Goal: Task Accomplishment & Management: Manage account settings

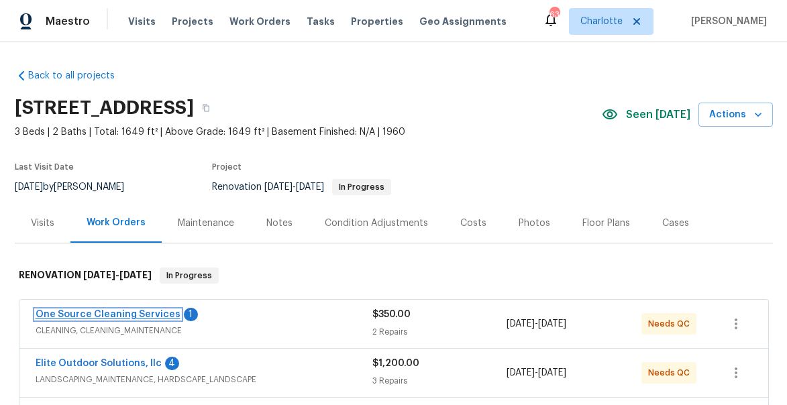
click at [97, 313] on link "One Source Cleaning Services" at bounding box center [108, 314] width 145 height 9
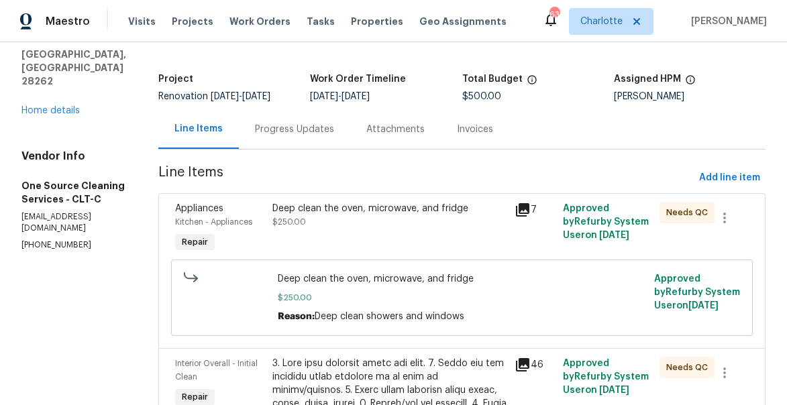
scroll to position [71, 0]
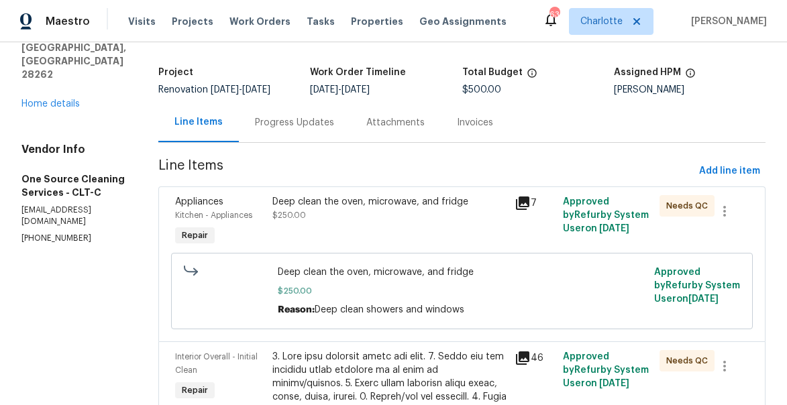
click at [321, 208] on div "Deep clean the oven, microwave, and fridge" at bounding box center [389, 201] width 234 height 13
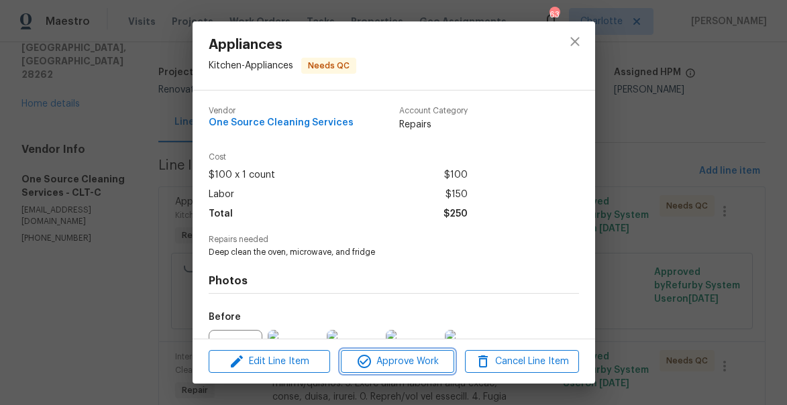
click at [398, 359] on span "Approve Work" at bounding box center [397, 362] width 105 height 17
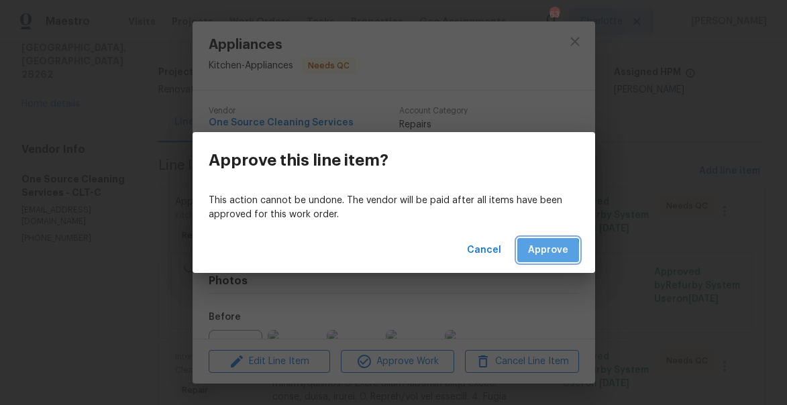
click at [540, 254] on span "Approve" at bounding box center [548, 250] width 40 height 17
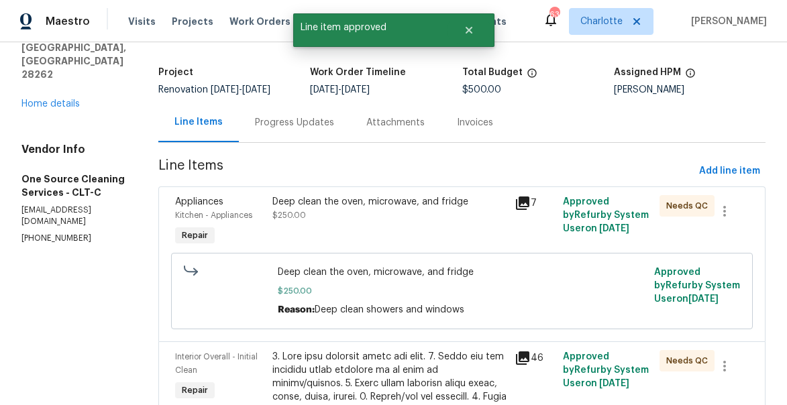
scroll to position [0, 0]
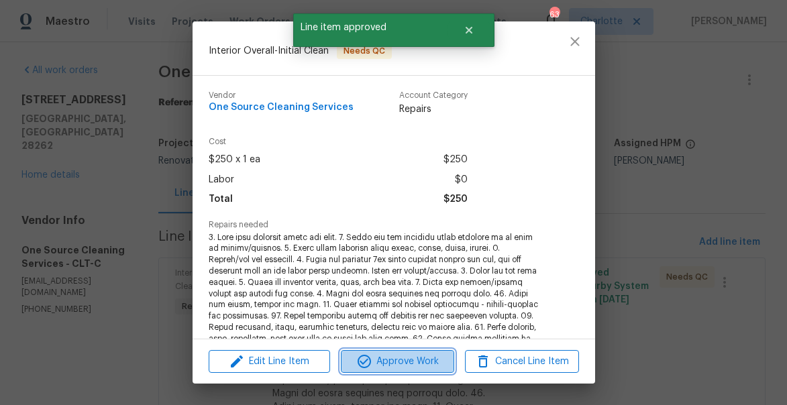
click at [403, 360] on span "Approve Work" at bounding box center [397, 362] width 105 height 17
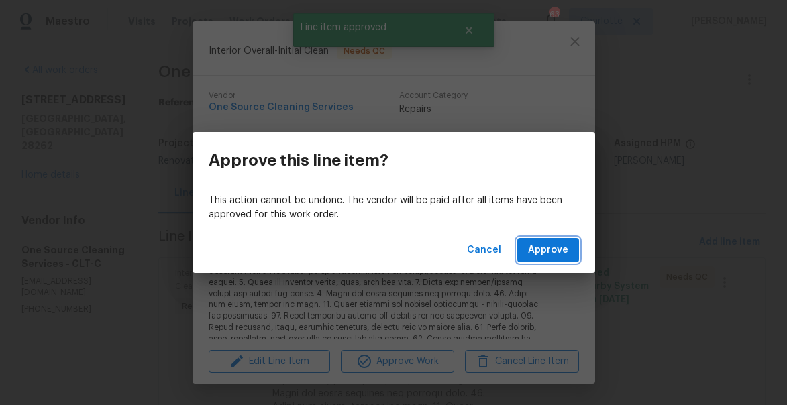
click at [553, 251] on span "Approve" at bounding box center [548, 250] width 40 height 17
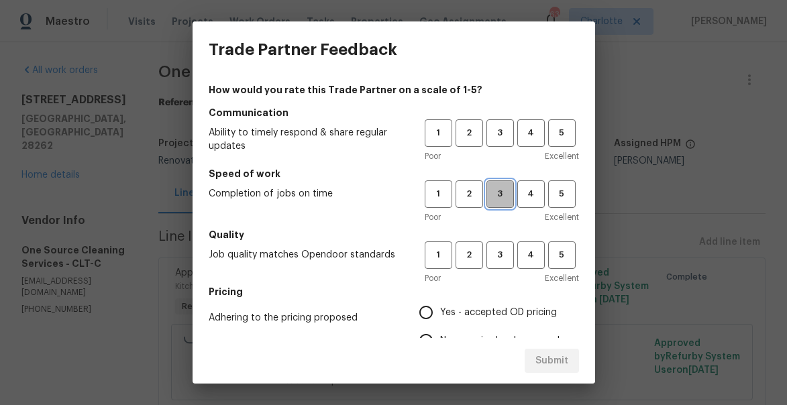
click at [508, 203] on button "3" at bounding box center [500, 194] width 28 height 28
click at [497, 129] on span "3" at bounding box center [500, 132] width 25 height 15
click at [503, 259] on span "3" at bounding box center [500, 255] width 25 height 15
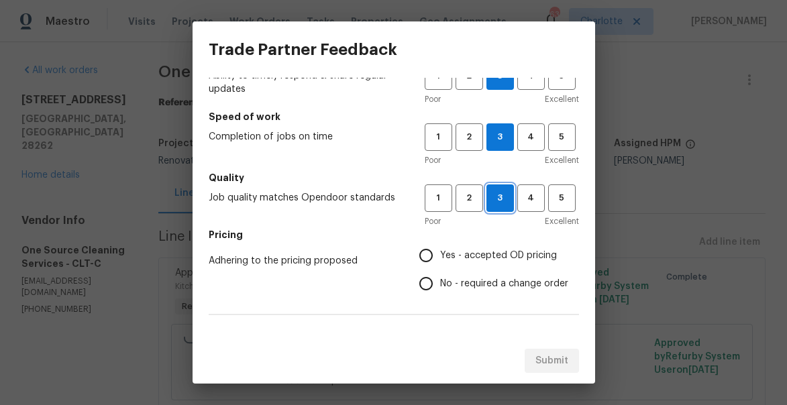
scroll to position [76, 0]
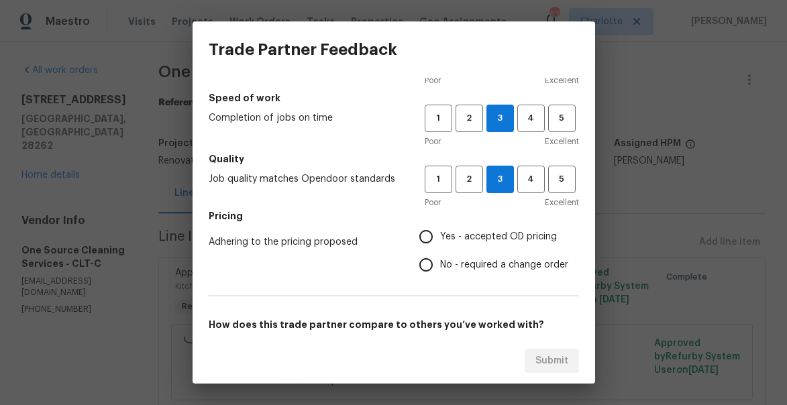
click at [429, 236] on input "Yes - accepted OD pricing" at bounding box center [426, 237] width 28 height 28
radio input "true"
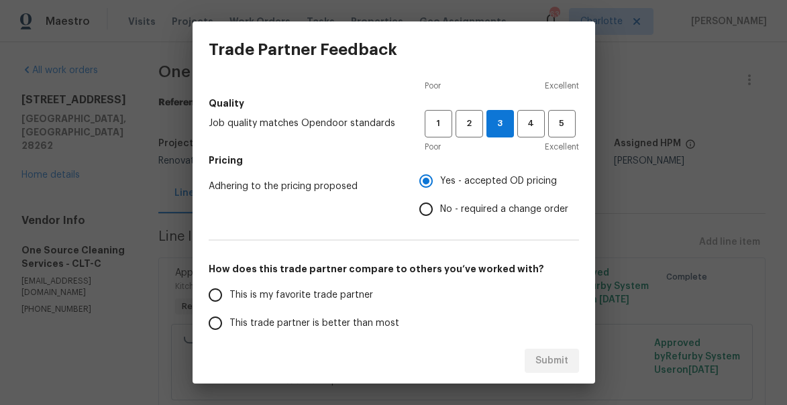
scroll to position [140, 0]
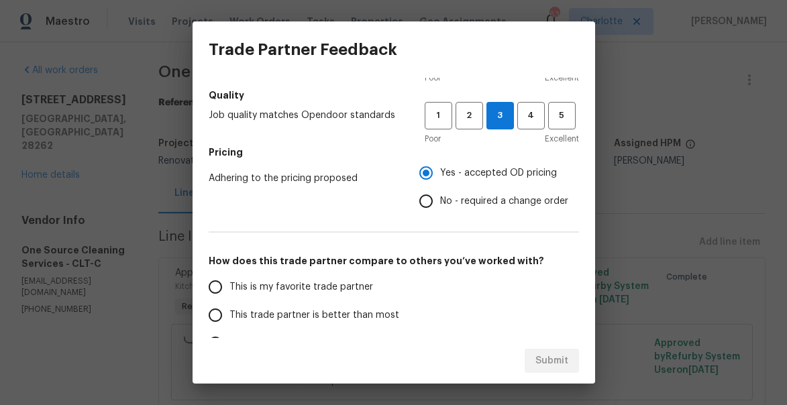
click at [309, 321] on span "This trade partner is better than most" at bounding box center [314, 316] width 170 height 14
click at [229, 321] on input "This trade partner is better than most" at bounding box center [215, 315] width 28 height 28
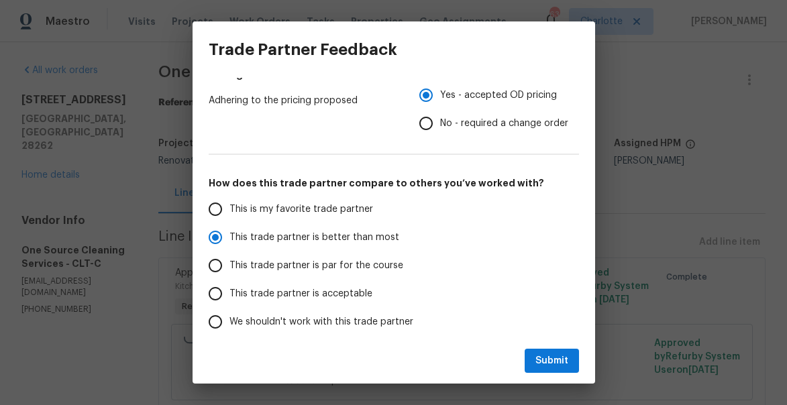
scroll to position [276, 0]
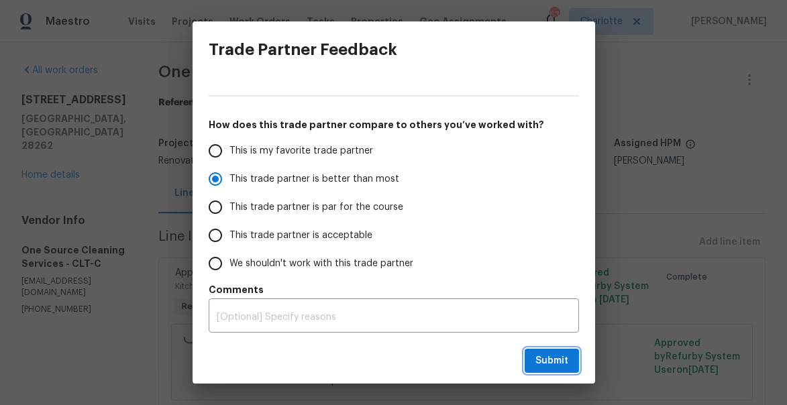
click at [564, 366] on span "Submit" at bounding box center [551, 361] width 33 height 17
radio input "true"
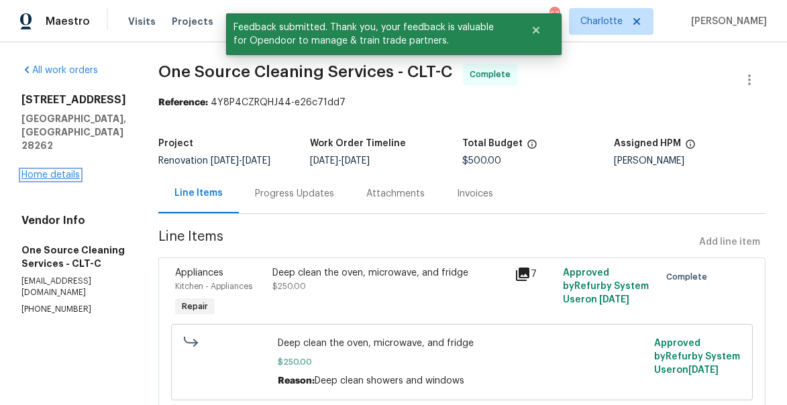
click at [34, 170] on link "Home details" at bounding box center [50, 174] width 58 height 9
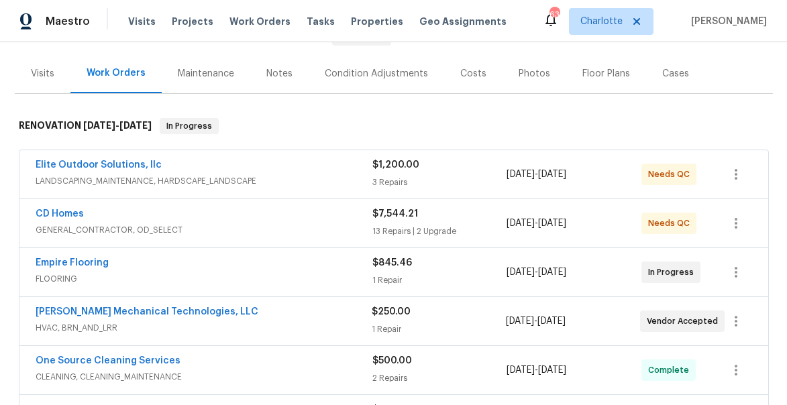
scroll to position [150, 0]
click at [85, 167] on link "Elite Outdoor Solutions, llc" at bounding box center [99, 164] width 126 height 9
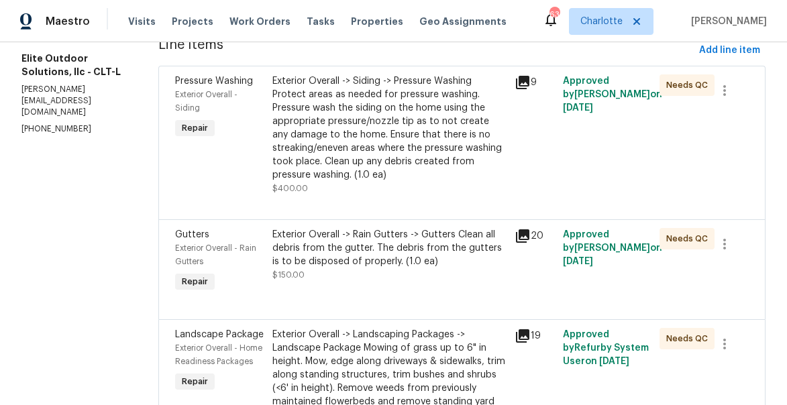
scroll to position [305, 0]
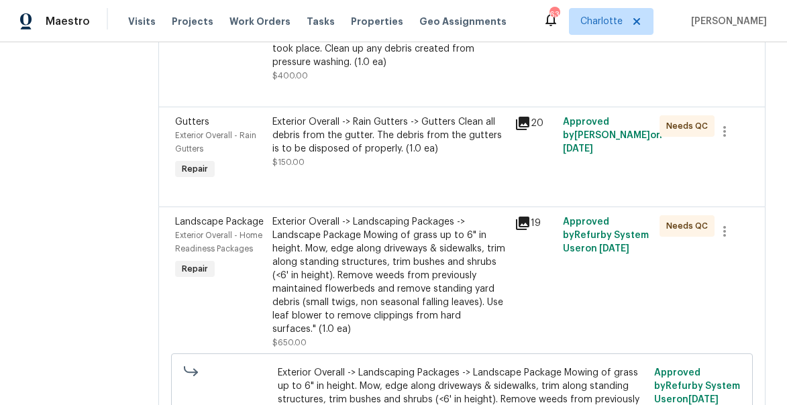
click at [332, 278] on div "Exterior Overall -> Landscaping Packages -> Landscape Package Mowing of grass u…" at bounding box center [389, 275] width 234 height 121
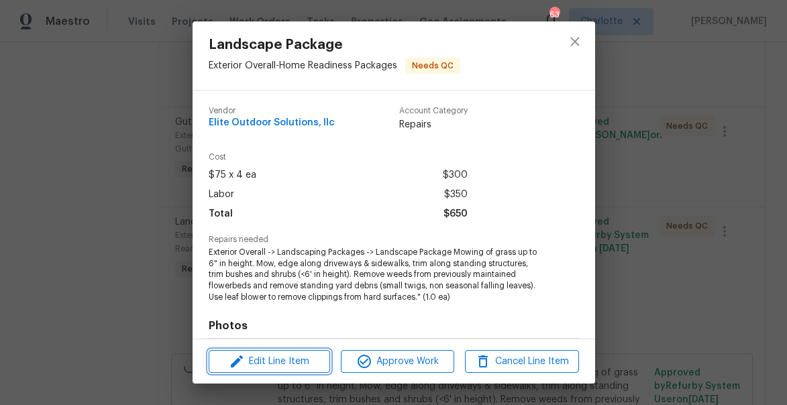
click at [296, 364] on span "Edit Line Item" at bounding box center [269, 362] width 113 height 17
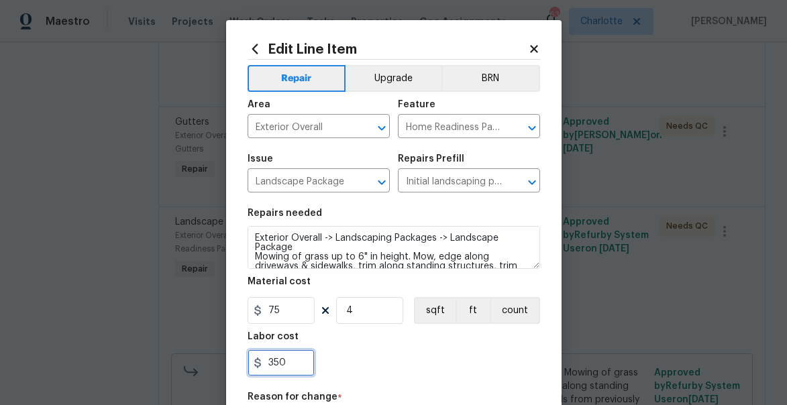
click at [288, 364] on input "350" at bounding box center [281, 363] width 67 height 27
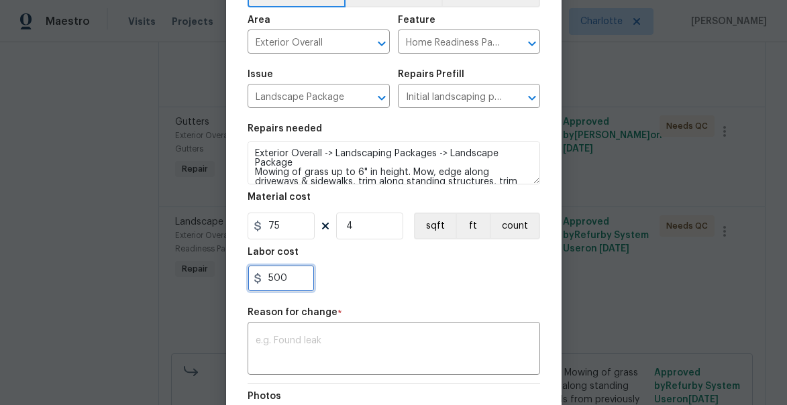
click at [271, 278] on input "500" at bounding box center [281, 278] width 67 height 27
type input "550"
click at [294, 344] on textarea at bounding box center [394, 350] width 276 height 28
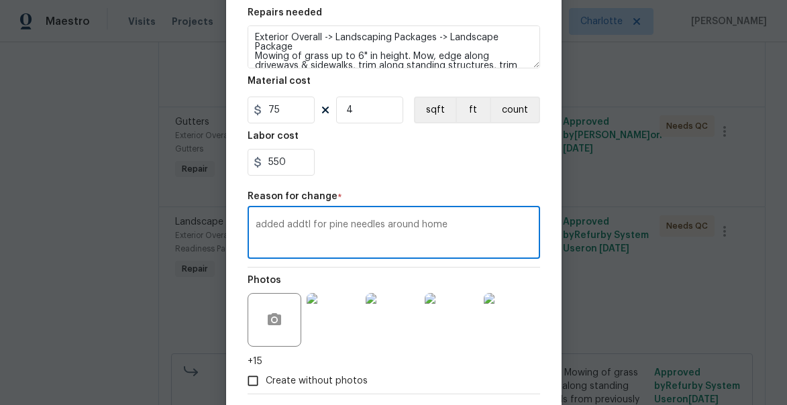
scroll to position [270, 0]
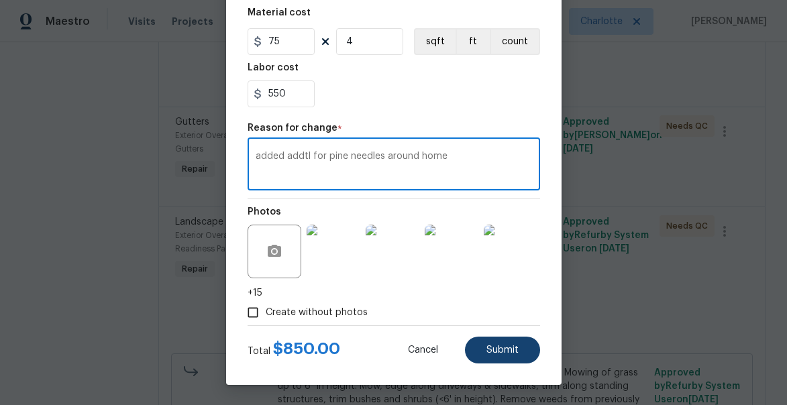
type textarea "added addtl for pine needles around home"
click at [515, 344] on button "Submit" at bounding box center [502, 350] width 75 height 27
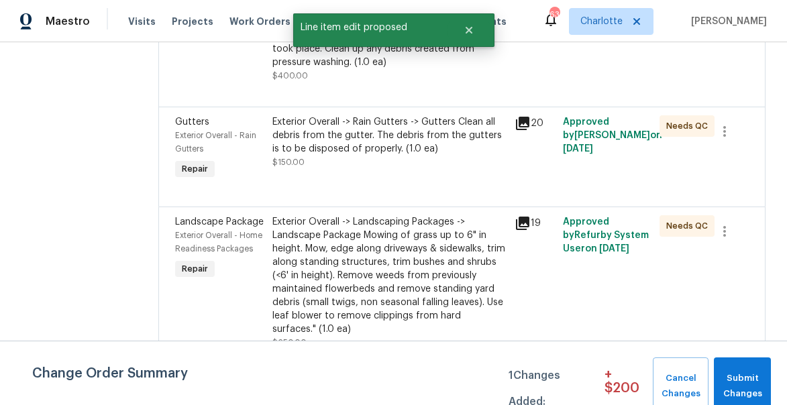
scroll to position [0, 0]
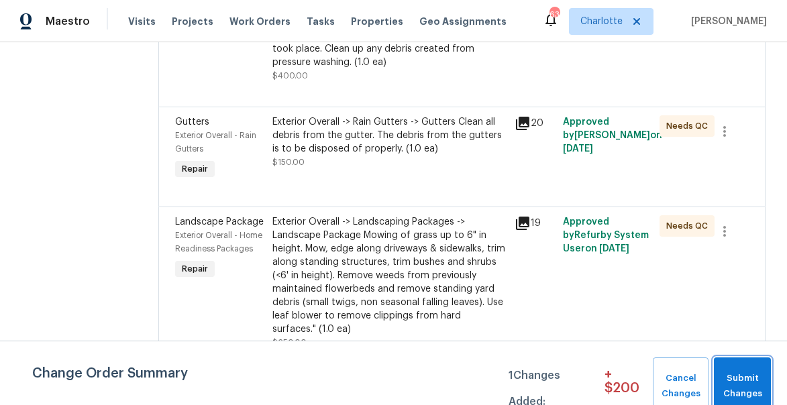
click at [760, 375] on span "Submit Changes" at bounding box center [743, 386] width 44 height 31
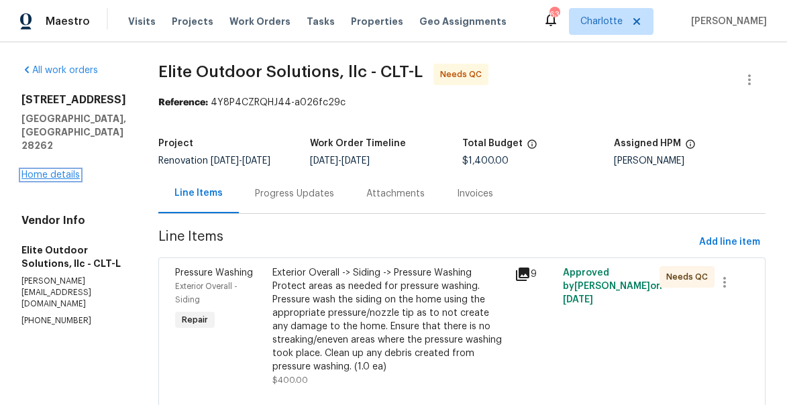
click at [32, 180] on link "Home details" at bounding box center [50, 174] width 58 height 9
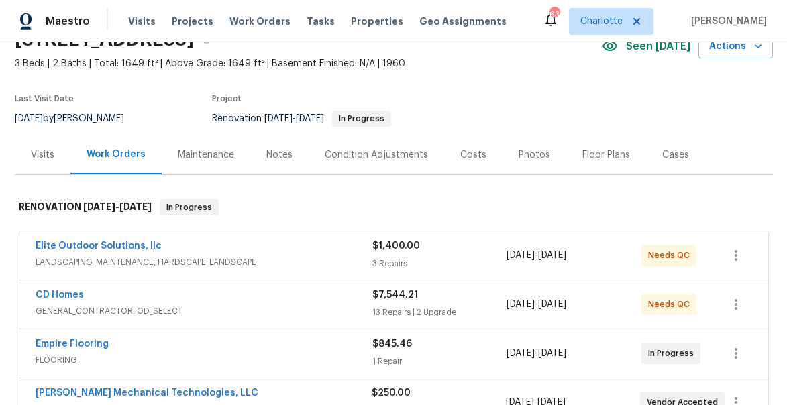
scroll to position [78, 0]
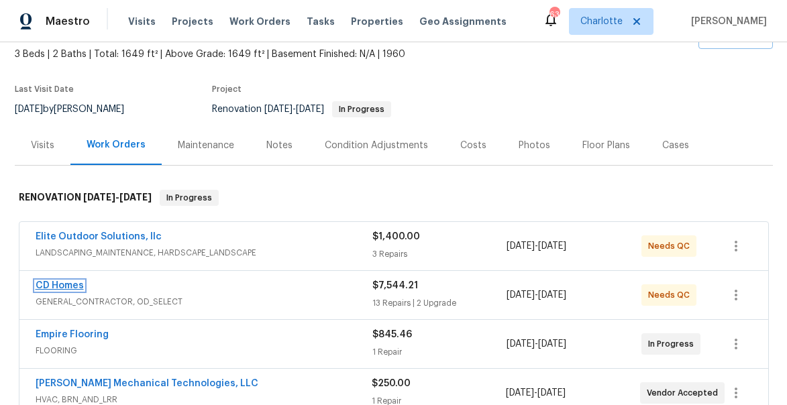
click at [49, 290] on link "CD Homes" at bounding box center [60, 285] width 48 height 9
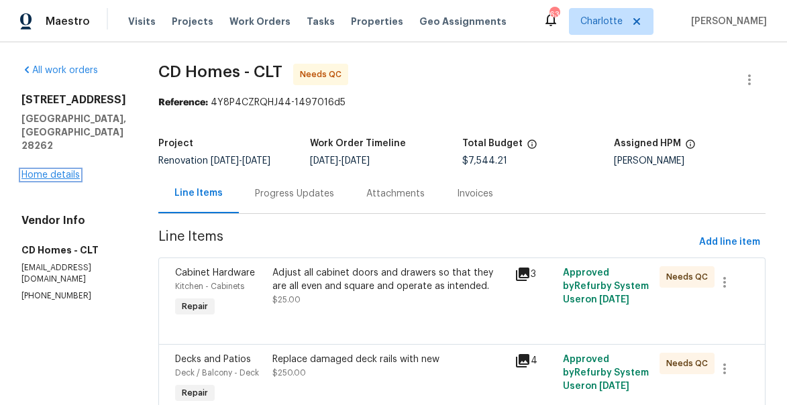
click at [56, 175] on link "Home details" at bounding box center [50, 174] width 58 height 9
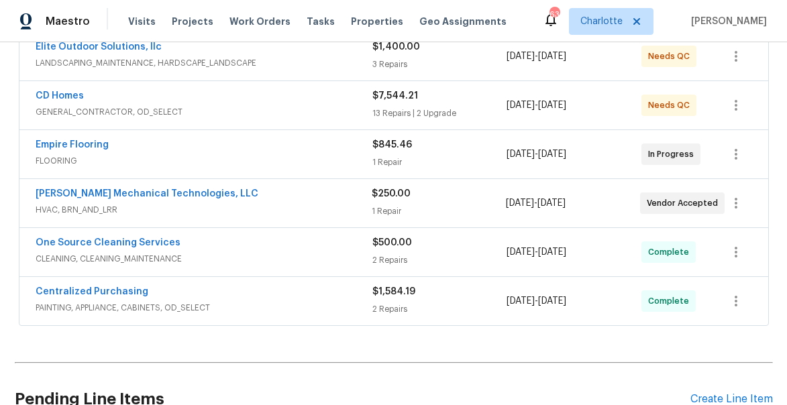
scroll to position [270, 0]
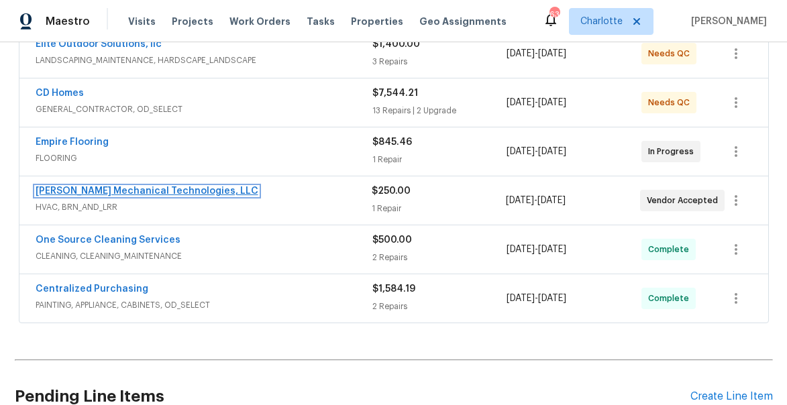
click at [170, 187] on link "Johnson's Mechanical Technologies, LLC" at bounding box center [147, 191] width 223 height 9
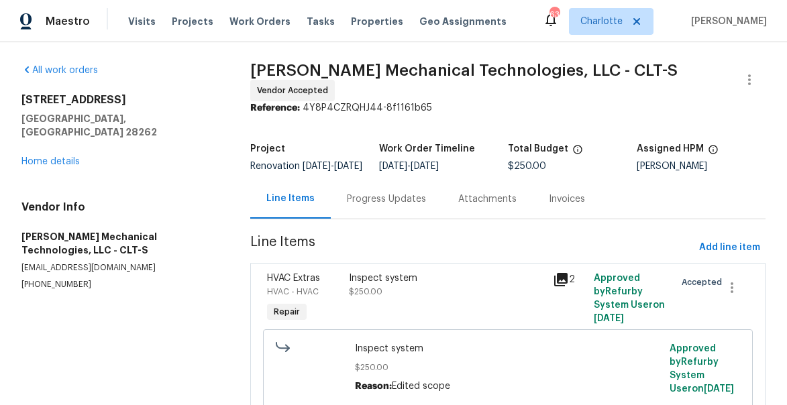
click at [394, 205] on div "Progress Updates" at bounding box center [386, 199] width 79 height 13
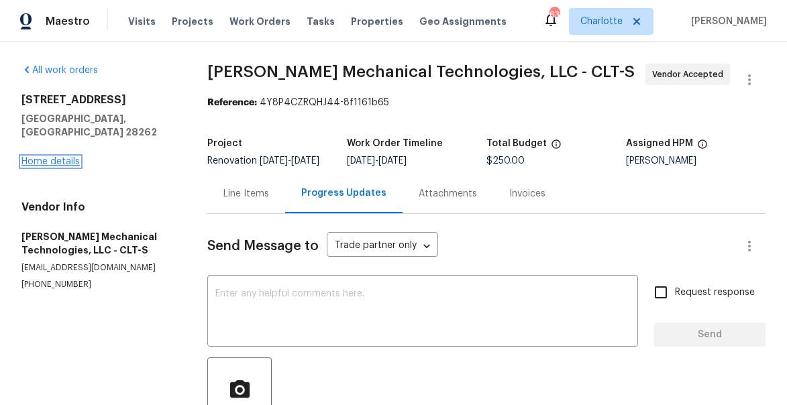
click at [60, 157] on link "Home details" at bounding box center [50, 161] width 58 height 9
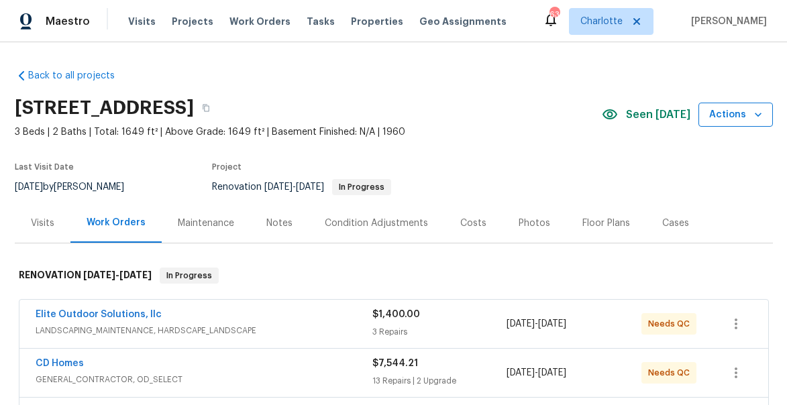
click at [755, 120] on icon "button" at bounding box center [758, 114] width 13 height 13
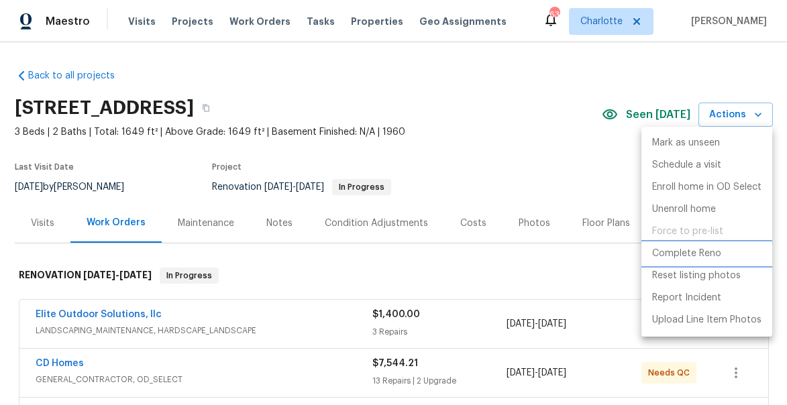
click at [705, 252] on p "Complete Reno" at bounding box center [686, 254] width 69 height 14
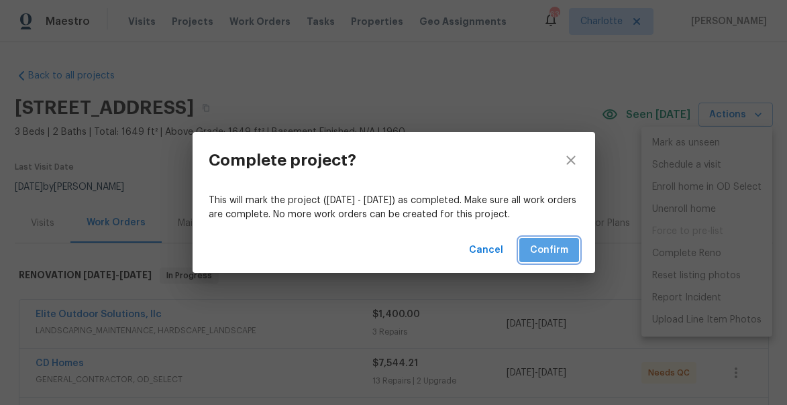
click at [546, 250] on span "Confirm" at bounding box center [549, 250] width 38 height 17
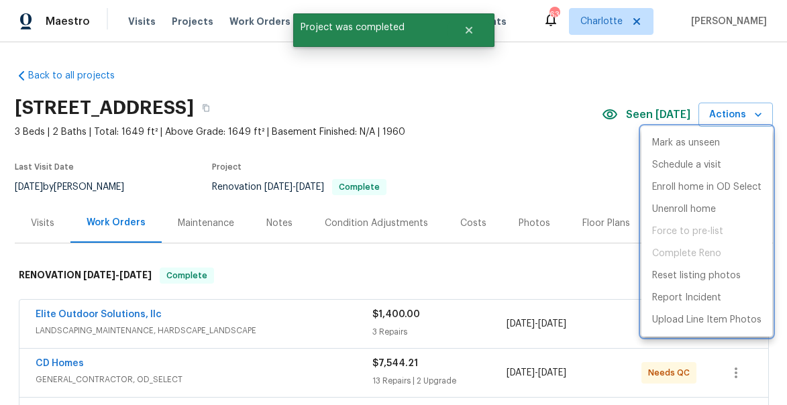
click at [572, 113] on div at bounding box center [393, 202] width 787 height 405
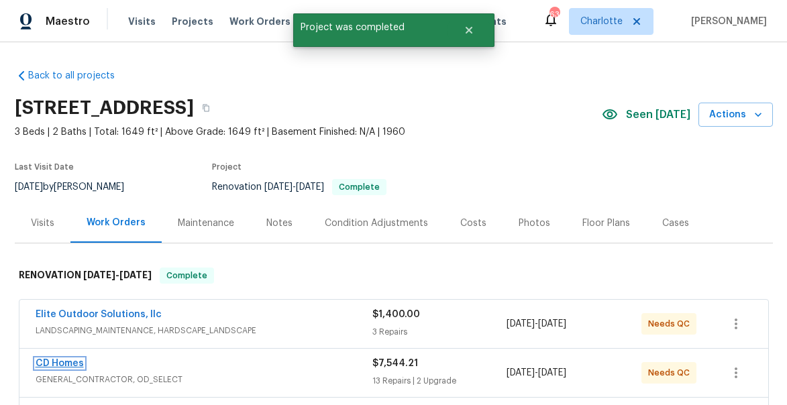
click at [52, 362] on link "CD Homes" at bounding box center [60, 363] width 48 height 9
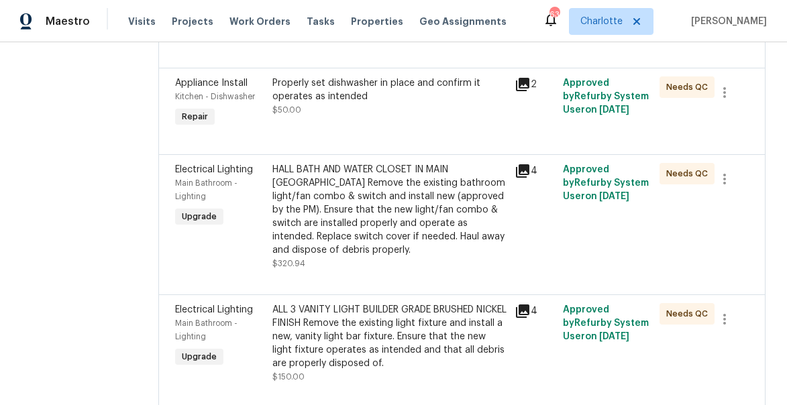
scroll to position [389, 0]
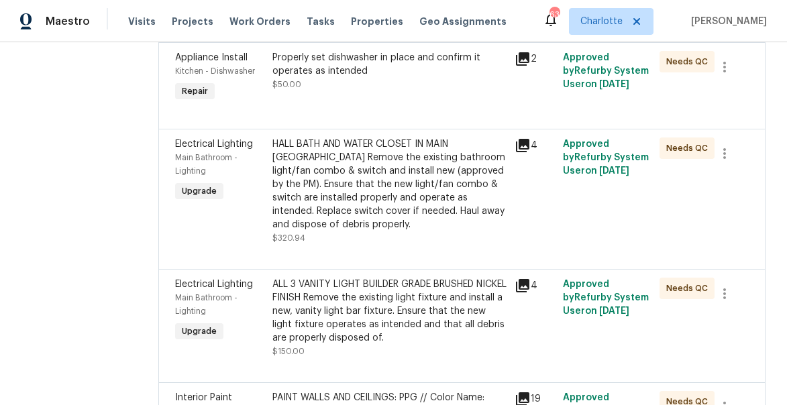
click at [515, 148] on icon at bounding box center [523, 146] width 16 height 16
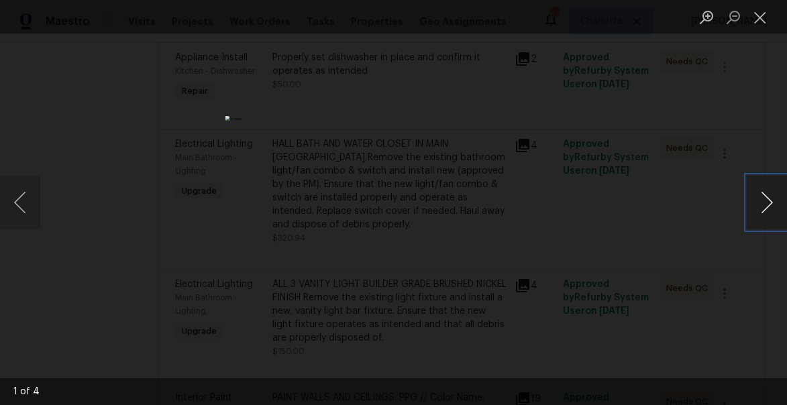
click at [764, 204] on button "Next image" at bounding box center [767, 203] width 40 height 54
click at [768, 19] on button "Close lightbox" at bounding box center [760, 16] width 27 height 23
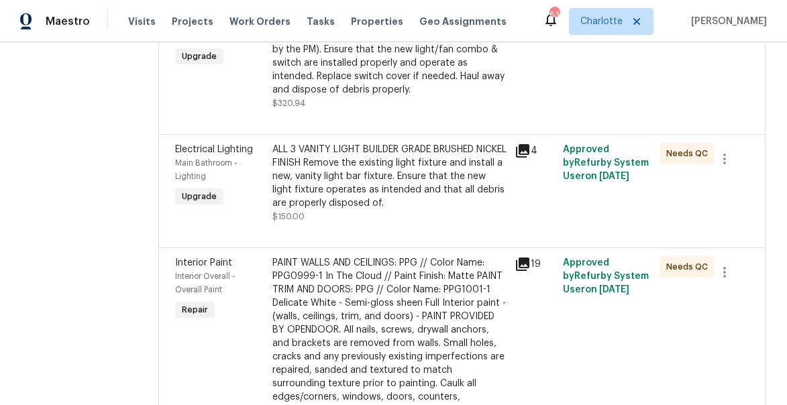
scroll to position [525, 0]
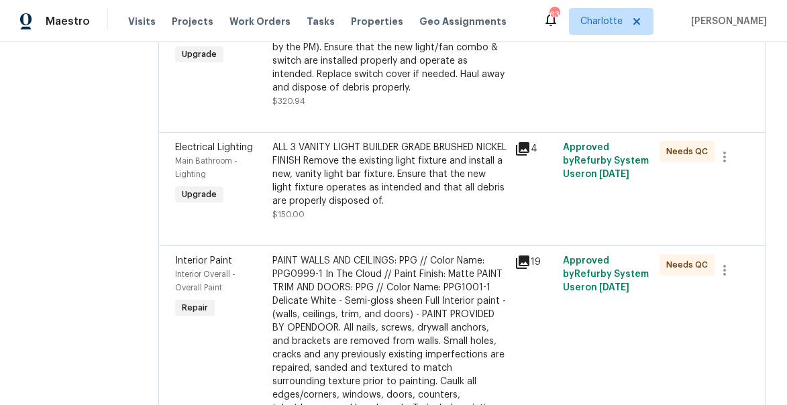
click at [516, 148] on icon at bounding box center [522, 148] width 13 height 13
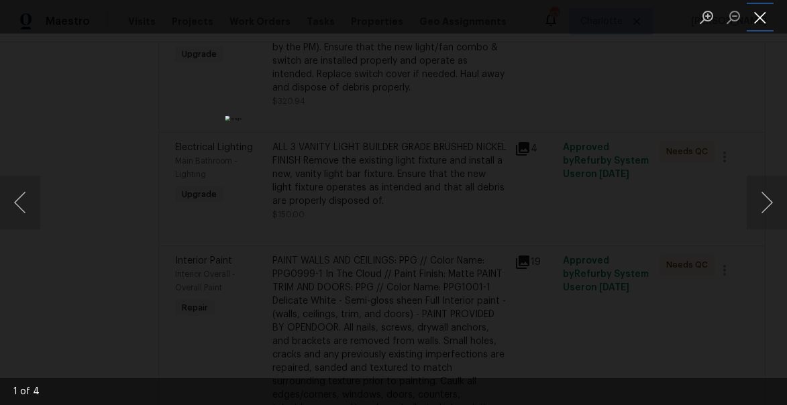
click at [761, 19] on button "Close lightbox" at bounding box center [760, 16] width 27 height 23
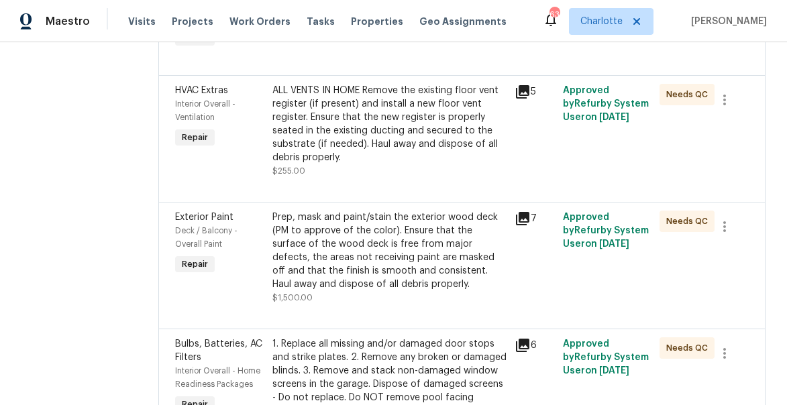
scroll to position [1539, 0]
click at [516, 85] on icon at bounding box center [522, 91] width 13 height 13
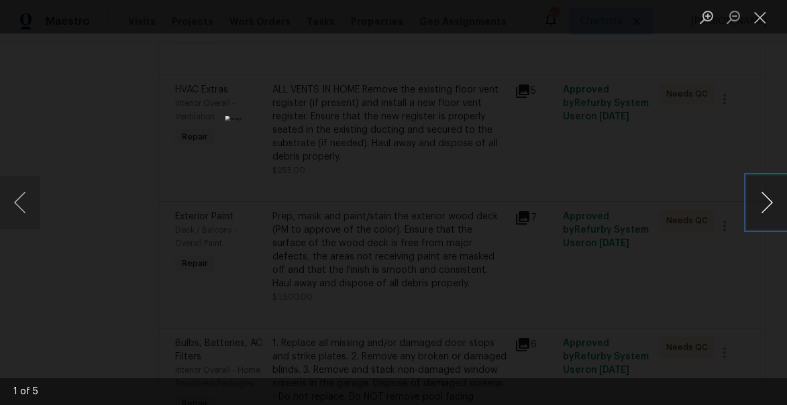
click at [762, 196] on button "Next image" at bounding box center [767, 203] width 40 height 54
click at [758, 18] on button "Close lightbox" at bounding box center [760, 16] width 27 height 23
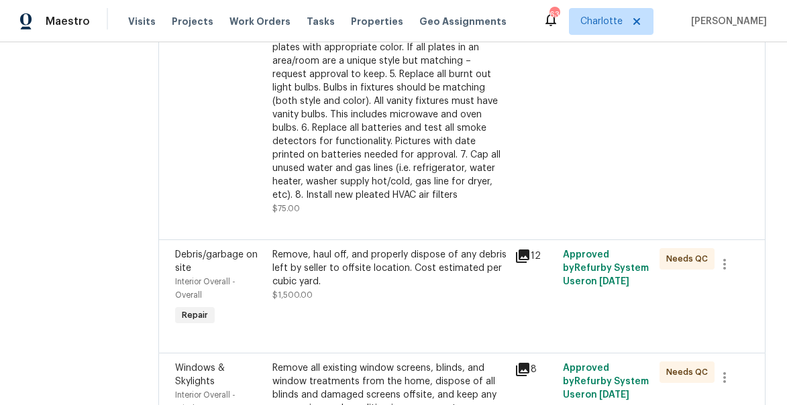
scroll to position [1980, 0]
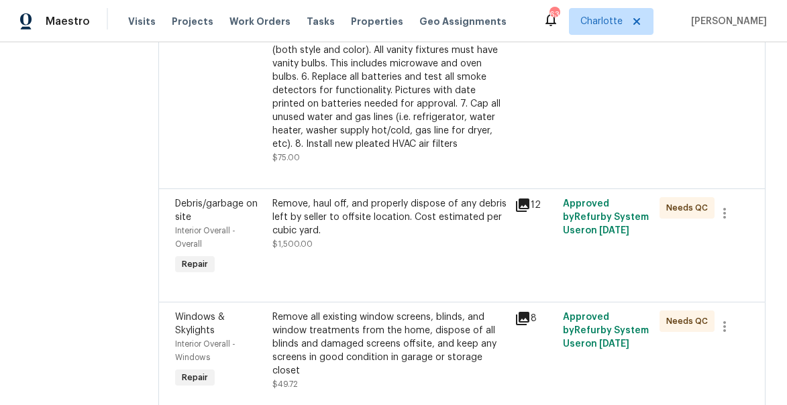
click at [516, 312] on icon at bounding box center [522, 318] width 13 height 13
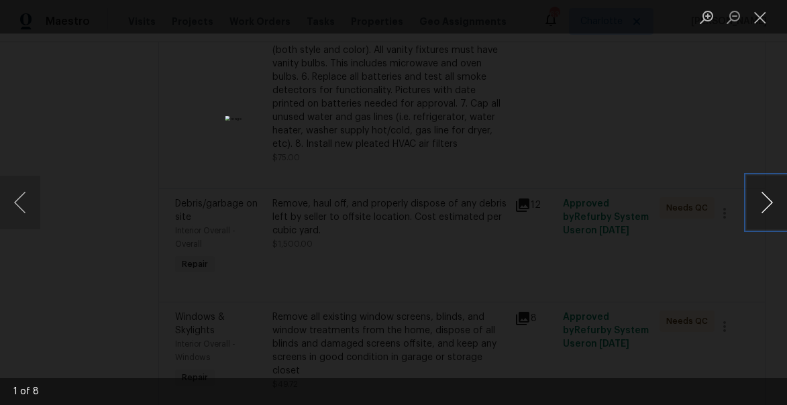
click at [769, 199] on button "Next image" at bounding box center [767, 203] width 40 height 54
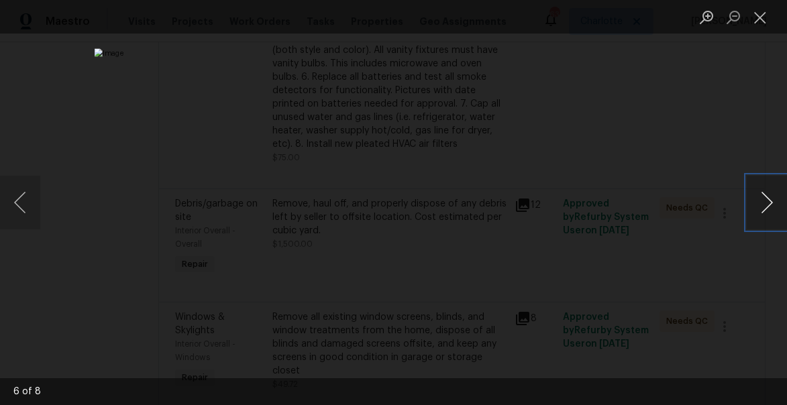
click at [769, 199] on button "Next image" at bounding box center [767, 203] width 40 height 54
click at [762, 18] on button "Close lightbox" at bounding box center [760, 16] width 27 height 23
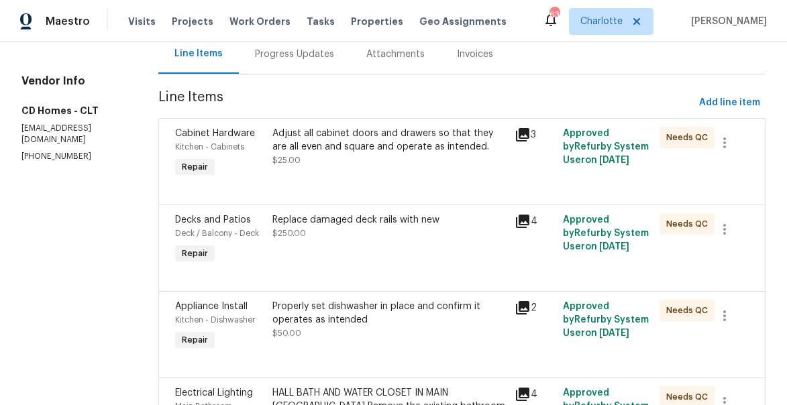
scroll to position [135, 0]
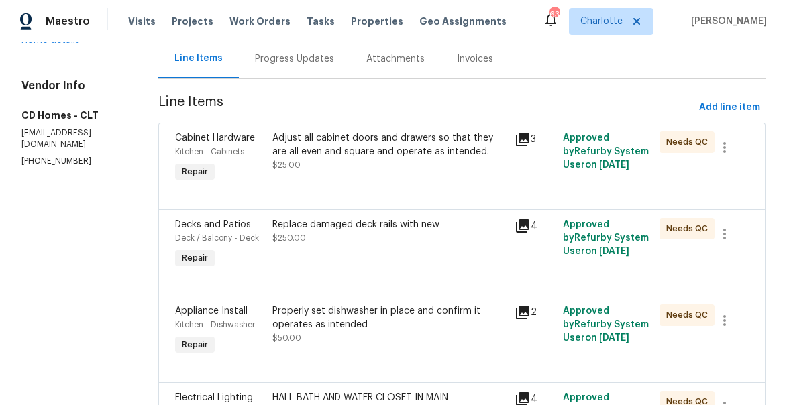
click at [322, 154] on div "Adjust all cabinet doors and drawers so that they are all even and square and o…" at bounding box center [389, 145] width 234 height 27
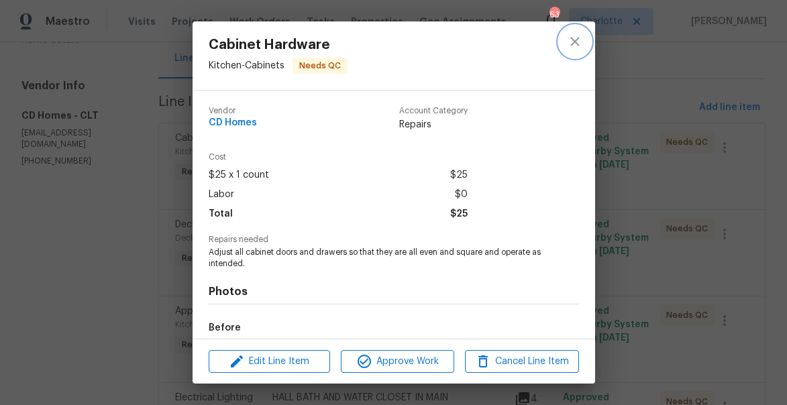
click at [577, 46] on icon "close" at bounding box center [575, 42] width 16 height 16
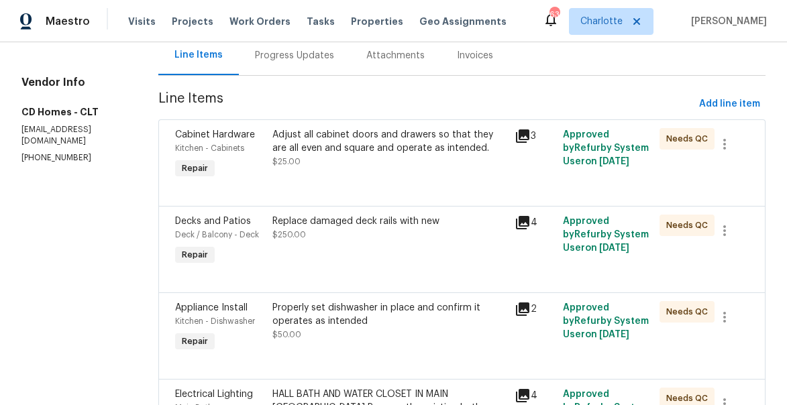
scroll to position [0, 0]
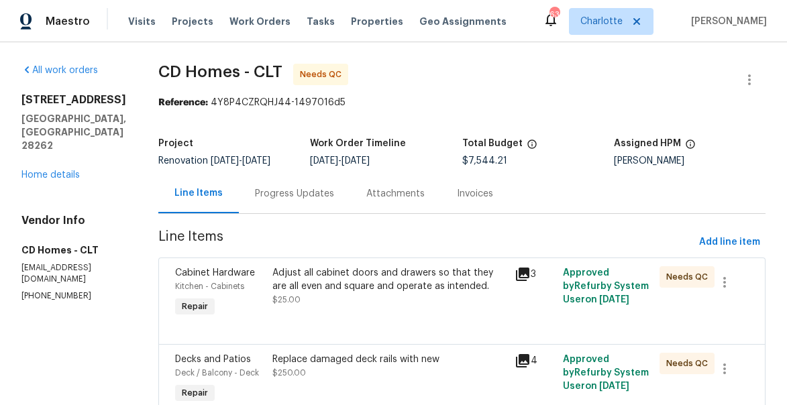
click at [312, 269] on div "Adjust all cabinet doors and drawers so that they are all even and square and o…" at bounding box center [389, 279] width 234 height 27
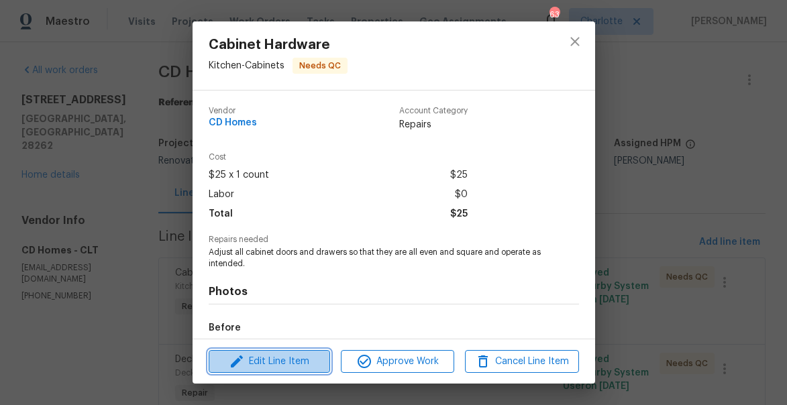
click at [302, 368] on span "Edit Line Item" at bounding box center [269, 362] width 113 height 17
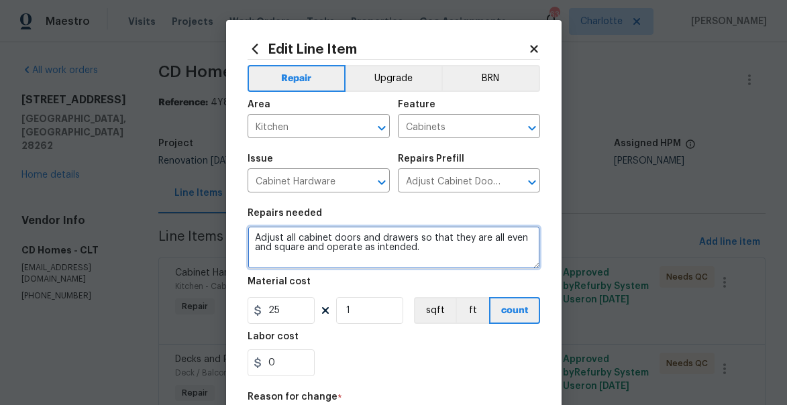
click at [486, 248] on textarea "Adjust all cabinet doors and drawers so that they are all even and square and o…" at bounding box center [394, 247] width 293 height 43
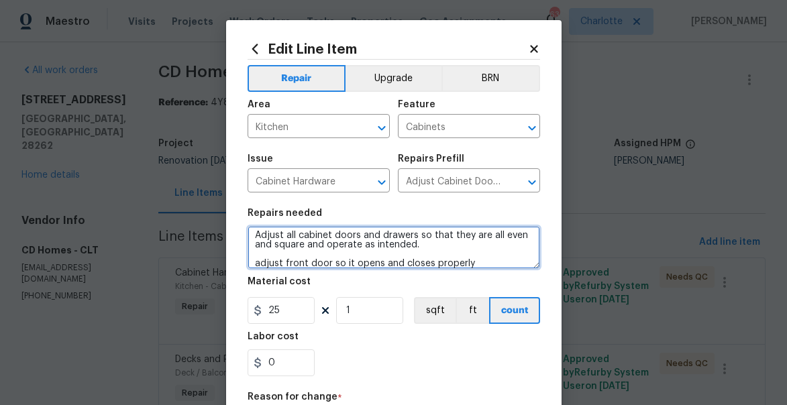
scroll to position [12, 0]
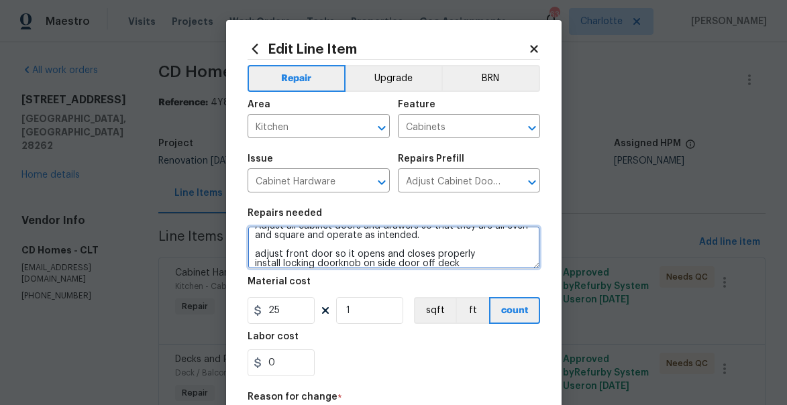
type textarea "Adjust all cabinet doors and drawers so that they are all even and square and o…"
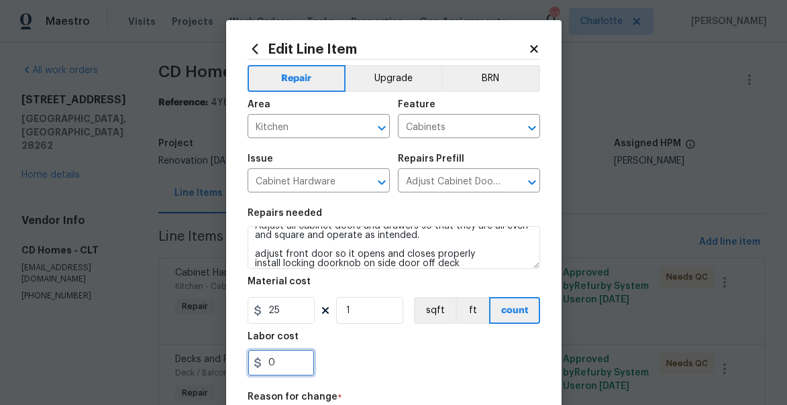
click at [270, 364] on input "0" at bounding box center [281, 363] width 67 height 27
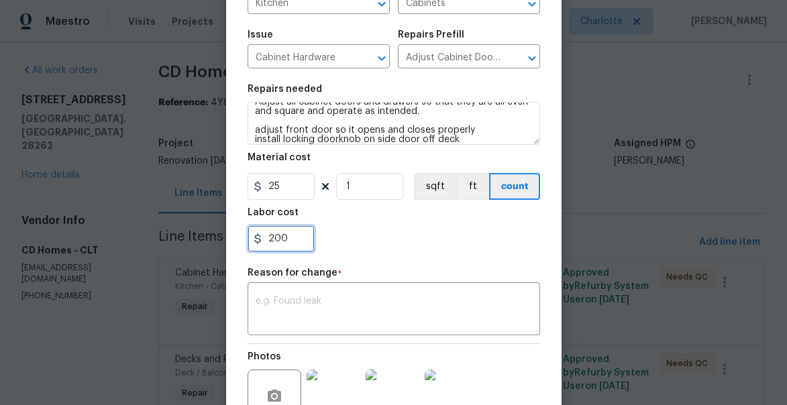
scroll to position [139, 0]
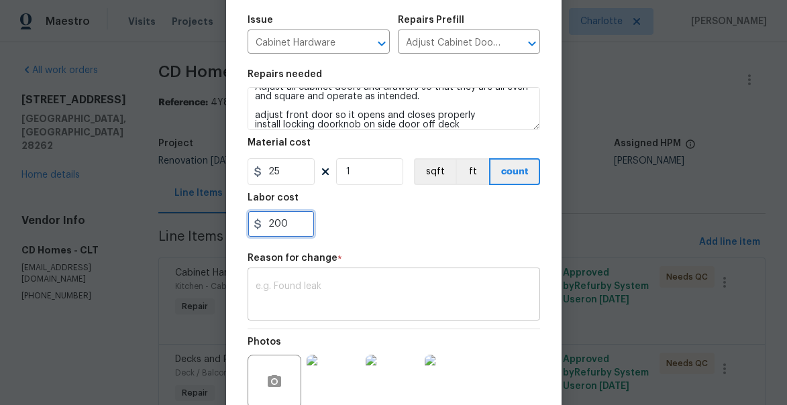
type input "200"
click at [313, 290] on textarea at bounding box center [394, 296] width 276 height 28
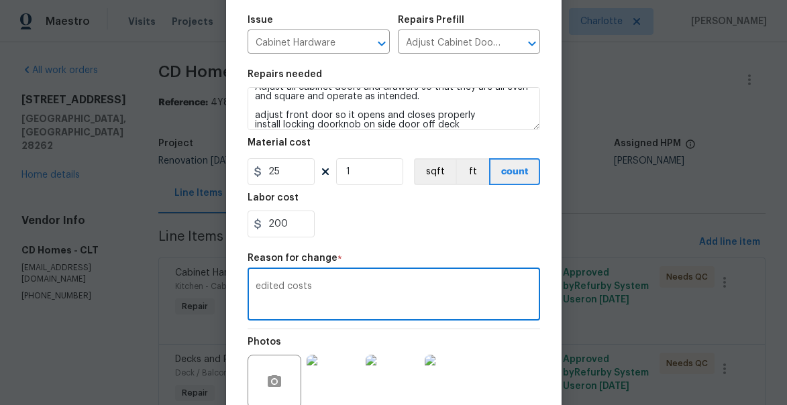
type textarea "edited costs"
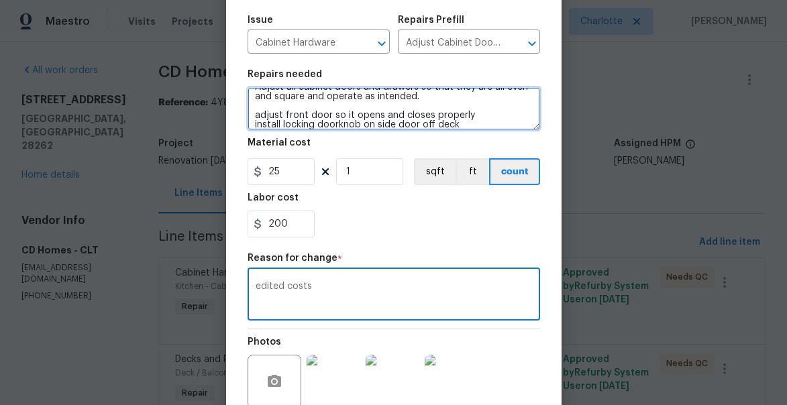
click at [476, 125] on textarea "Adjust all cabinet doors and drawers so that they are all even and square and o…" at bounding box center [394, 108] width 293 height 43
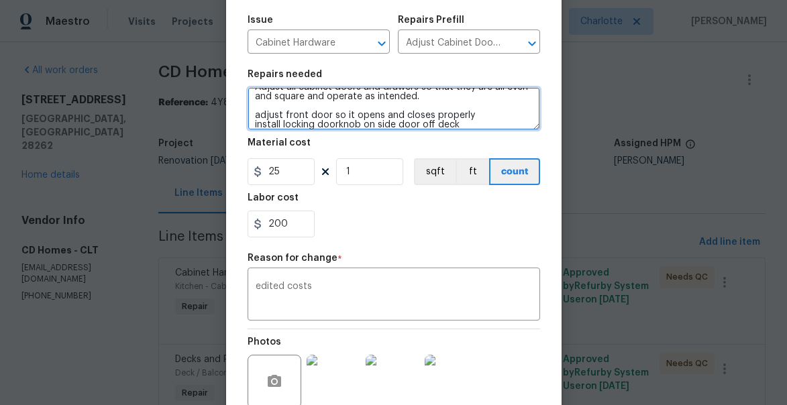
scroll to position [21, 0]
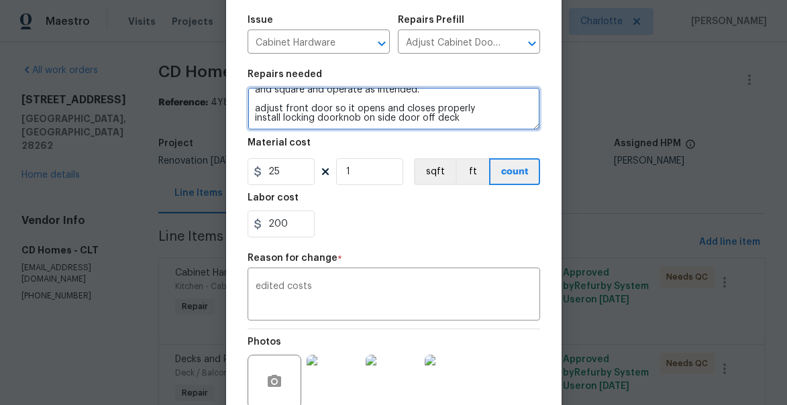
type textarea "Adjust all cabinet doors and drawers so that they are all even and square and o…"
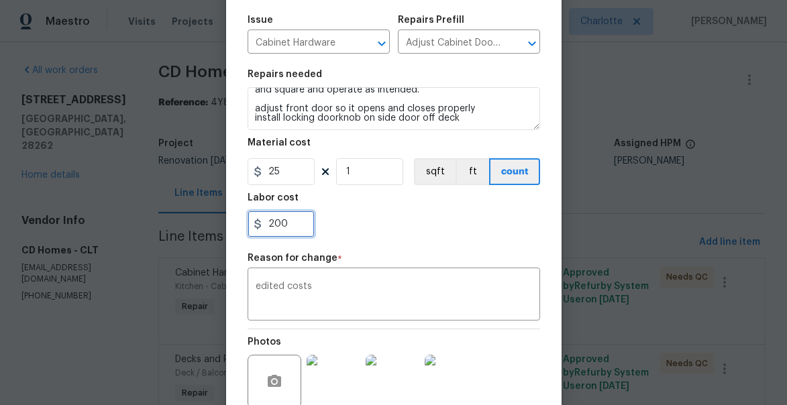
click at [272, 227] on input "200" at bounding box center [281, 224] width 67 height 27
type input "600"
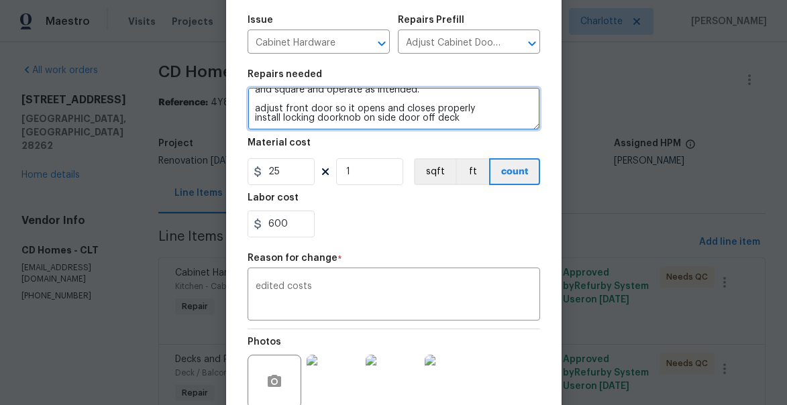
click at [468, 118] on textarea "Adjust all cabinet doors and drawers so that they are all even and square and o…" at bounding box center [394, 108] width 293 height 43
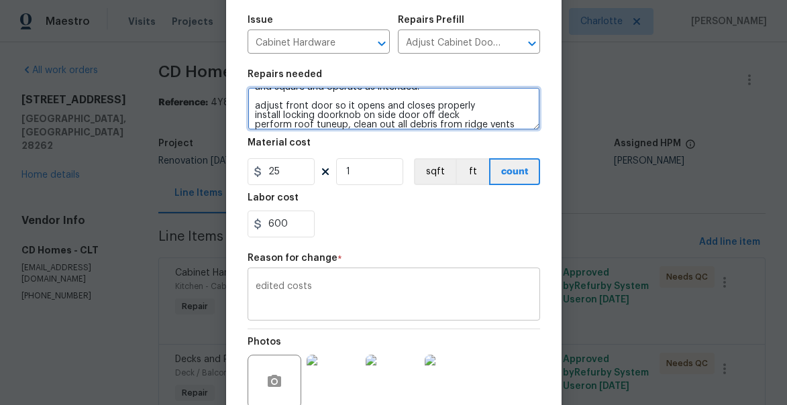
type textarea "Adjust all cabinet doors and drawers so that they are all even and square and o…"
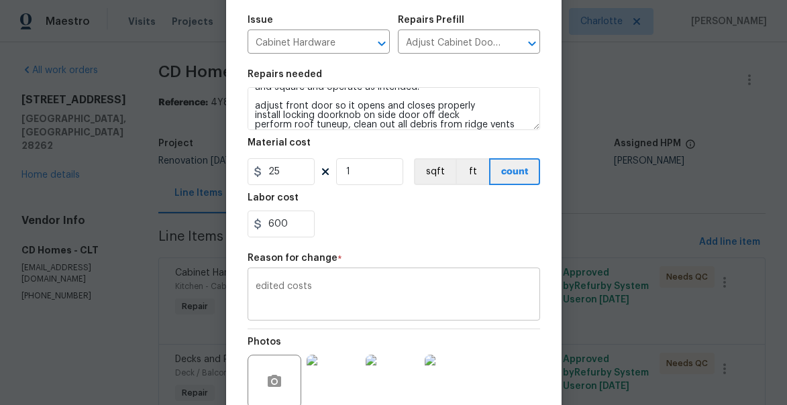
click at [331, 295] on textarea "edited costs" at bounding box center [394, 296] width 276 height 28
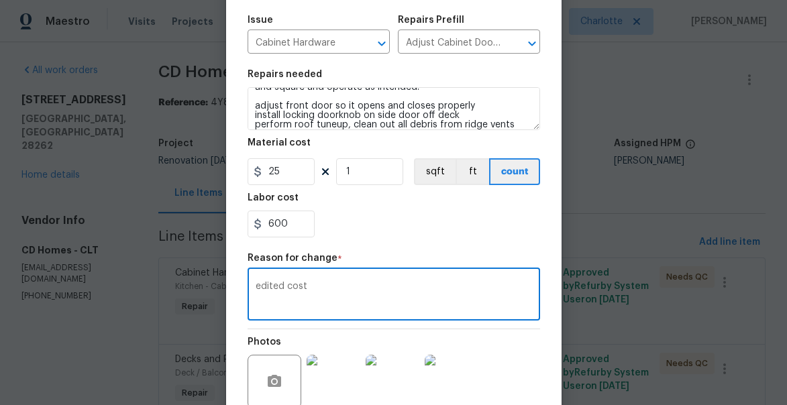
type textarea "edited costs"
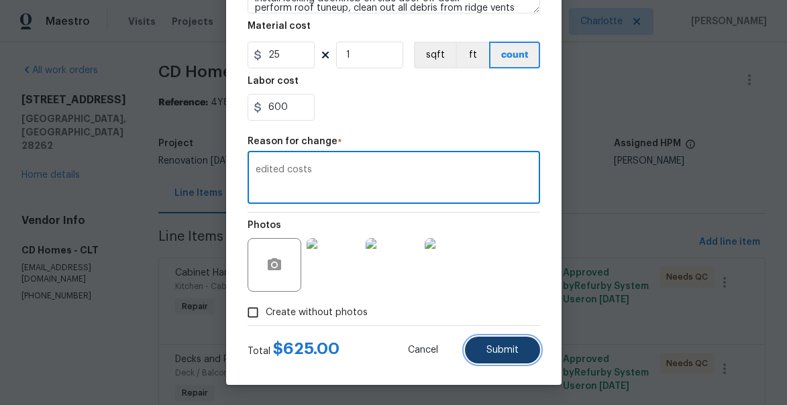
click at [496, 342] on button "Submit" at bounding box center [502, 350] width 75 height 27
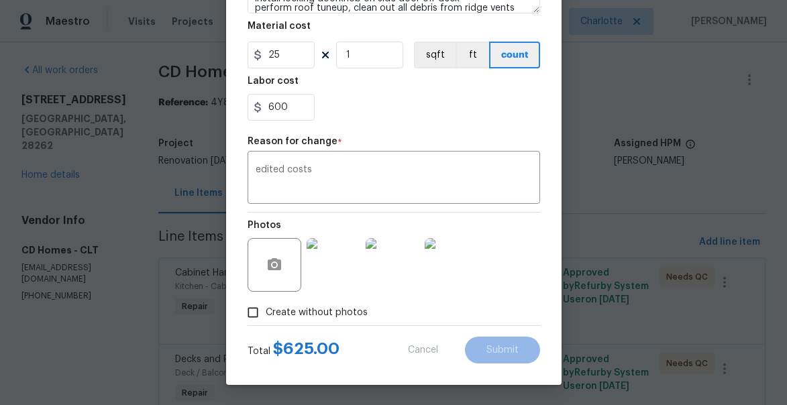
type textarea "Adjust all cabinet doors and drawers so that they are all even and square and o…"
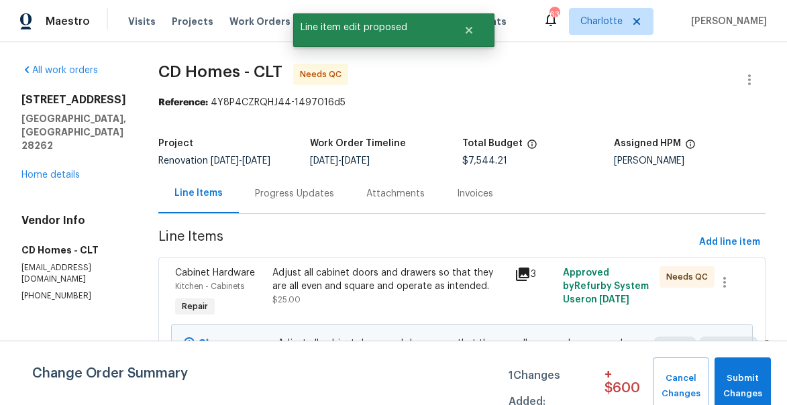
scroll to position [0, 0]
click at [734, 376] on span "Submit Changes" at bounding box center [742, 386] width 43 height 31
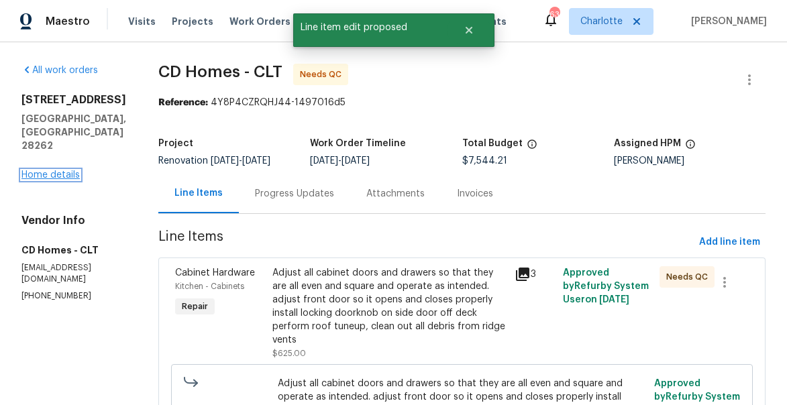
click at [60, 172] on link "Home details" at bounding box center [50, 174] width 58 height 9
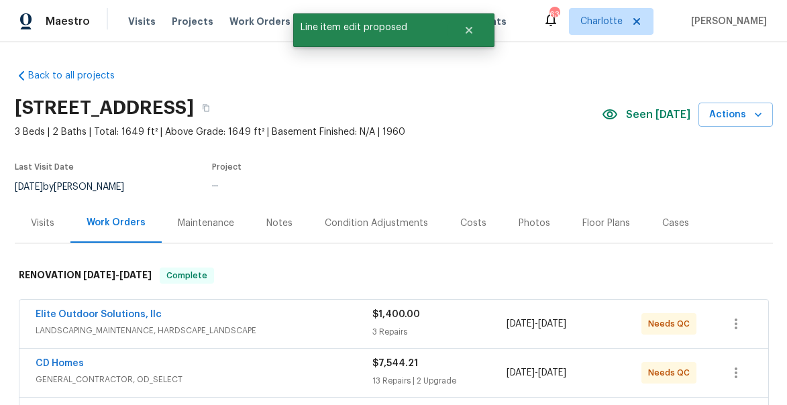
click at [446, 226] on div "Costs" at bounding box center [473, 223] width 58 height 40
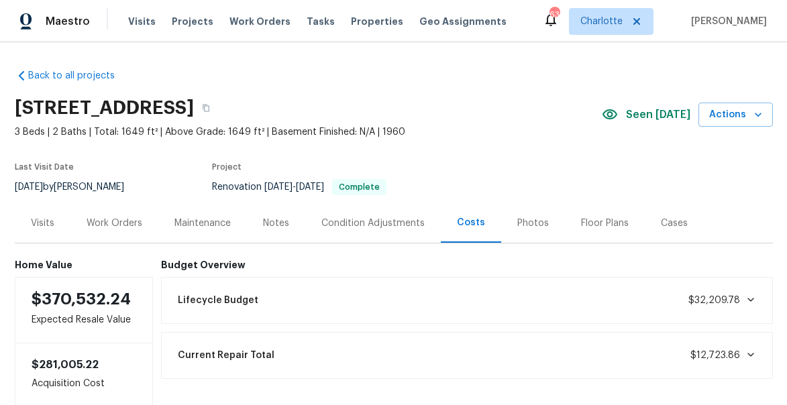
click at [128, 223] on div "Work Orders" at bounding box center [115, 223] width 56 height 13
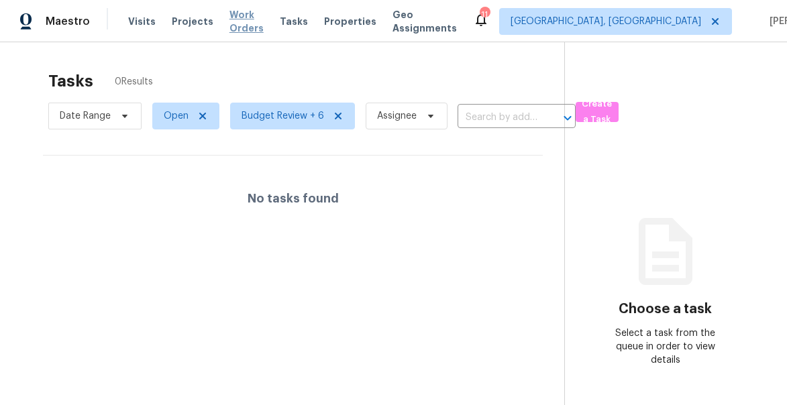
click at [236, 15] on span "Work Orders" at bounding box center [246, 21] width 34 height 27
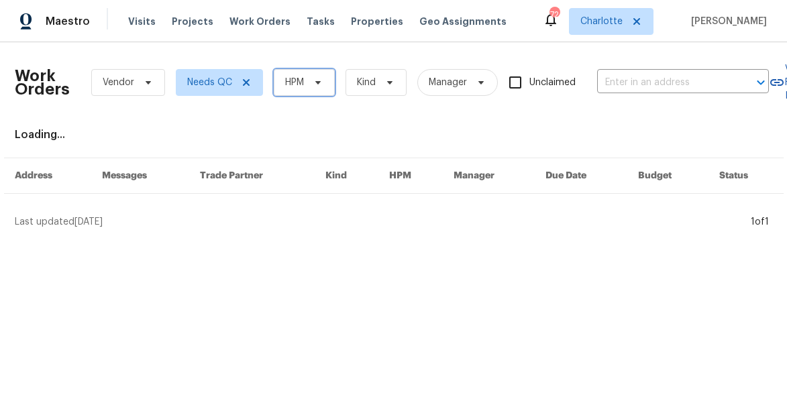
click at [293, 81] on span "HPM" at bounding box center [294, 82] width 19 height 13
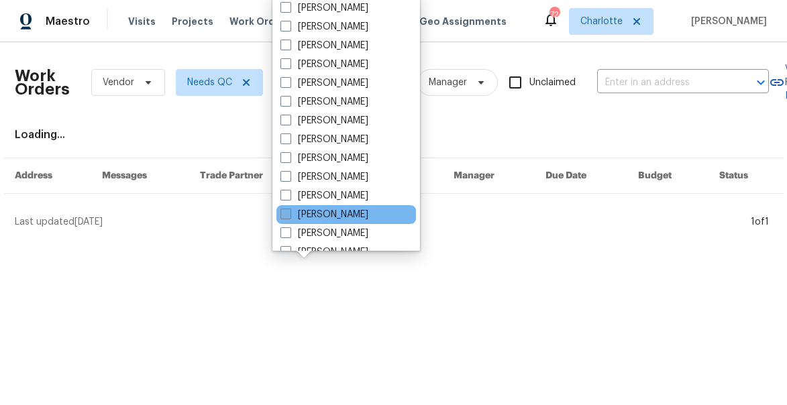
click at [287, 215] on span at bounding box center [285, 214] width 11 height 11
click at [287, 215] on input "[PERSON_NAME]" at bounding box center [284, 212] width 9 height 9
checkbox input "true"
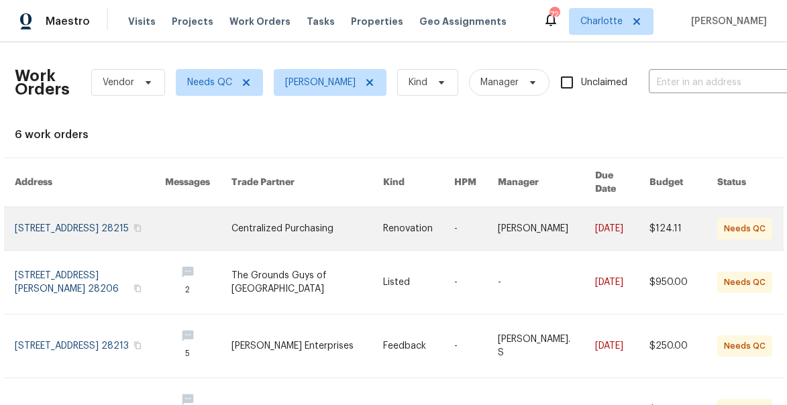
click at [77, 212] on link at bounding box center [90, 228] width 150 height 43
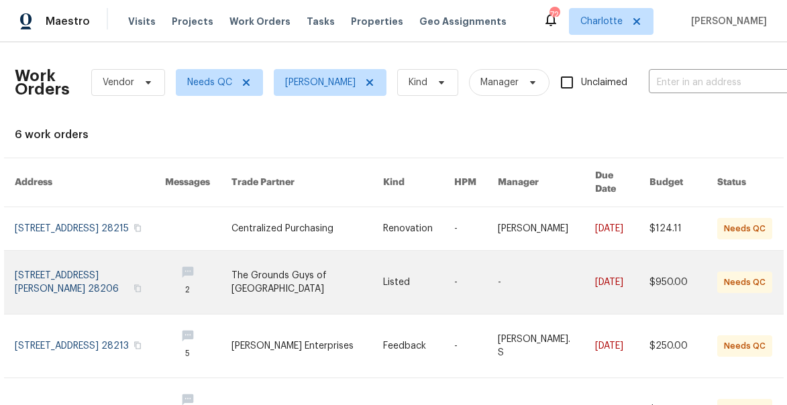
click at [76, 261] on link at bounding box center [90, 282] width 150 height 63
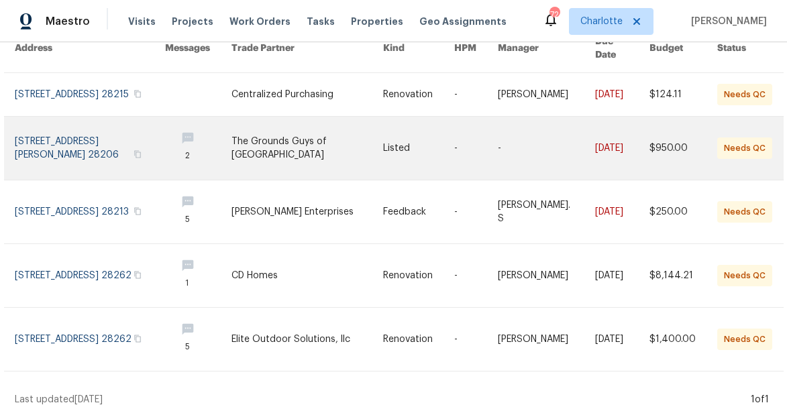
scroll to position [137, 0]
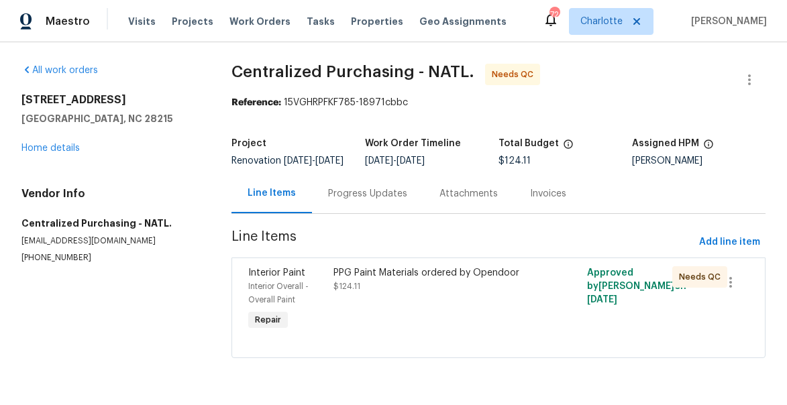
click at [340, 290] on div "PPG Paint Materials ordered by Opendoor $124.11" at bounding box center [435, 279] width 204 height 27
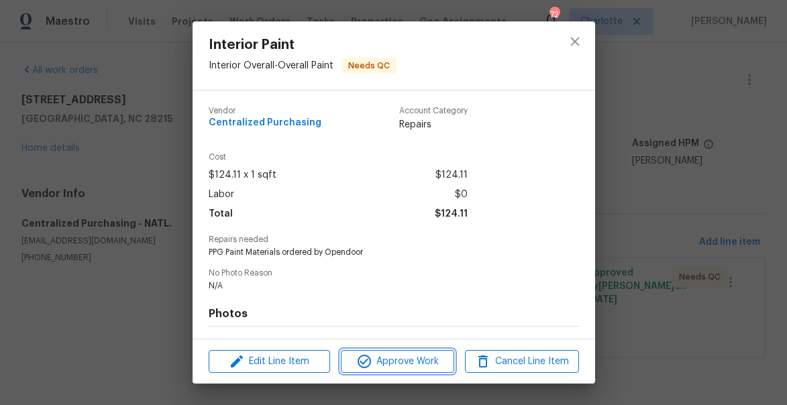
click at [413, 358] on span "Approve Work" at bounding box center [397, 362] width 105 height 17
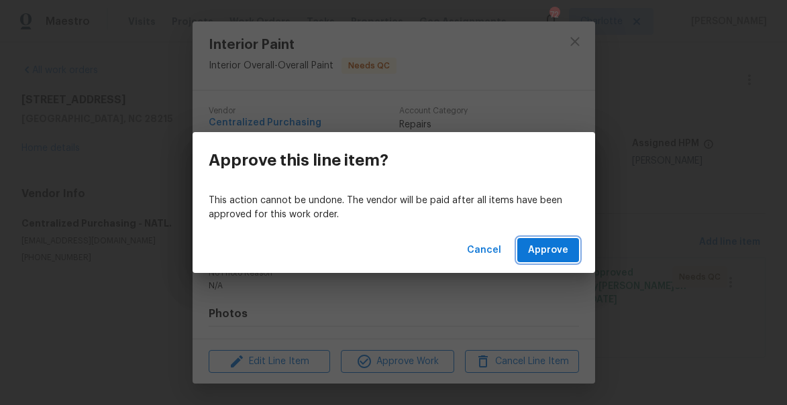
click at [541, 260] on button "Approve" at bounding box center [548, 250] width 62 height 25
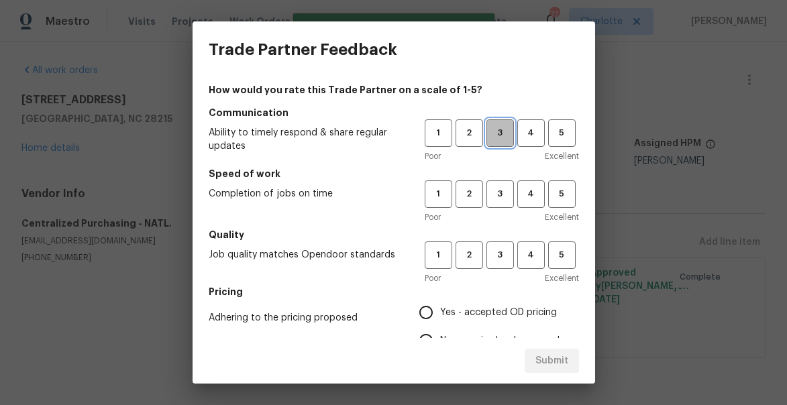
click at [498, 122] on button "3" at bounding box center [500, 133] width 28 height 28
click at [499, 197] on span "3" at bounding box center [500, 194] width 25 height 15
click at [501, 250] on span "3" at bounding box center [500, 255] width 25 height 15
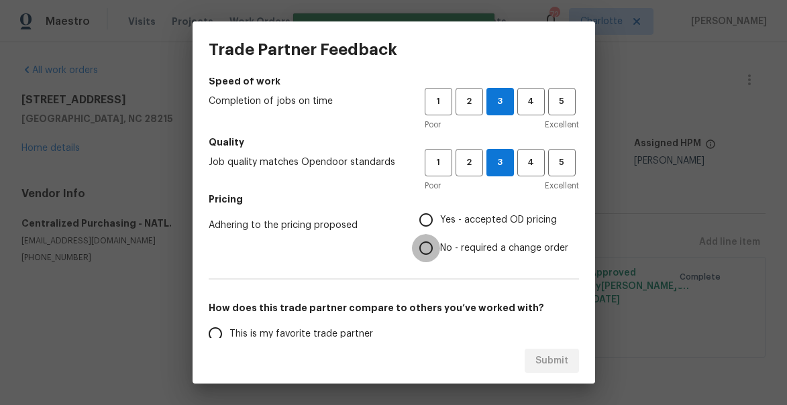
click at [433, 237] on input "No - required a change order" at bounding box center [426, 248] width 28 height 28
radio input "true"
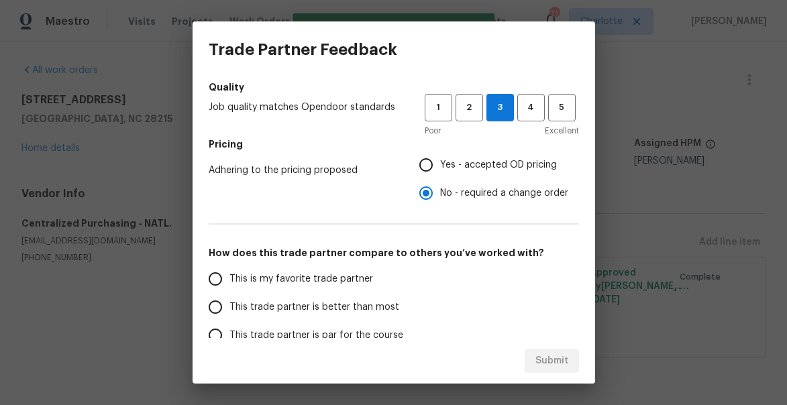
scroll to position [276, 0]
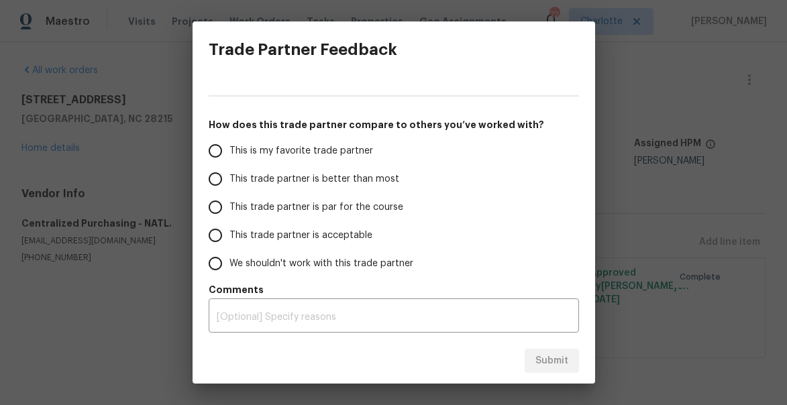
click at [276, 178] on span "This trade partner is better than most" at bounding box center [314, 179] width 170 height 14
click at [229, 178] on input "This trade partner is better than most" at bounding box center [215, 179] width 28 height 28
click at [548, 358] on span "Submit" at bounding box center [551, 361] width 33 height 17
radio input "true"
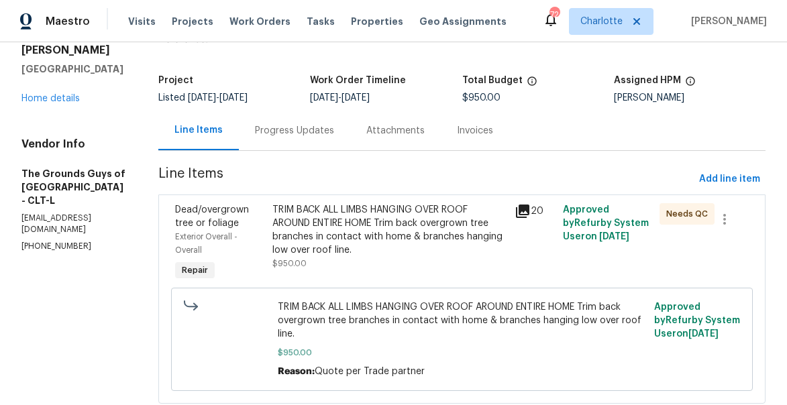
scroll to position [79, 0]
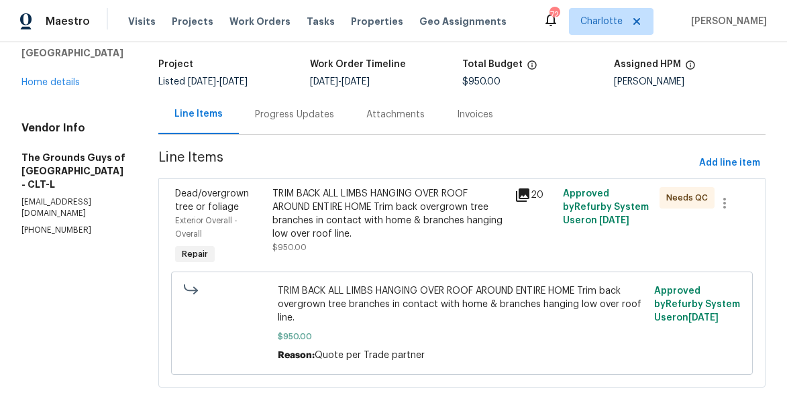
click at [331, 231] on div "TRIM BACK ALL LIMBS HANGING OVER ROOF AROUND ENTIRE HOME Trim back overgrown tr…" at bounding box center [389, 214] width 234 height 54
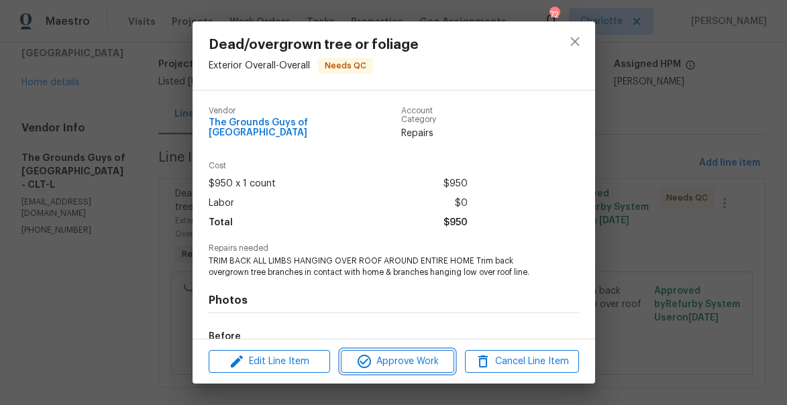
click at [378, 357] on span "Approve Work" at bounding box center [397, 362] width 105 height 17
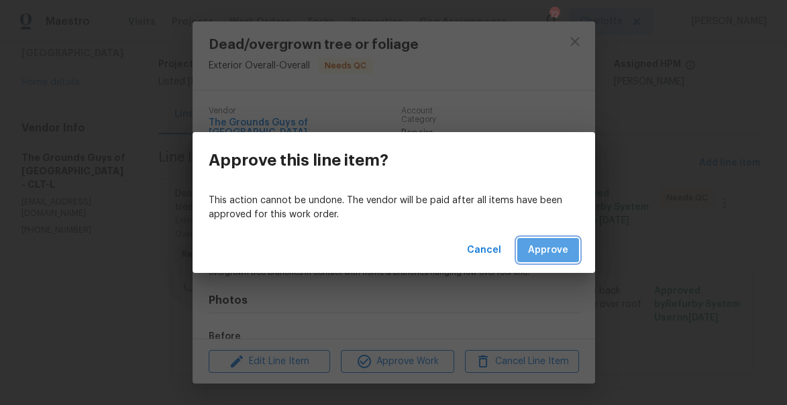
click at [544, 248] on span "Approve" at bounding box center [548, 250] width 40 height 17
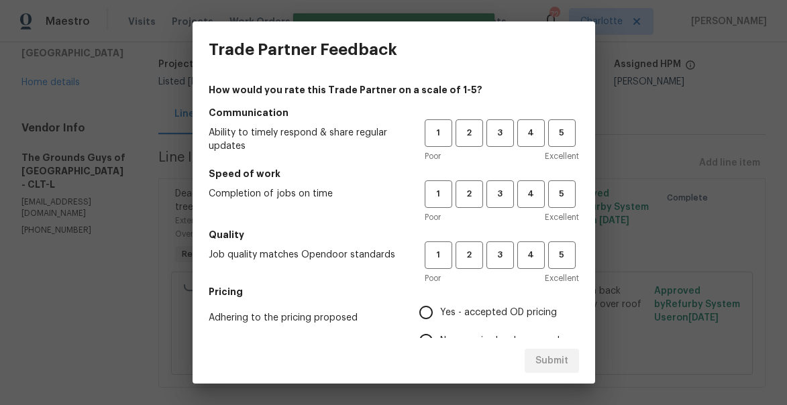
drag, startPoint x: 501, startPoint y: 160, endPoint x: 500, endPoint y: 146, distance: 14.1
click at [501, 160] on div "Poor Excellent" at bounding box center [502, 156] width 154 height 13
click at [500, 146] on button "3" at bounding box center [500, 133] width 28 height 28
click at [503, 193] on span "3" at bounding box center [500, 194] width 25 height 15
click at [502, 253] on span "3" at bounding box center [500, 255] width 25 height 15
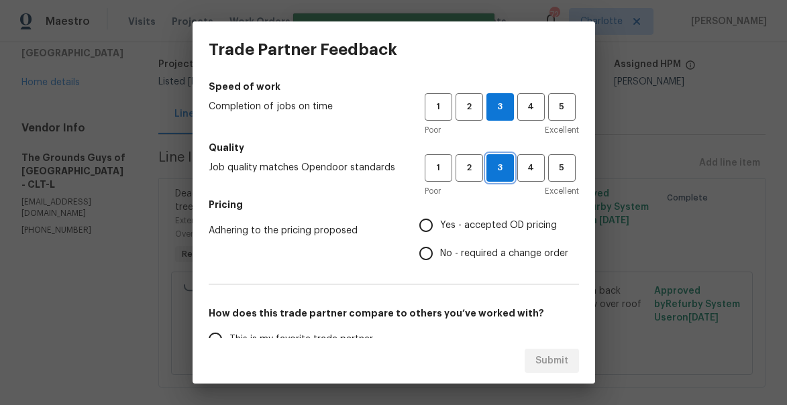
scroll to position [89, 0]
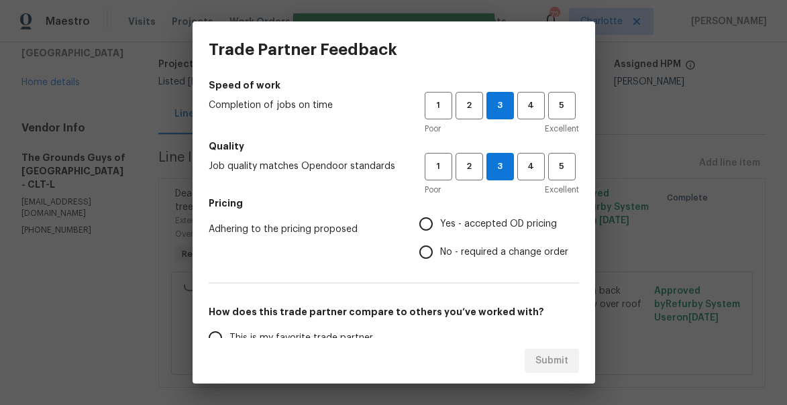
click at [430, 218] on input "Yes - accepted OD pricing" at bounding box center [426, 224] width 28 height 28
radio input "true"
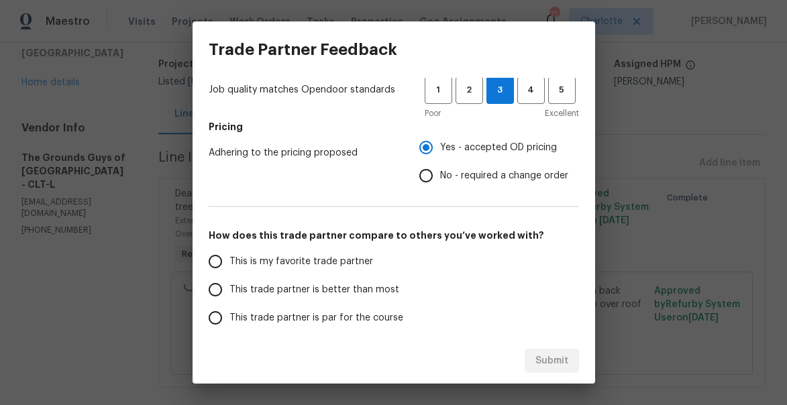
click at [219, 291] on input "This trade partner is better than most" at bounding box center [215, 290] width 28 height 28
click at [555, 361] on span "Submit" at bounding box center [551, 361] width 33 height 17
radio input "true"
radio input "false"
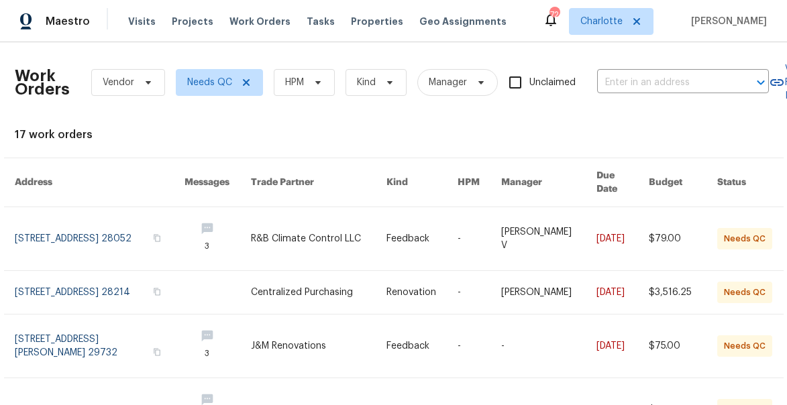
click at [283, 68] on div "Work Orders Vendor Needs QC HPM Kind Manager Unclaimed ​" at bounding box center [392, 82] width 754 height 59
click at [292, 76] on span "HPM" at bounding box center [294, 82] width 19 height 13
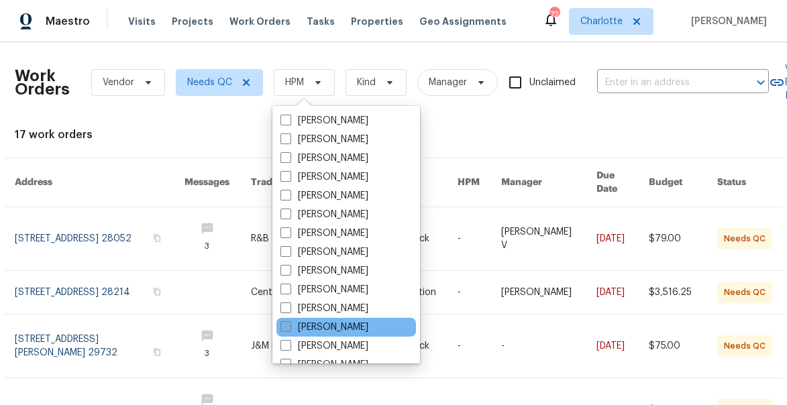
click at [288, 323] on span at bounding box center [285, 326] width 11 height 11
click at [288, 323] on input "[PERSON_NAME]" at bounding box center [284, 325] width 9 height 9
checkbox input "true"
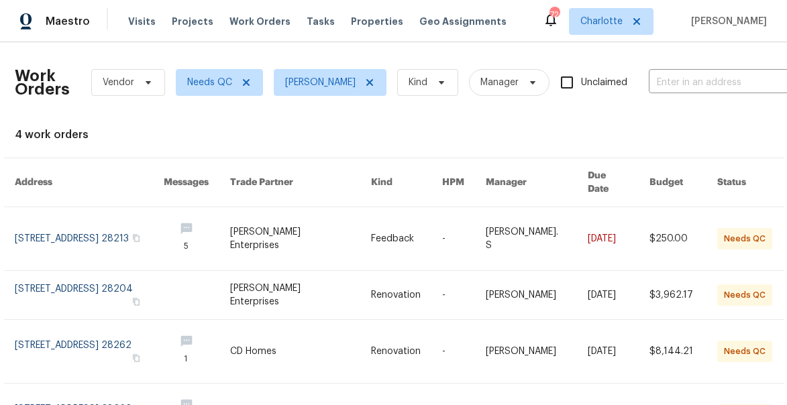
scroll to position [73, 0]
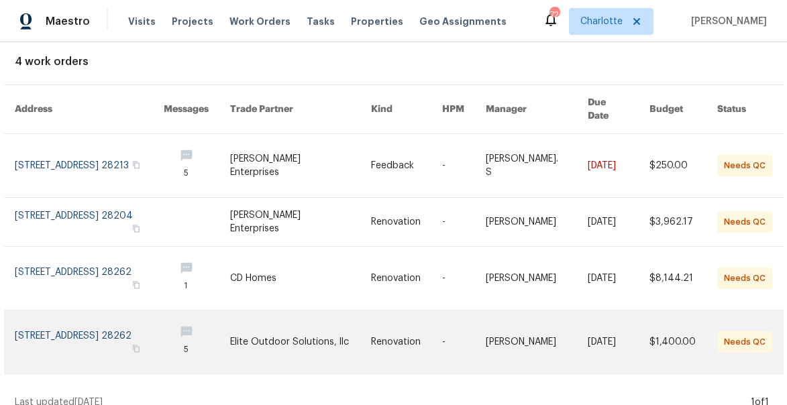
click at [52, 325] on link at bounding box center [90, 342] width 150 height 63
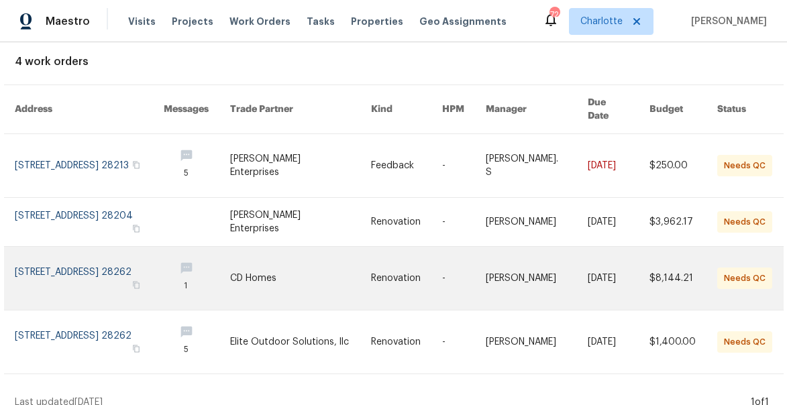
click at [55, 263] on link at bounding box center [90, 278] width 150 height 63
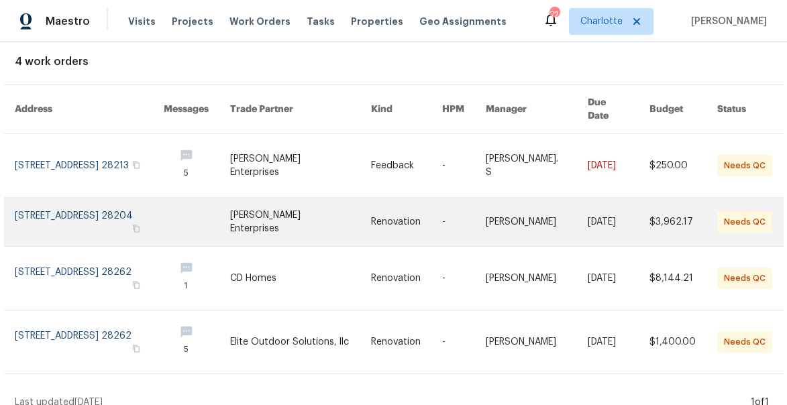
click at [101, 202] on link at bounding box center [90, 222] width 150 height 48
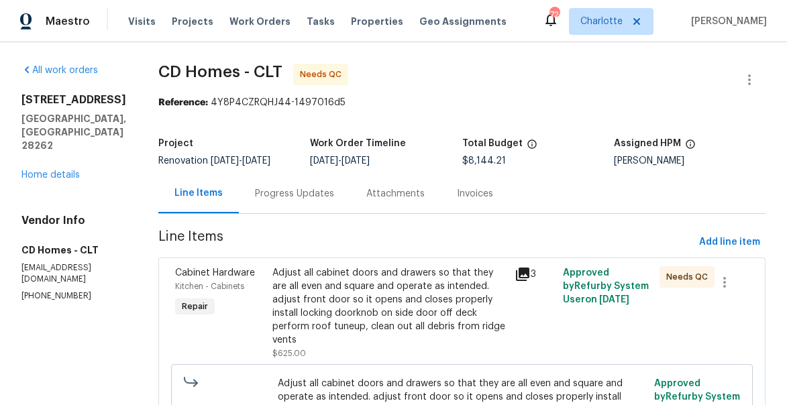
click at [355, 280] on div "Adjust all cabinet doors and drawers so that they are all even and square and o…" at bounding box center [389, 306] width 234 height 81
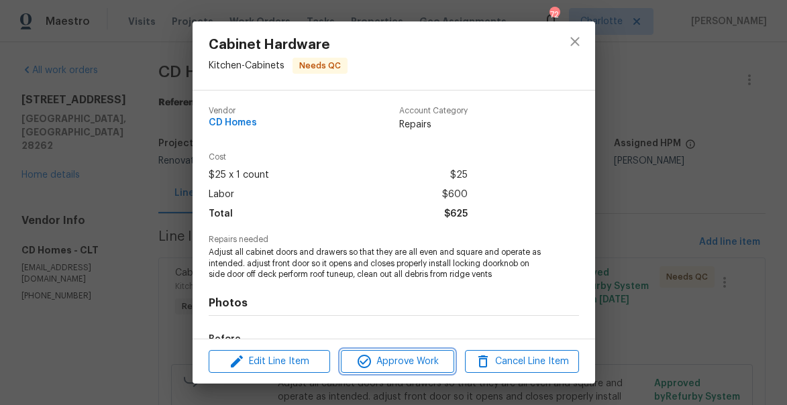
click at [391, 358] on span "Approve Work" at bounding box center [397, 362] width 105 height 17
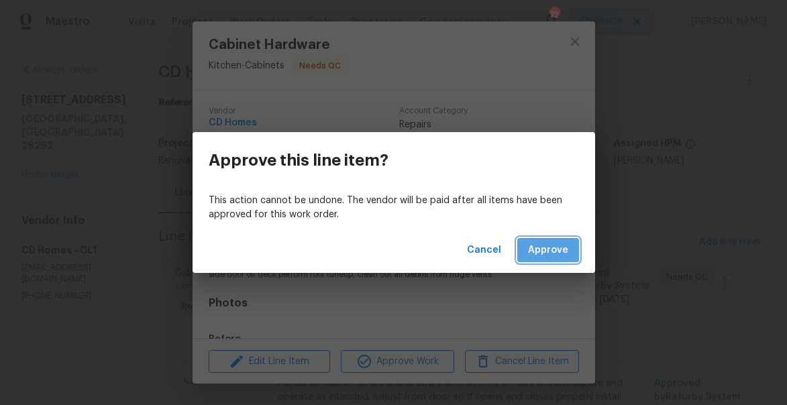
click at [564, 251] on span "Approve" at bounding box center [548, 250] width 40 height 17
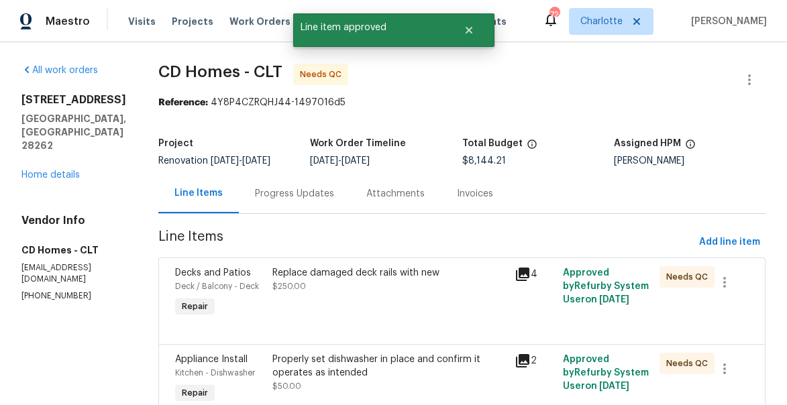
click at [443, 260] on div "Decks and Patios Deck / Balcony - Deck Repair Replace damaged deck rails with n…" at bounding box center [461, 301] width 607 height 87
click at [415, 279] on div "Replace damaged deck rails with new" at bounding box center [389, 272] width 234 height 13
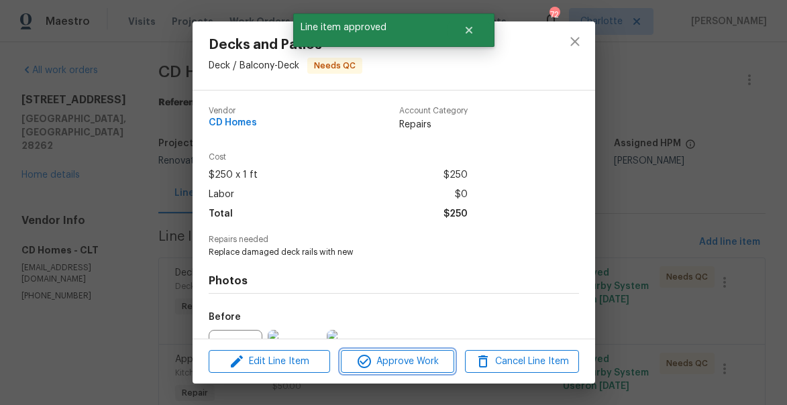
click at [416, 362] on span "Approve Work" at bounding box center [397, 362] width 105 height 17
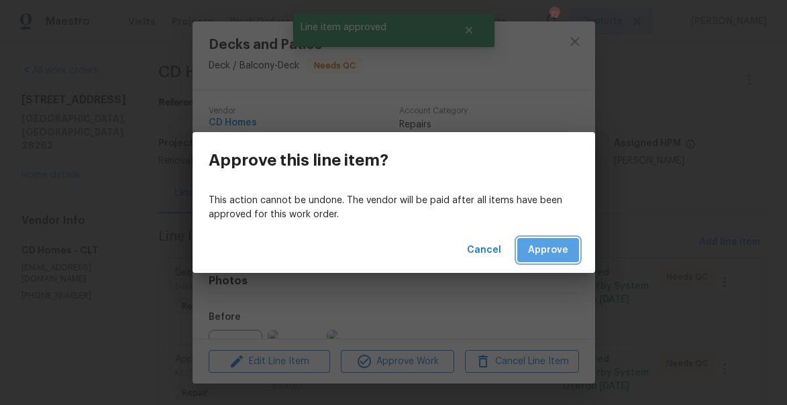
click at [562, 255] on span "Approve" at bounding box center [548, 250] width 40 height 17
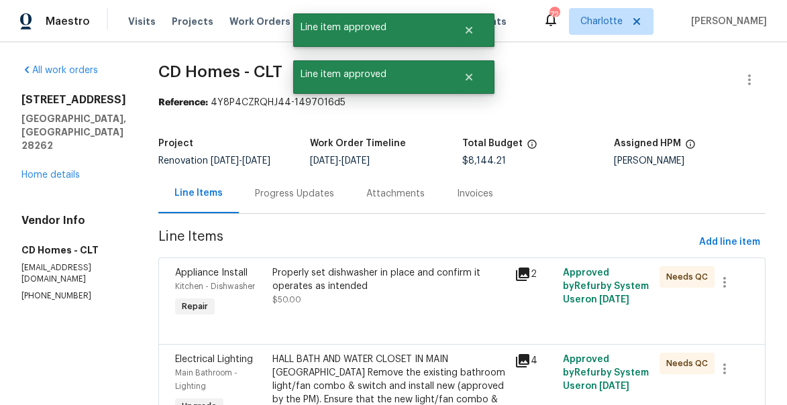
click at [409, 319] on div "Properly set dishwasher in place and confirm it operates as intended $50.00" at bounding box center [389, 293] width 242 height 62
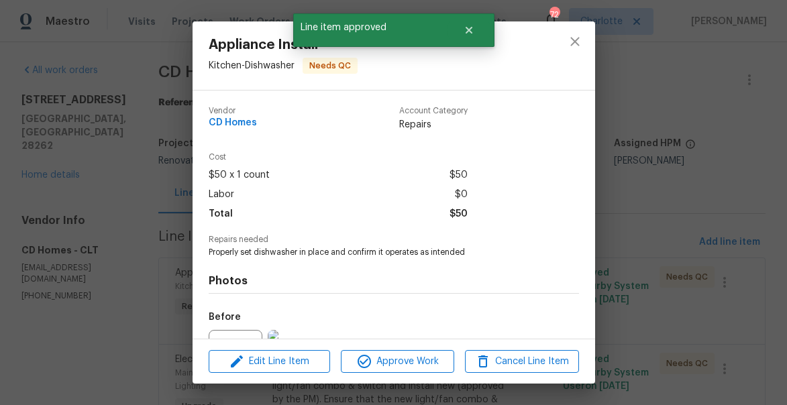
click at [423, 375] on div "Edit Line Item Approve Work Cancel Line Item" at bounding box center [394, 362] width 403 height 45
click at [418, 366] on span "Approve Work" at bounding box center [397, 362] width 105 height 17
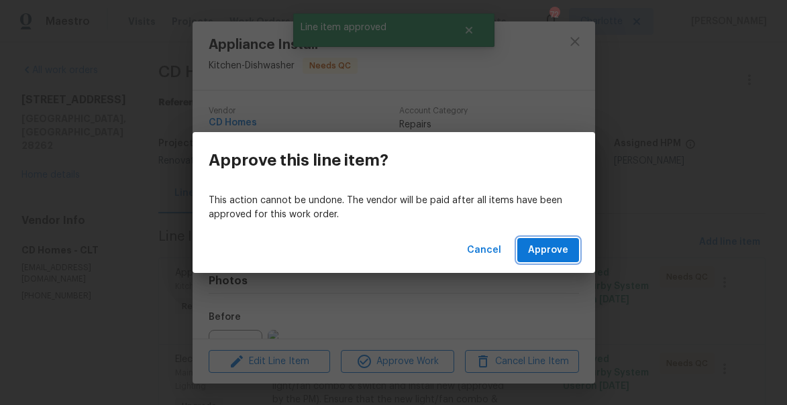
click at [546, 258] on span "Approve" at bounding box center [548, 250] width 40 height 17
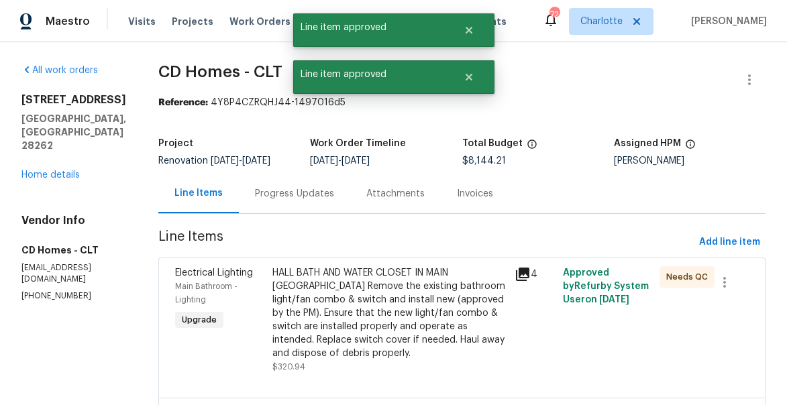
click at [374, 293] on div "HALL BATH AND WATER CLOSET IN MAIN BATH Remove the existing bathroom light/fan …" at bounding box center [389, 313] width 234 height 94
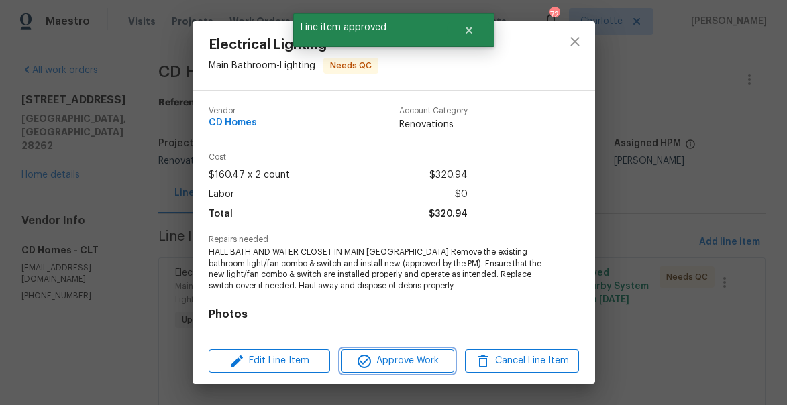
click at [411, 355] on span "Approve Work" at bounding box center [397, 361] width 105 height 17
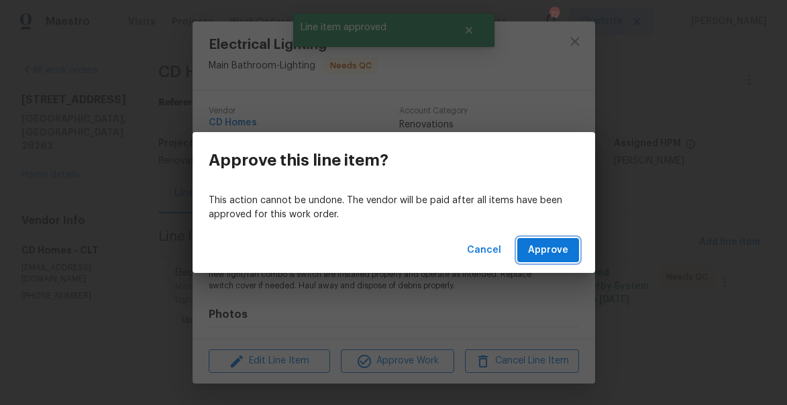
click at [551, 244] on span "Approve" at bounding box center [548, 250] width 40 height 17
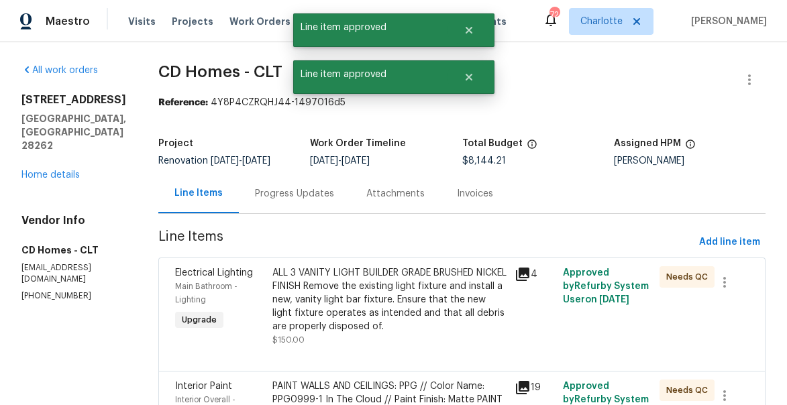
click at [391, 273] on div "ALL 3 VANITY LIGHT BUILDER GRADE BRUSHED NICKEL FINISH Remove the existing ligh…" at bounding box center [389, 299] width 234 height 67
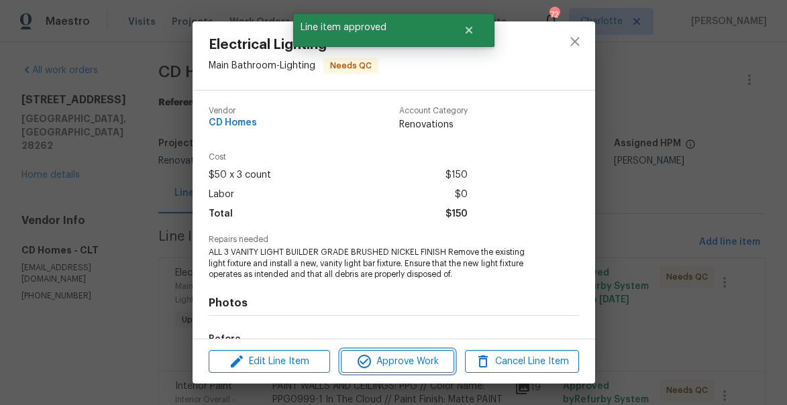
click at [411, 370] on button "Approve Work" at bounding box center [397, 361] width 113 height 23
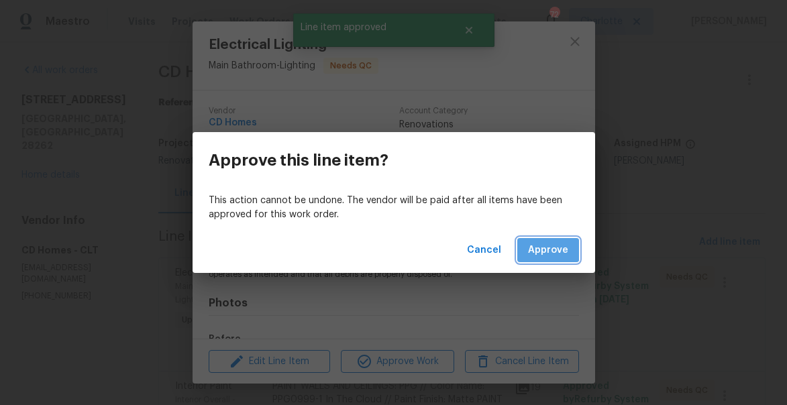
click at [536, 244] on span "Approve" at bounding box center [548, 250] width 40 height 17
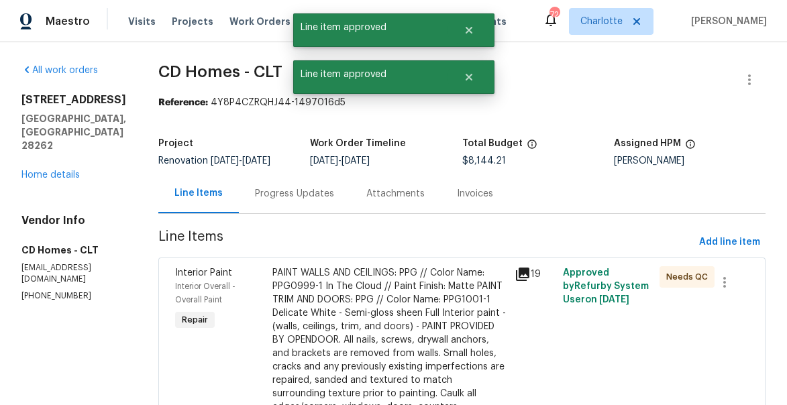
click at [414, 283] on div "PAINT WALLS AND CEILINGS: PPG // Color Name: PPG0999-1 In The Cloud // Paint Fi…" at bounding box center [389, 380] width 234 height 228
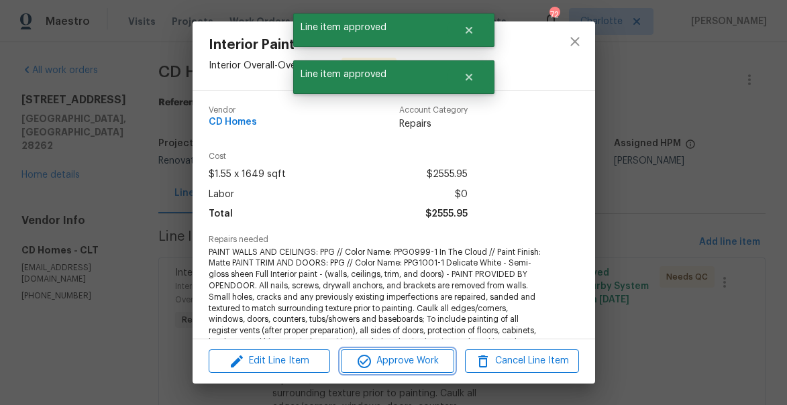
click at [415, 352] on button "Approve Work" at bounding box center [397, 361] width 113 height 23
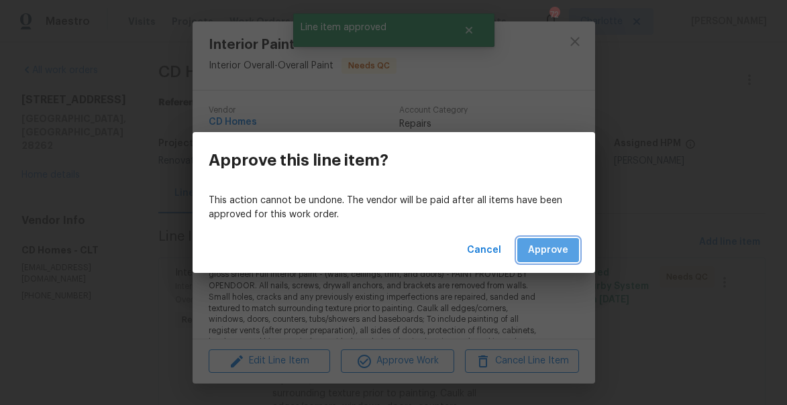
click at [539, 258] on span "Approve" at bounding box center [548, 250] width 40 height 17
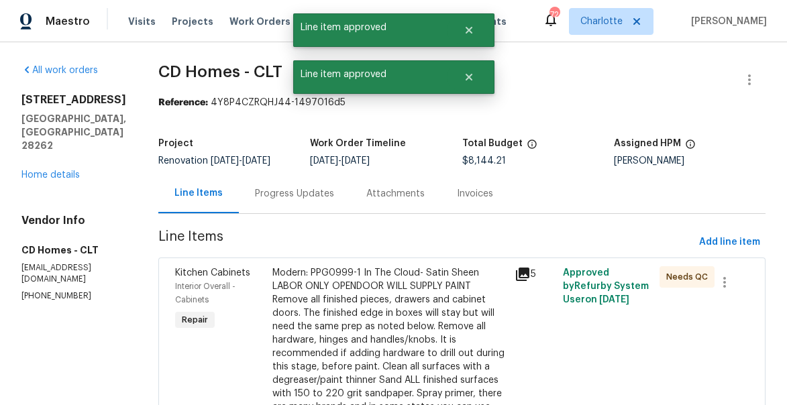
click at [423, 295] on div "Modern: PPG0999-1 In The Cloud- Satin Sheen LABOR ONLY OPENDOOR WILL SUPPLY PAI…" at bounding box center [389, 400] width 234 height 268
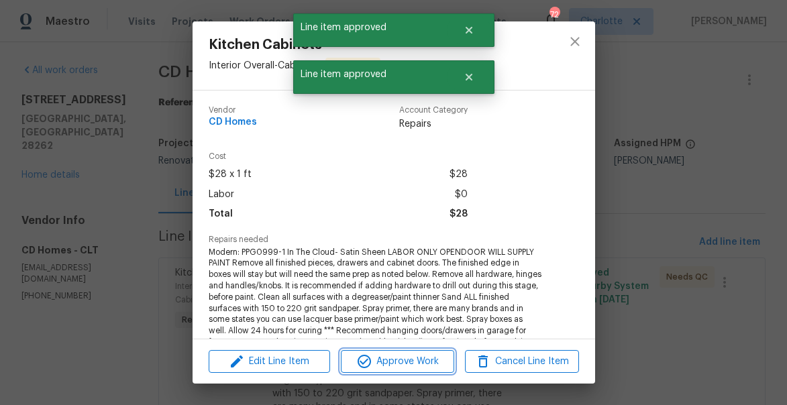
click at [424, 370] on button "Approve Work" at bounding box center [397, 361] width 113 height 23
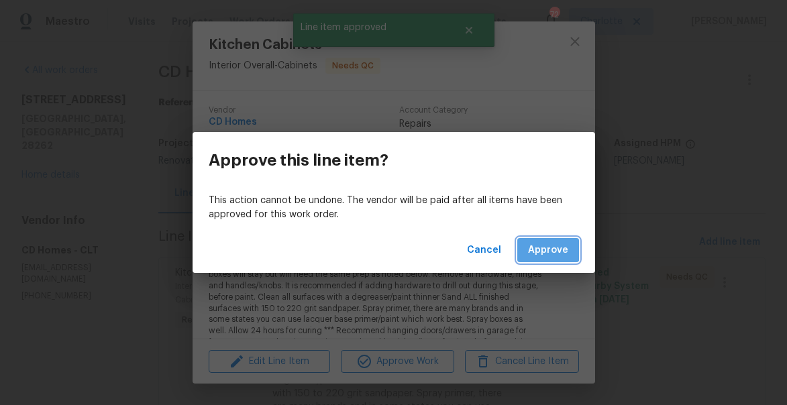
click at [547, 245] on span "Approve" at bounding box center [548, 250] width 40 height 17
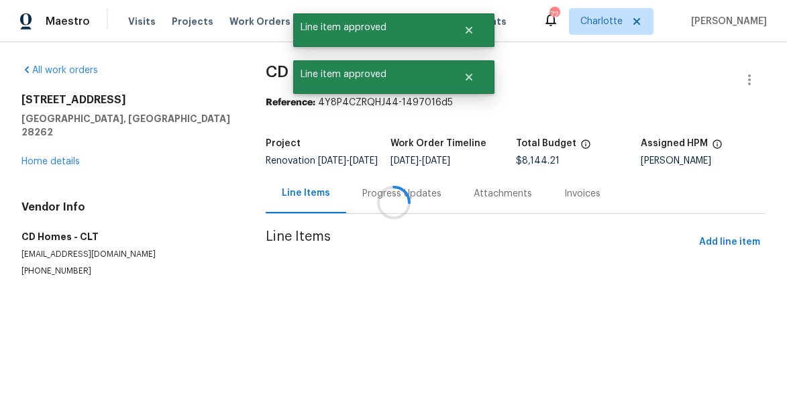
click at [400, 287] on div at bounding box center [393, 202] width 787 height 405
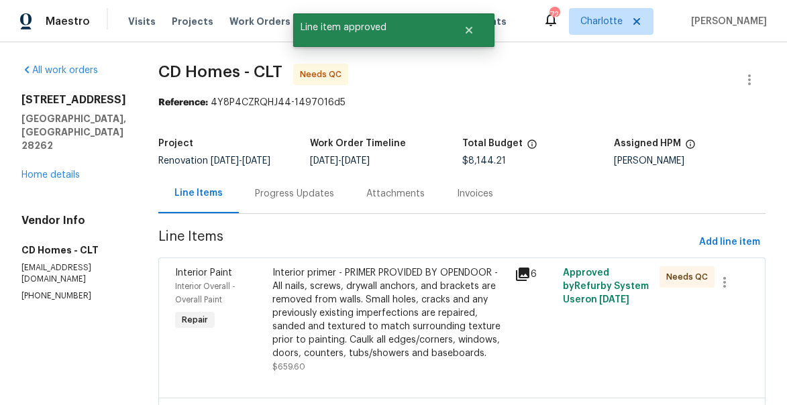
click at [400, 287] on div "Interior primer - PRIMER PROVIDED BY OPENDOOR - All nails, screws, drywall anch…" at bounding box center [389, 313] width 234 height 94
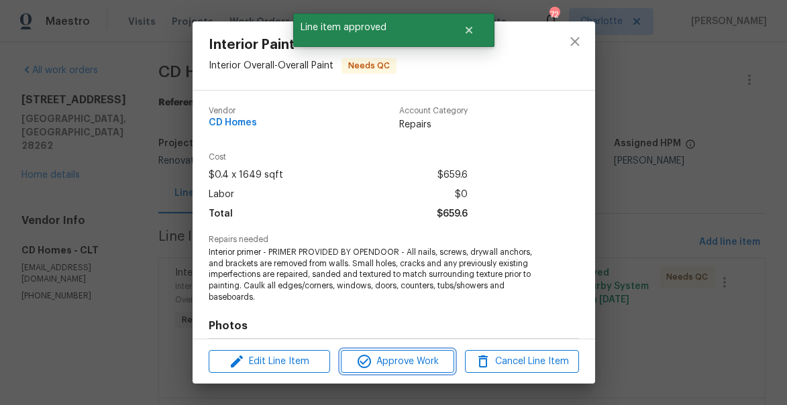
click at [424, 357] on span "Approve Work" at bounding box center [397, 362] width 105 height 17
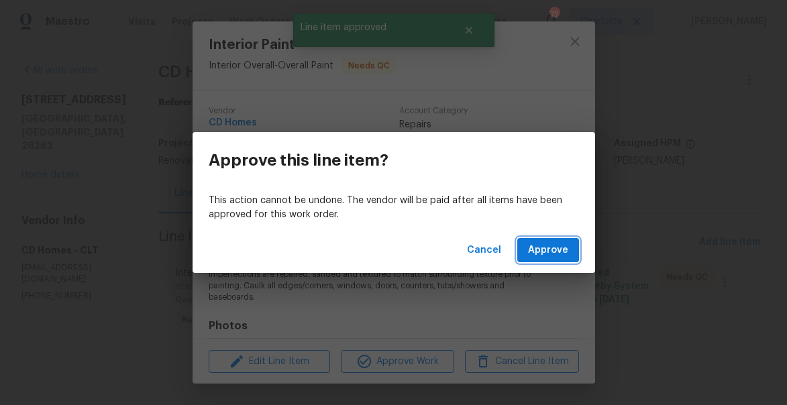
click at [558, 248] on span "Approve" at bounding box center [548, 250] width 40 height 17
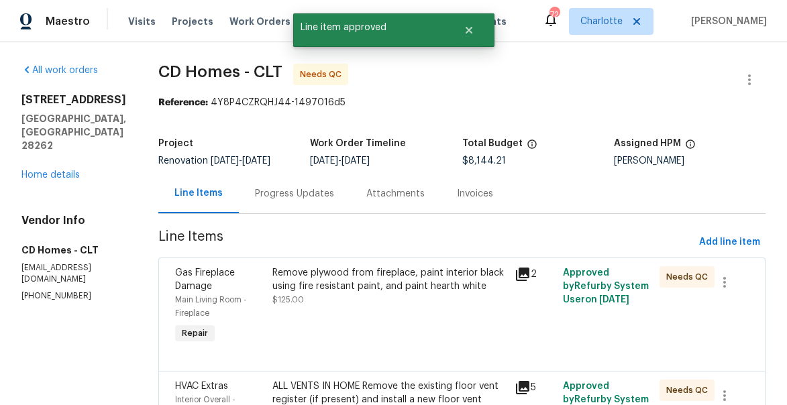
click at [396, 307] on div "Remove plywood from fireplace, paint interior black using fire resistant paint,…" at bounding box center [389, 286] width 234 height 40
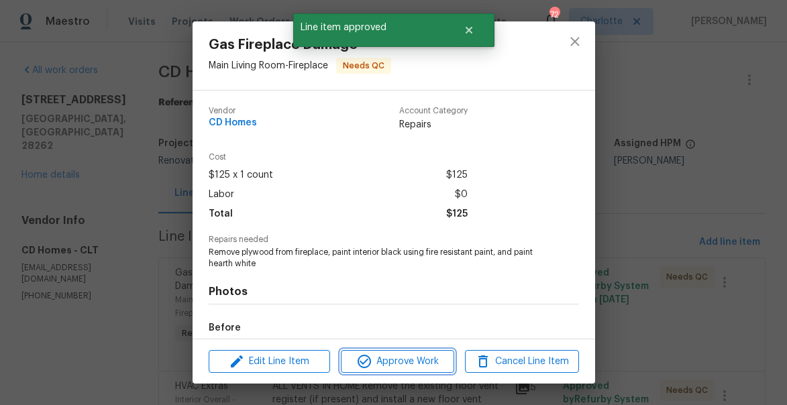
click at [409, 363] on span "Approve Work" at bounding box center [397, 362] width 105 height 17
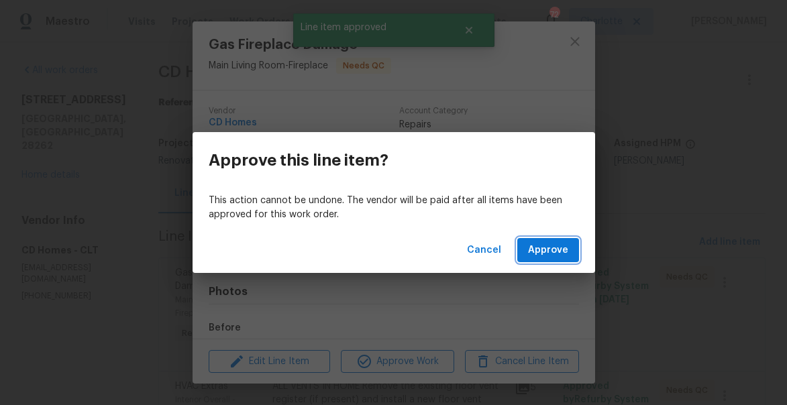
click at [544, 241] on button "Approve" at bounding box center [548, 250] width 62 height 25
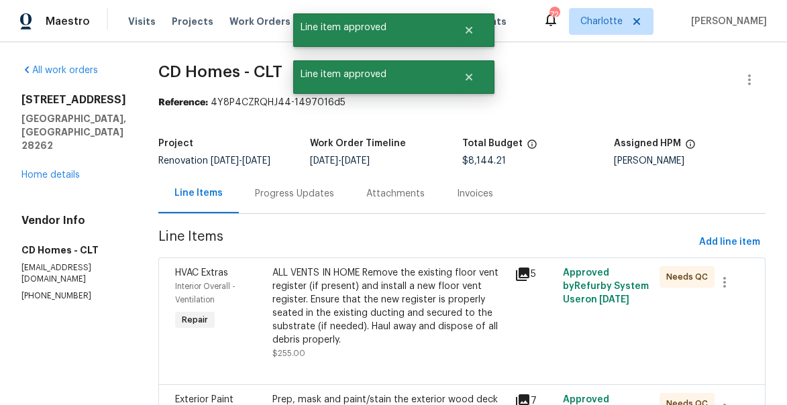
click at [382, 295] on div "ALL VENTS IN HOME Remove the existing floor vent register (if present) and inst…" at bounding box center [389, 306] width 234 height 81
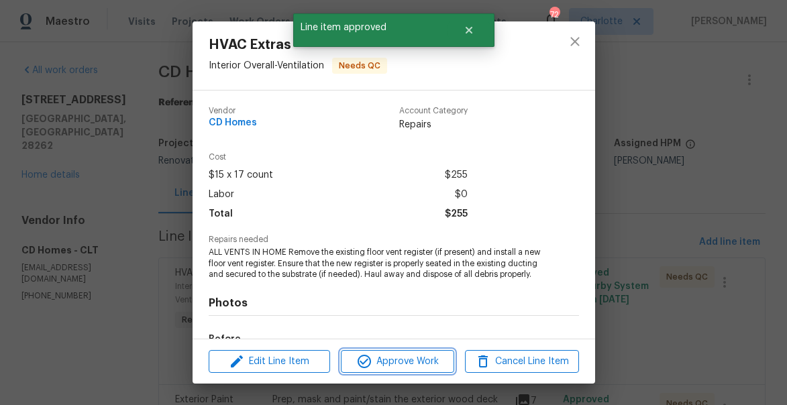
click at [409, 359] on span "Approve Work" at bounding box center [397, 362] width 105 height 17
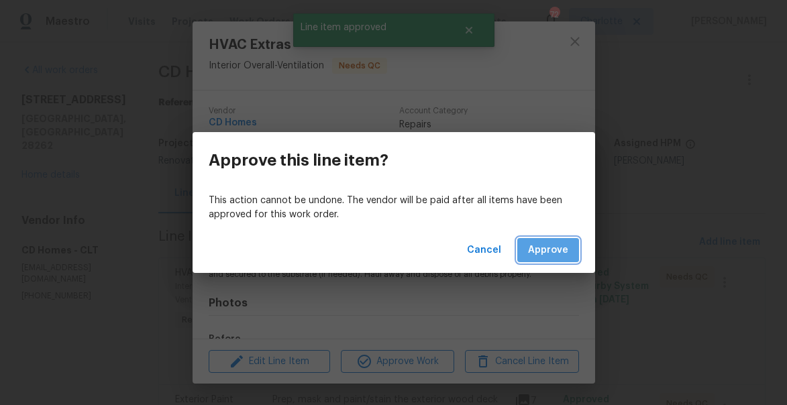
click at [550, 254] on span "Approve" at bounding box center [548, 250] width 40 height 17
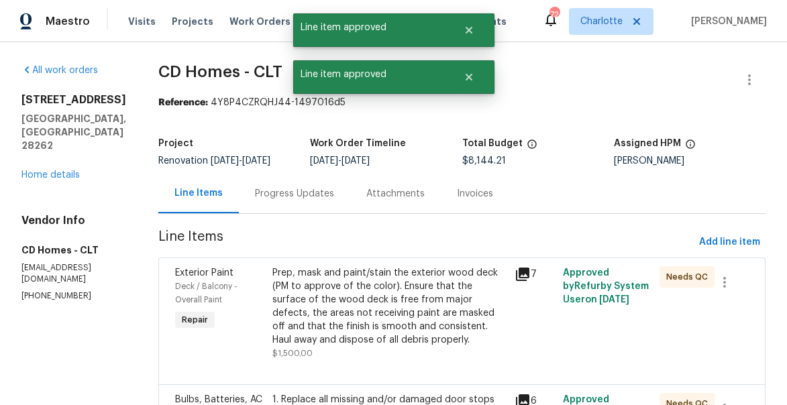
click at [411, 303] on div "Prep, mask and paint/stain the exterior wood deck (PM to approve of the color).…" at bounding box center [389, 306] width 234 height 81
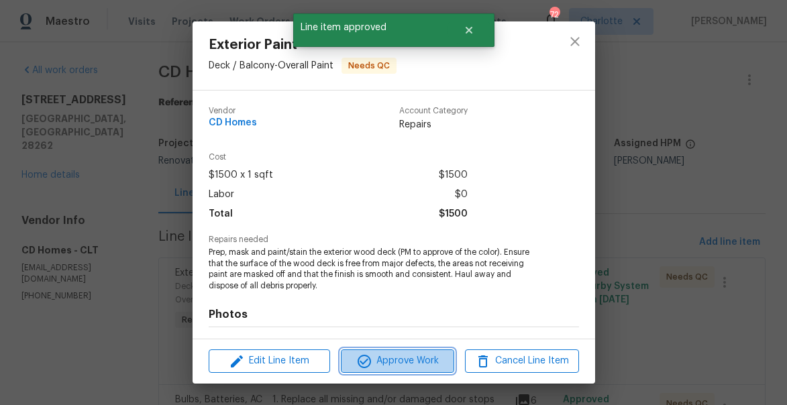
click at [417, 356] on span "Approve Work" at bounding box center [397, 361] width 105 height 17
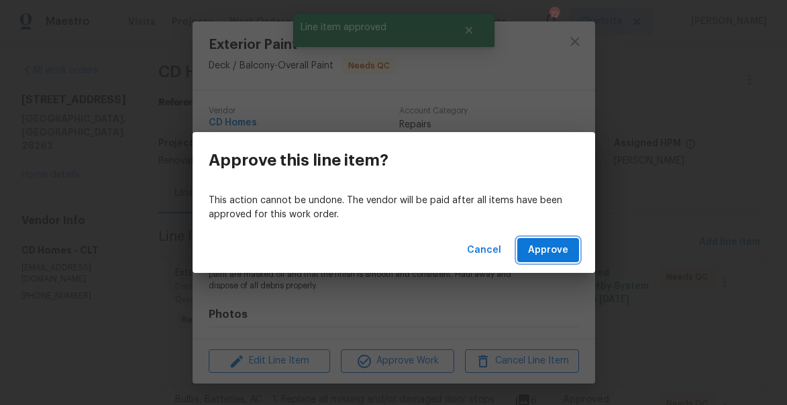
click at [540, 254] on span "Approve" at bounding box center [548, 250] width 40 height 17
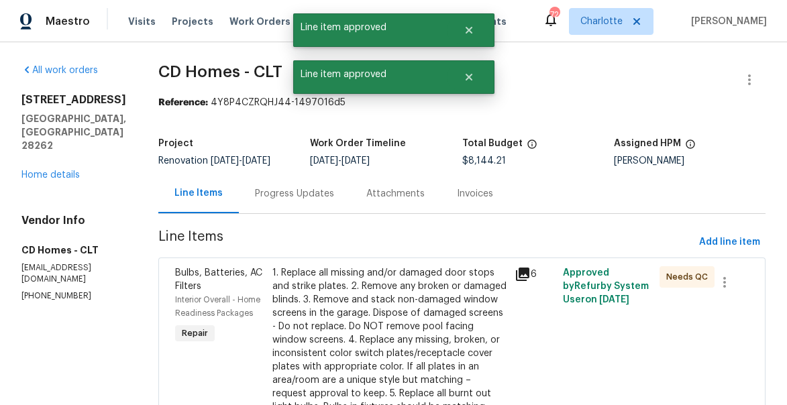
click at [436, 307] on div "1. Replace all missing and/or damaged door stops and strike plates. 2. Remove a…" at bounding box center [389, 393] width 234 height 255
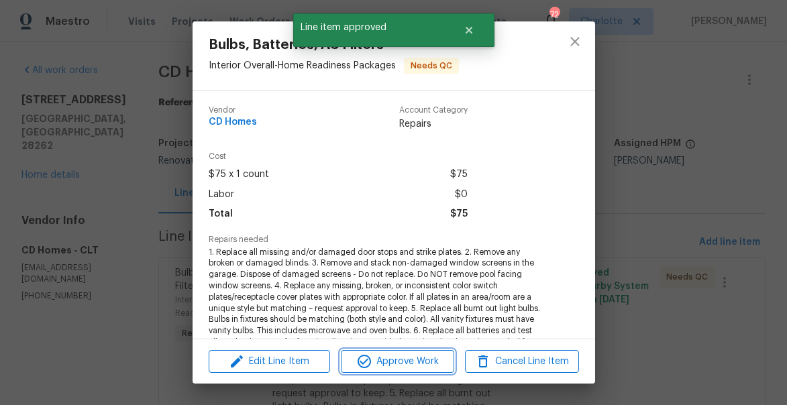
click at [443, 364] on span "Approve Work" at bounding box center [397, 362] width 105 height 17
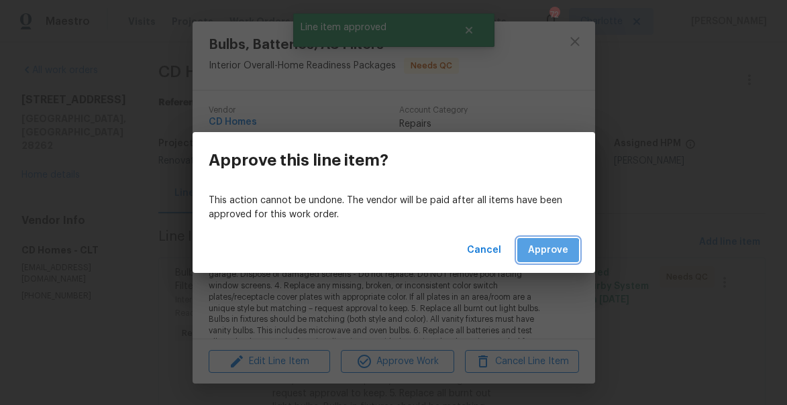
click at [544, 254] on span "Approve" at bounding box center [548, 250] width 40 height 17
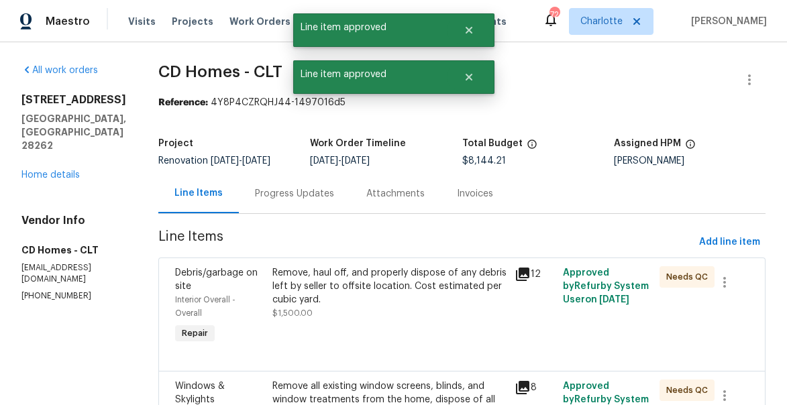
click at [428, 306] on div "Remove, haul off, and properly dispose of any debris left by seller to offsite …" at bounding box center [389, 286] width 234 height 40
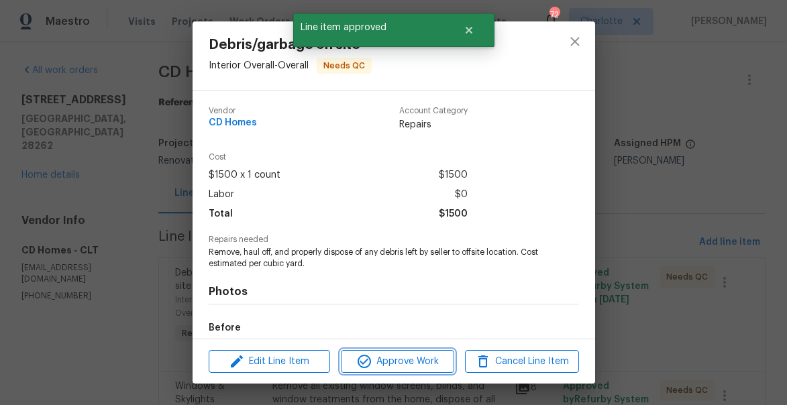
click at [428, 362] on span "Approve Work" at bounding box center [397, 362] width 105 height 17
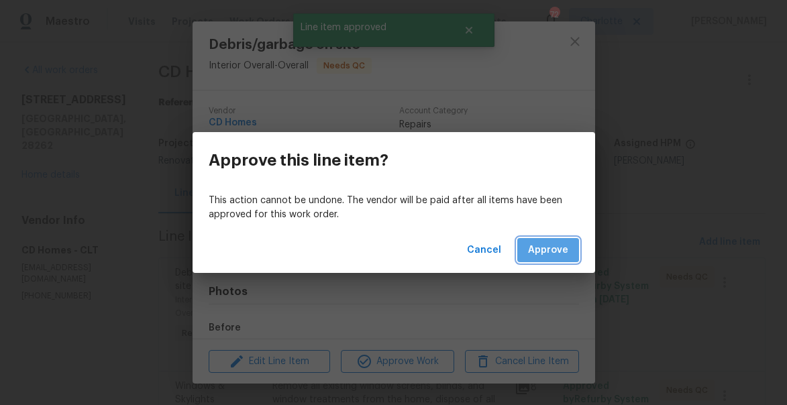
click at [552, 253] on span "Approve" at bounding box center [548, 250] width 40 height 17
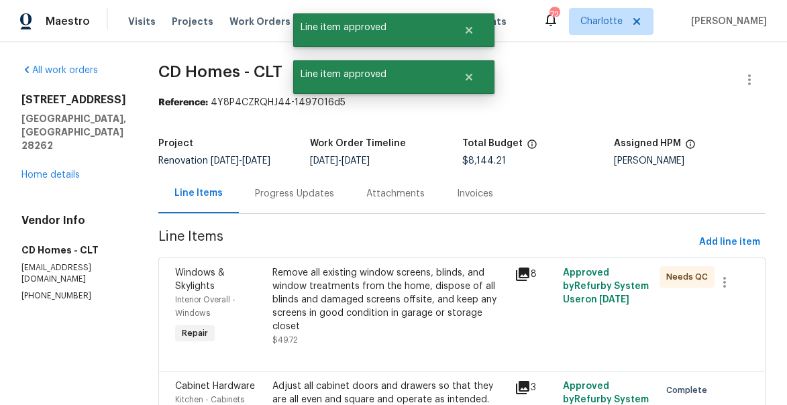
click at [408, 318] on div "Remove all existing window screens, blinds, and window treatments from the home…" at bounding box center [389, 299] width 234 height 67
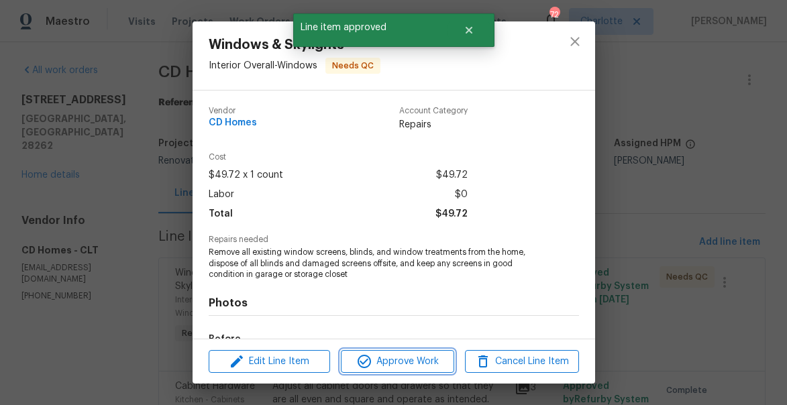
click at [419, 362] on span "Approve Work" at bounding box center [397, 362] width 105 height 17
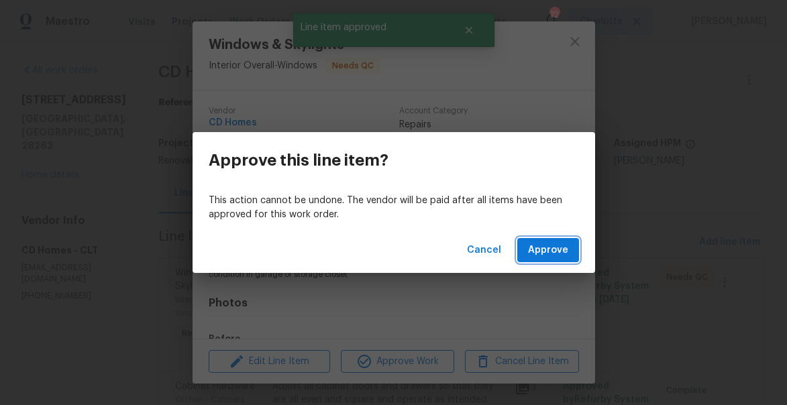
click at [542, 250] on span "Approve" at bounding box center [548, 250] width 40 height 17
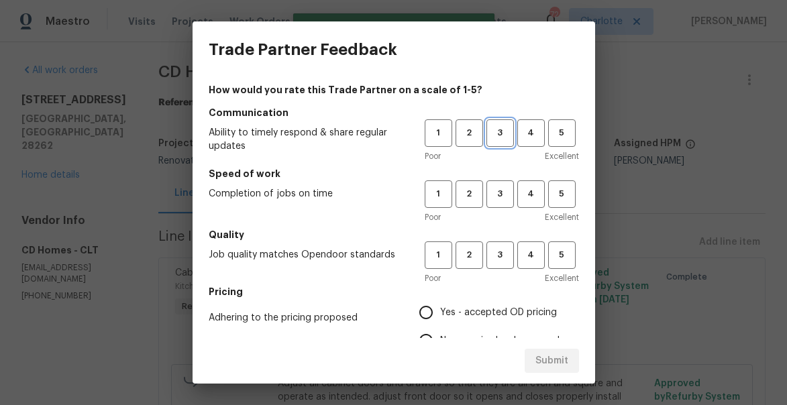
click at [499, 137] on span "3" at bounding box center [500, 132] width 25 height 15
click at [499, 196] on span "3" at bounding box center [500, 194] width 25 height 15
click at [496, 260] on span "3" at bounding box center [500, 255] width 25 height 15
click at [449, 297] on h5 "Pricing" at bounding box center [394, 291] width 370 height 13
click at [436, 305] on input "Yes - accepted OD pricing" at bounding box center [426, 313] width 28 height 28
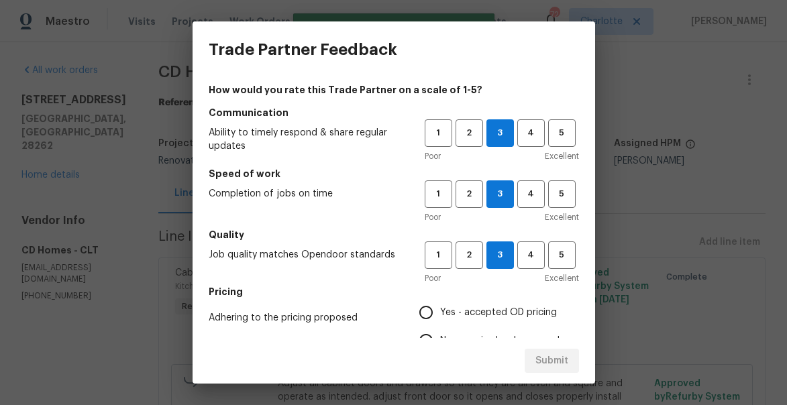
radio input "true"
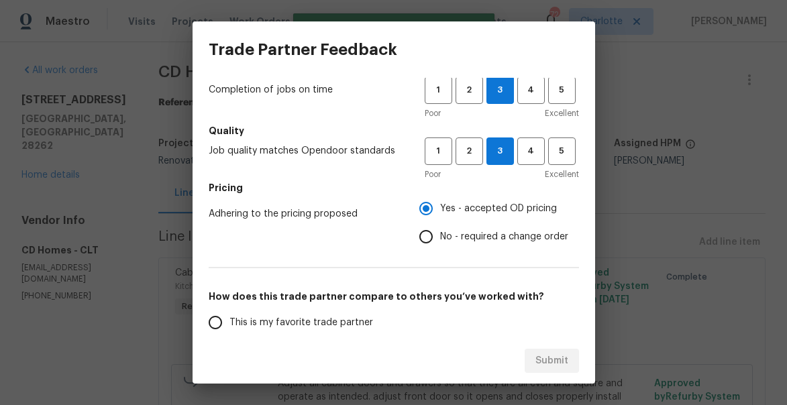
scroll to position [130, 0]
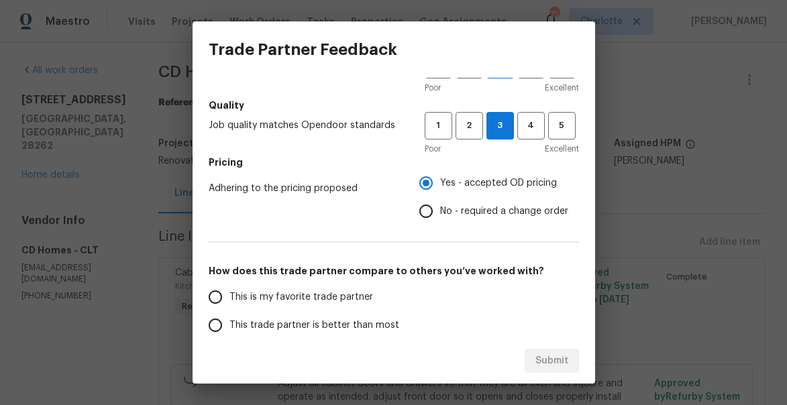
click at [264, 332] on span "This trade partner is better than most" at bounding box center [314, 326] width 170 height 14
click at [229, 332] on input "This trade partner is better than most" at bounding box center [215, 325] width 28 height 28
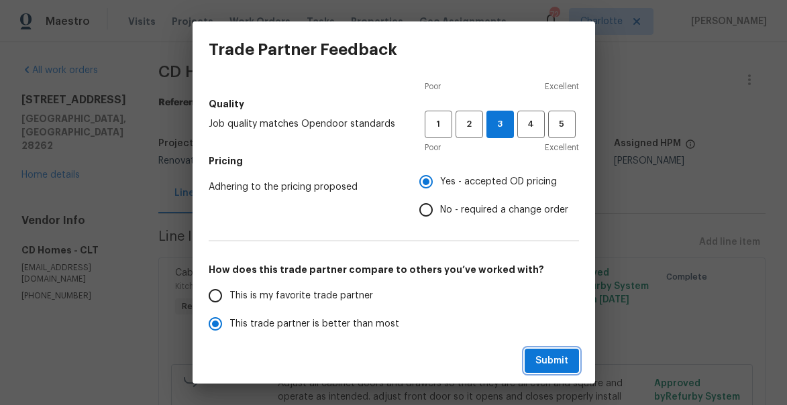
click at [555, 360] on span "Submit" at bounding box center [551, 361] width 33 height 17
radio input "true"
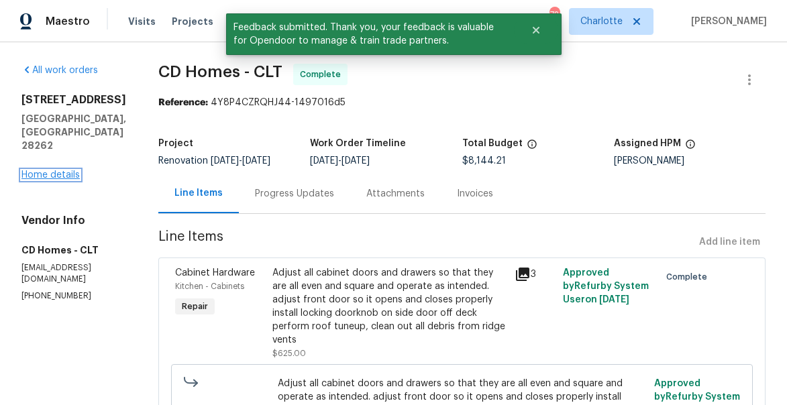
click at [56, 176] on link "Home details" at bounding box center [50, 174] width 58 height 9
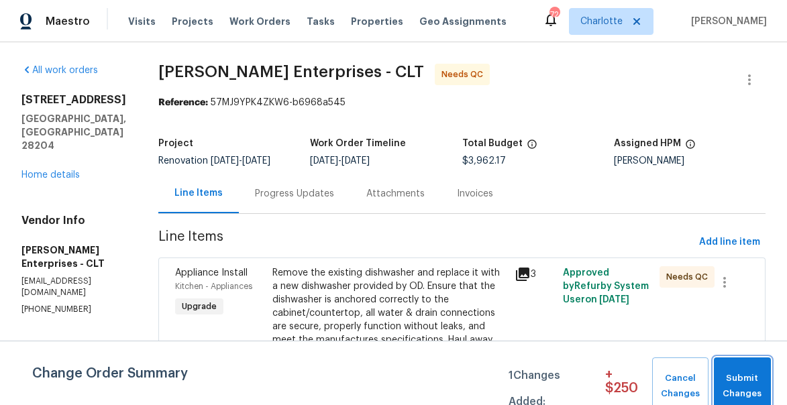
click at [743, 372] on span "Submit Changes" at bounding box center [743, 386] width 44 height 31
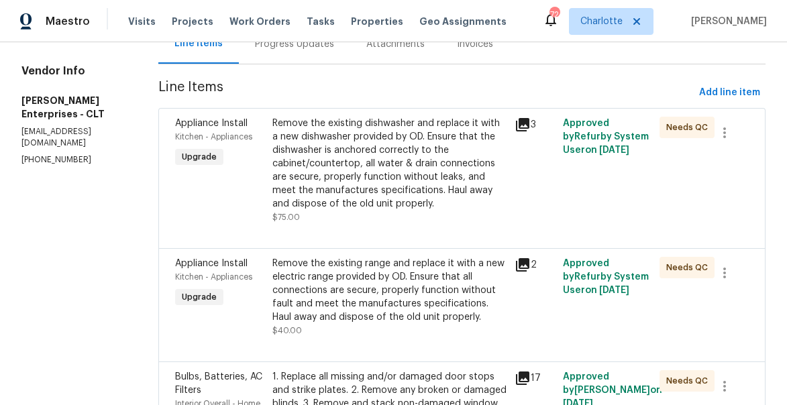
scroll to position [150, 0]
click at [336, 191] on div "Remove the existing dishwasher and replace it with a new dishwasher provided by…" at bounding box center [389, 163] width 234 height 94
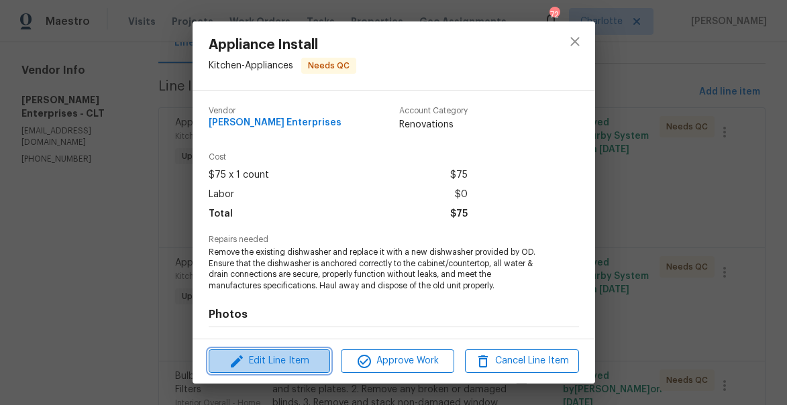
click at [289, 365] on span "Edit Line Item" at bounding box center [269, 361] width 113 height 17
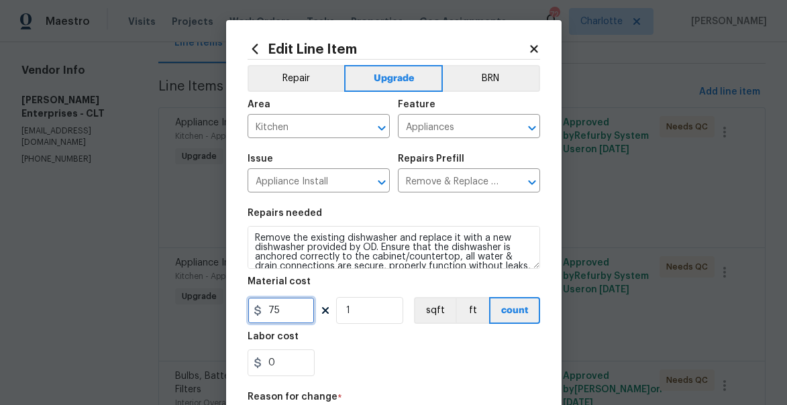
click at [288, 313] on input "75" at bounding box center [281, 310] width 67 height 27
click at [283, 367] on input "0" at bounding box center [281, 363] width 67 height 27
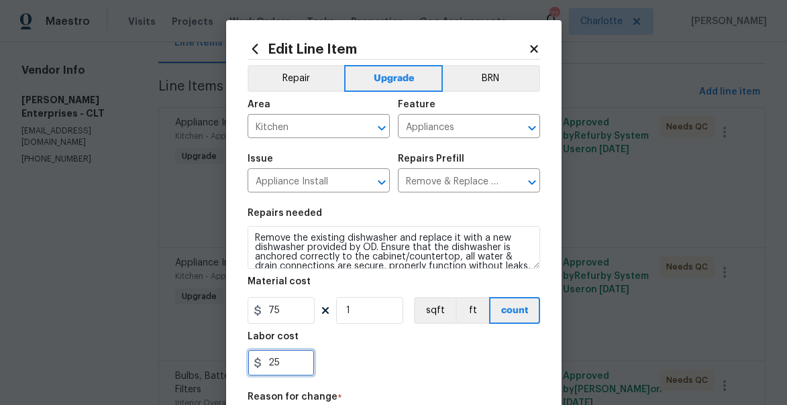
scroll to position [60, 0]
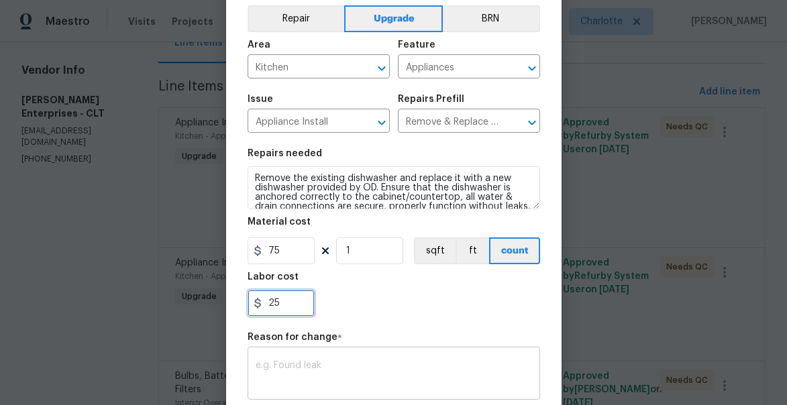
type input "25"
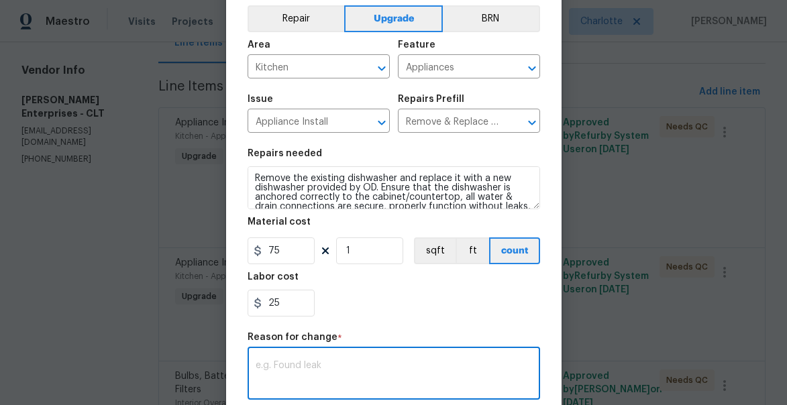
click at [301, 373] on textarea at bounding box center [394, 375] width 276 height 28
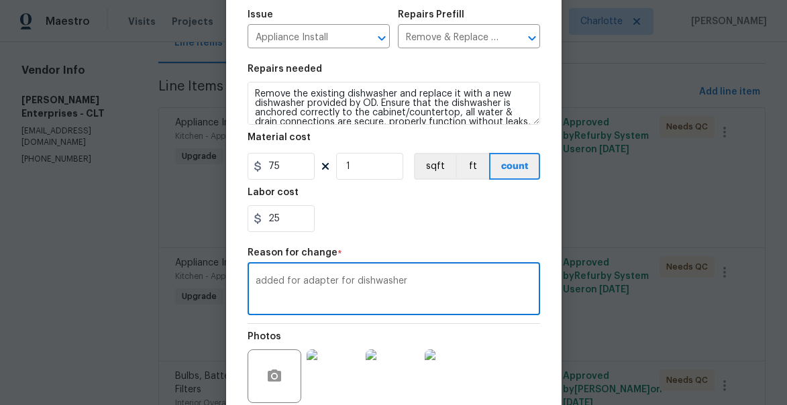
scroll to position [215, 0]
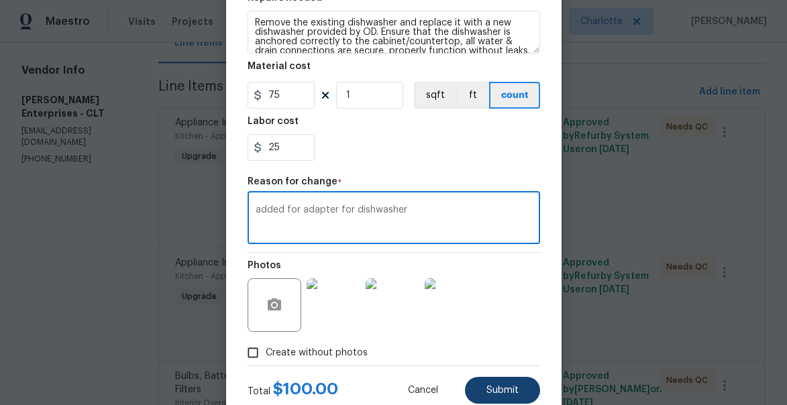
type textarea "added for adapter for dishwasher"
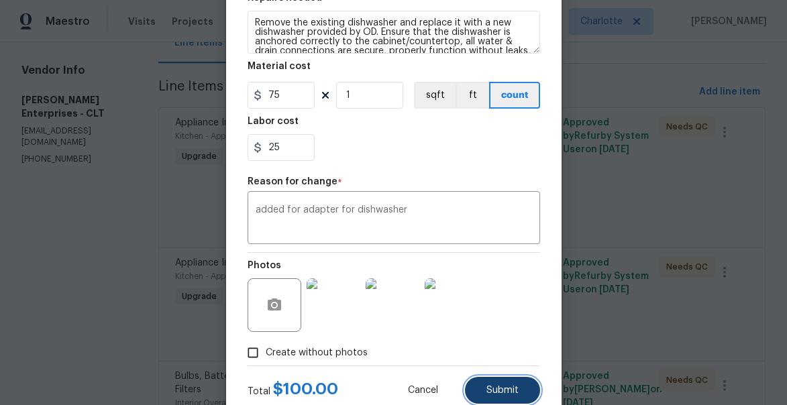
click at [504, 386] on span "Submit" at bounding box center [502, 391] width 32 height 10
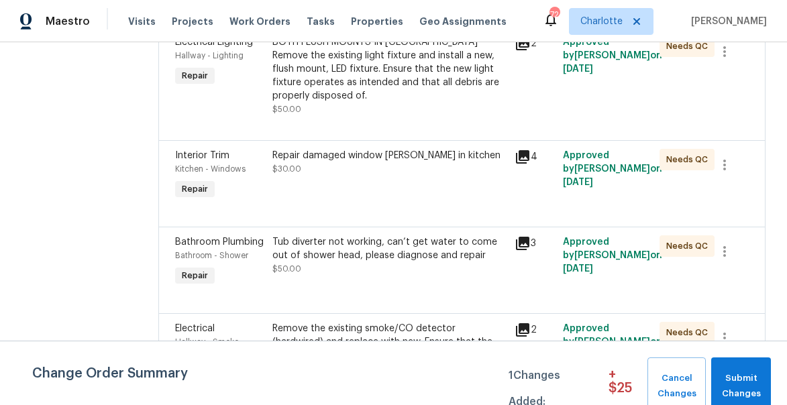
scroll to position [1061, 0]
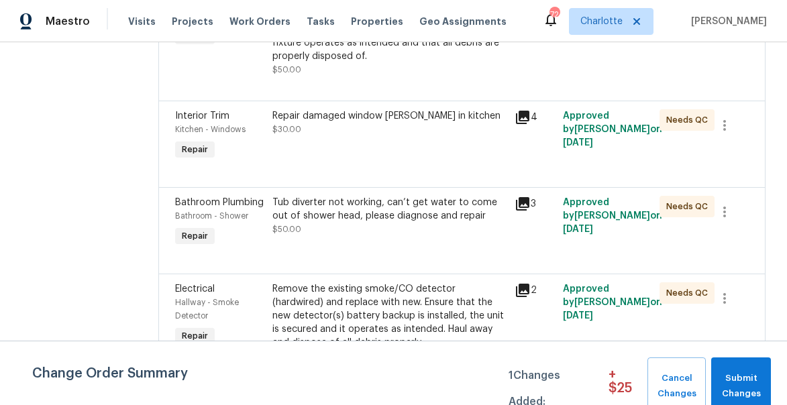
click at [516, 197] on icon at bounding box center [522, 203] width 13 height 13
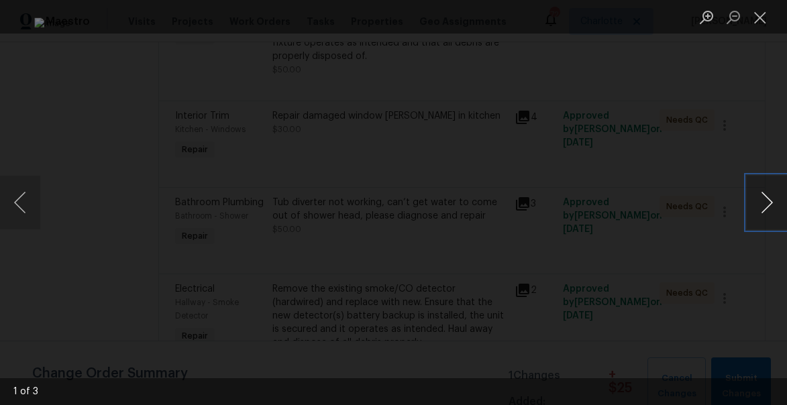
click at [769, 198] on button "Next image" at bounding box center [767, 203] width 40 height 54
click at [759, 18] on button "Close lightbox" at bounding box center [760, 16] width 27 height 23
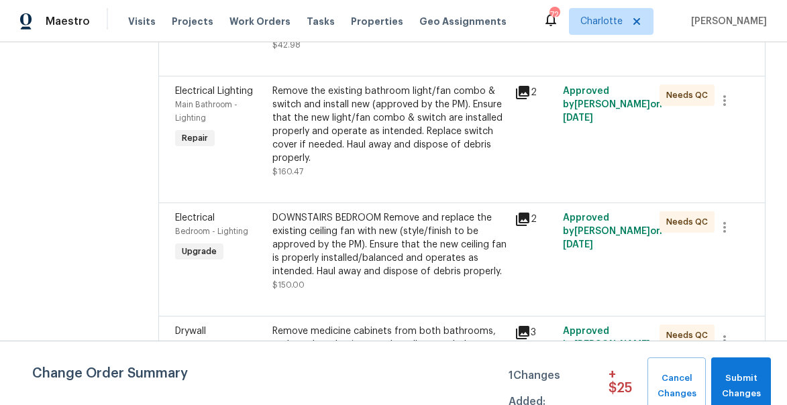
scroll to position [1375, 0]
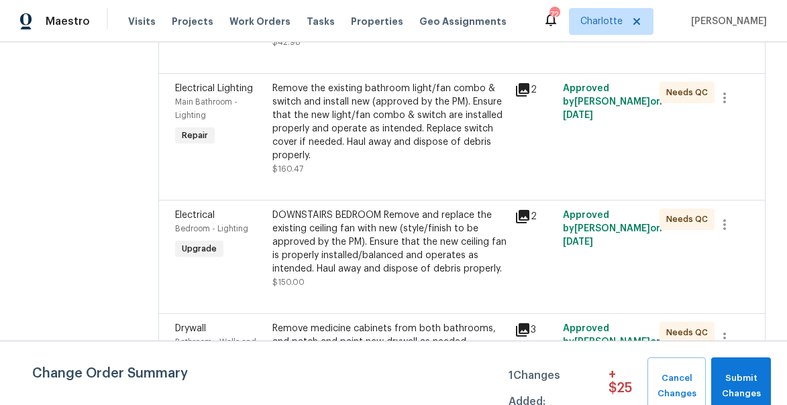
click at [460, 222] on div "DOWNSTAIRS BEDROOM Remove and replace the existing ceiling fan with new (style/…" at bounding box center [389, 242] width 234 height 67
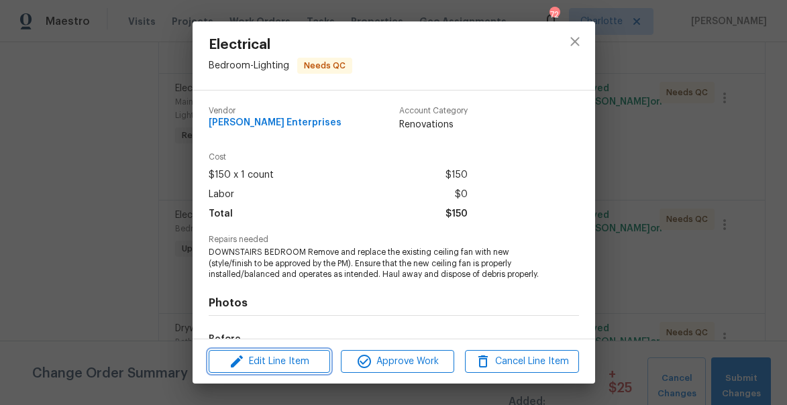
click at [278, 360] on span "Edit Line Item" at bounding box center [269, 362] width 113 height 17
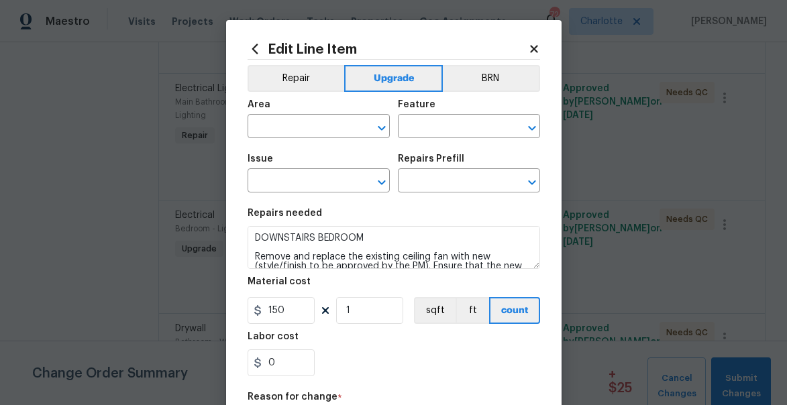
type input "Bedroom"
type input "Lighting"
type input "Electrical"
type input "Remove & Replace Interior Ceiling Fan $124.20"
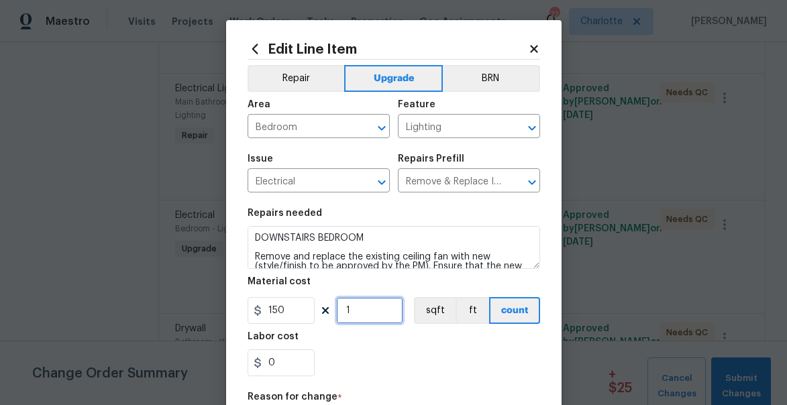
click at [368, 313] on input "1" at bounding box center [369, 310] width 67 height 27
click at [531, 46] on icon at bounding box center [533, 48] width 7 height 7
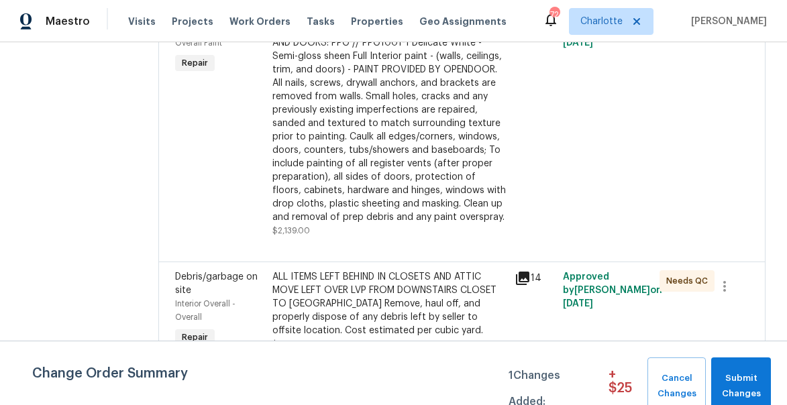
scroll to position [1939, 0]
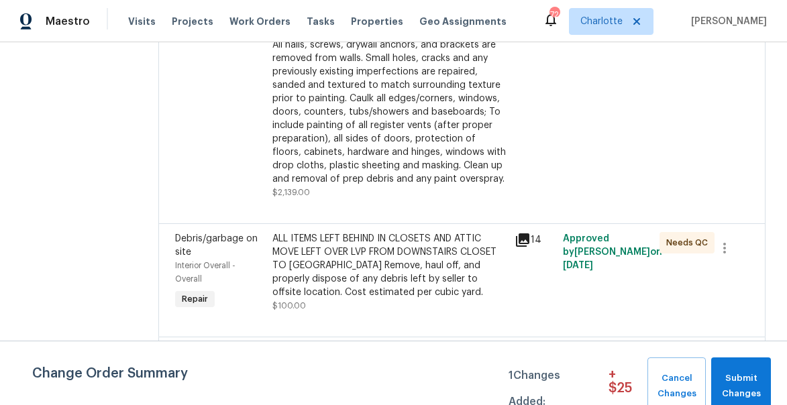
click at [397, 239] on div "ALL ITEMS LEFT BEHIND IN CLOSETS AND ATTIC MOVE LEFT OVER LVP FROM DOWNSTAIRS C…" at bounding box center [389, 265] width 234 height 67
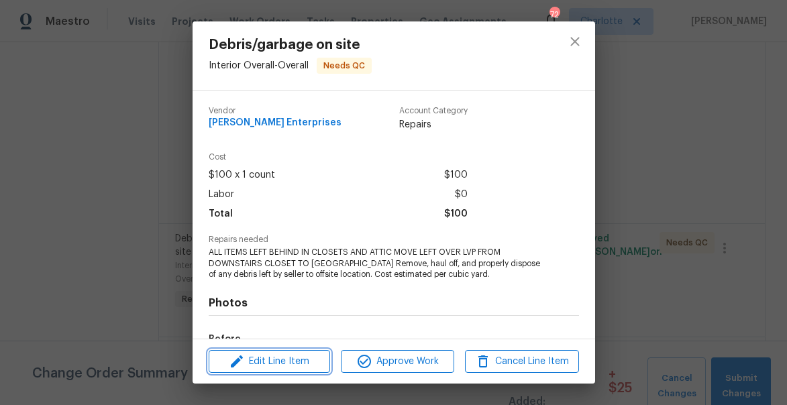
click at [300, 361] on span "Edit Line Item" at bounding box center [269, 362] width 113 height 17
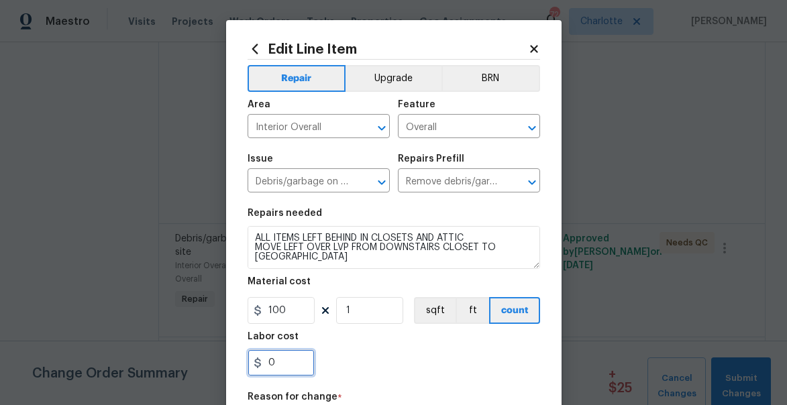
click at [288, 368] on input "0" at bounding box center [281, 363] width 67 height 27
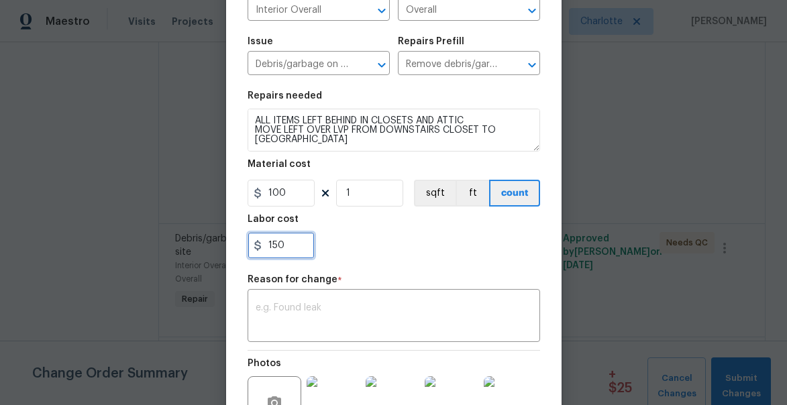
scroll to position [19, 0]
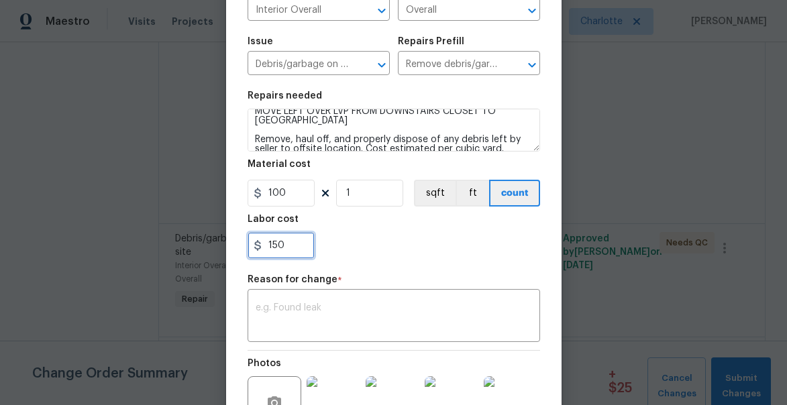
type input "150"
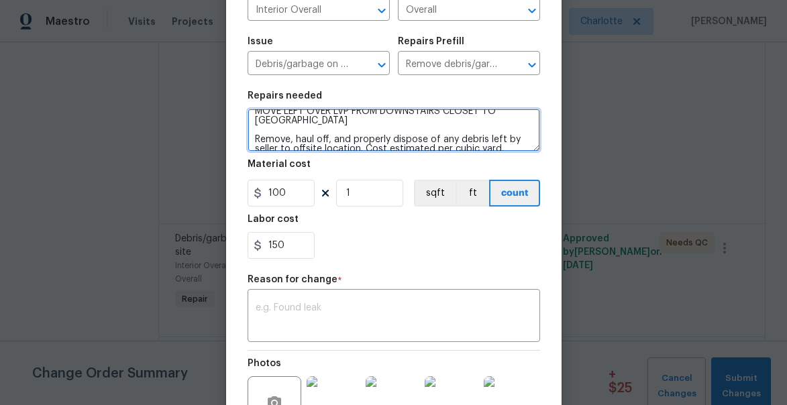
click at [507, 139] on textarea "ALL ITEMS LEFT BEHIND IN CLOSETS AND ATTIC MOVE LEFT OVER LVP FROM DOWNSTAIRS C…" at bounding box center [394, 130] width 293 height 43
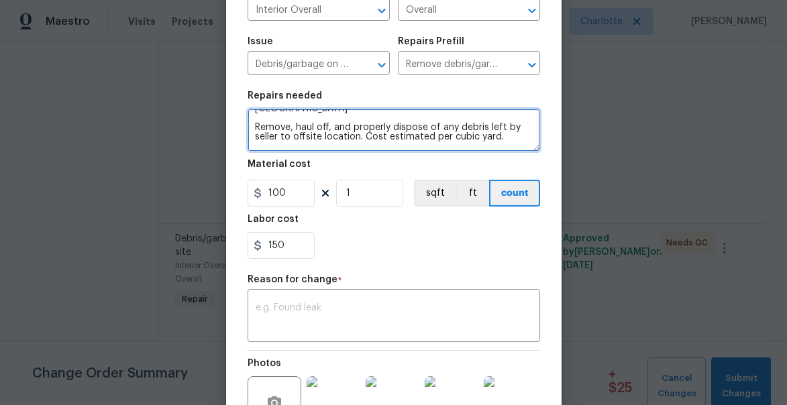
type textarea "ALL ITEMS LEFT BEHIND IN CLOSETS AND ATTIC MOVE LEFT OVER LVP FROM DOWNSTAIRS C…"
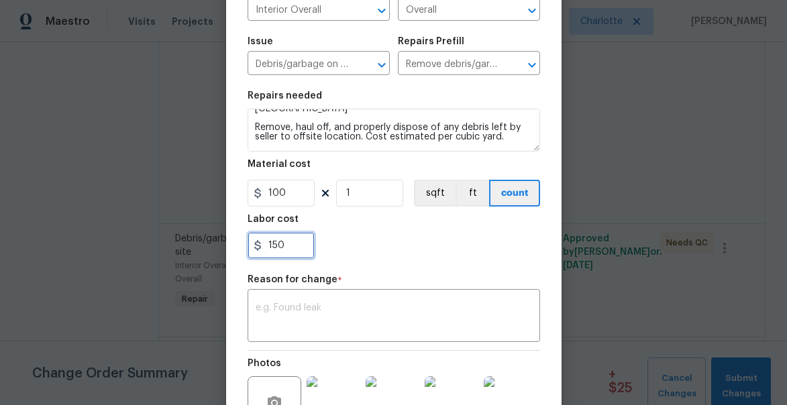
click at [285, 252] on input "150" at bounding box center [281, 245] width 67 height 27
type input "3"
type input "150"
click at [357, 315] on textarea at bounding box center [394, 317] width 276 height 28
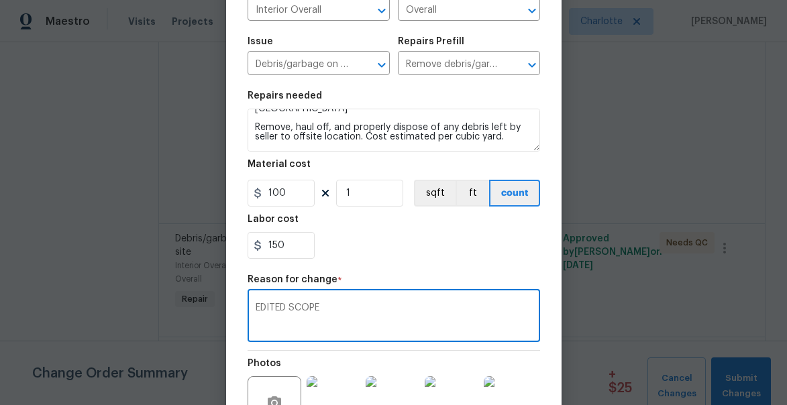
scroll to position [270, 0]
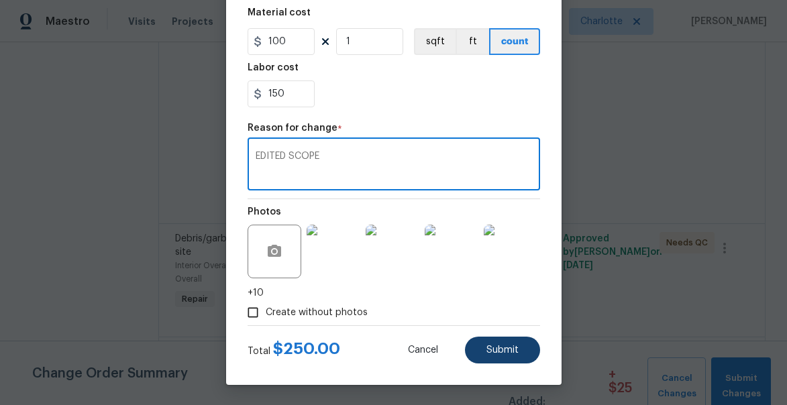
type textarea "EDITED SCOPE"
click at [502, 350] on span "Submit" at bounding box center [502, 351] width 32 height 10
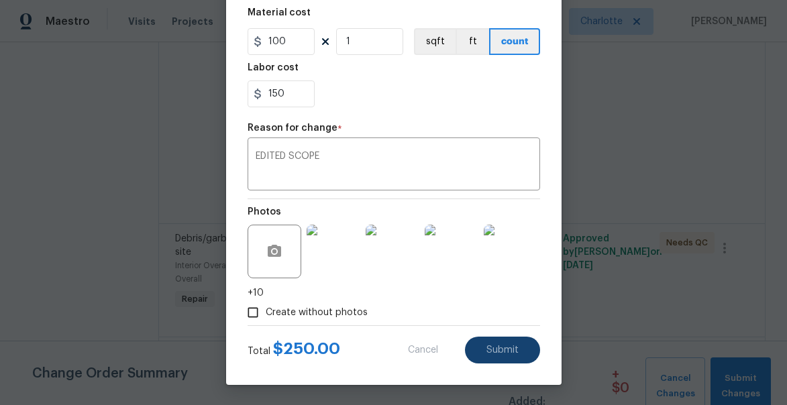
type textarea "ALL ITEMS LEFT BEHIND IN CLOSETS AND ATTIC MOVE LEFT OVER LVP FROM DOWNSTAIRS C…"
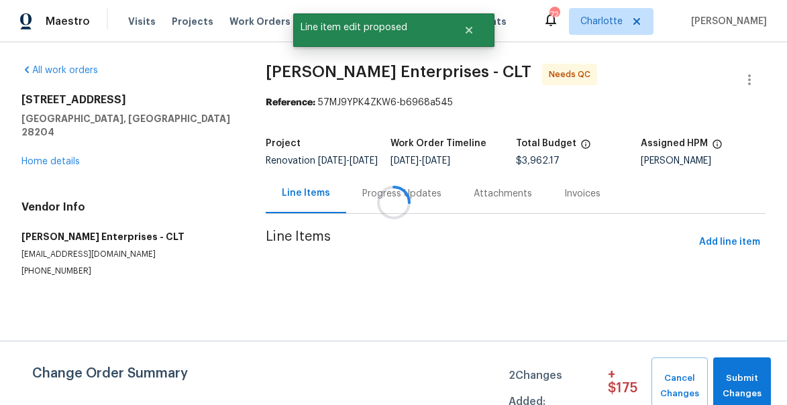
scroll to position [0, 0]
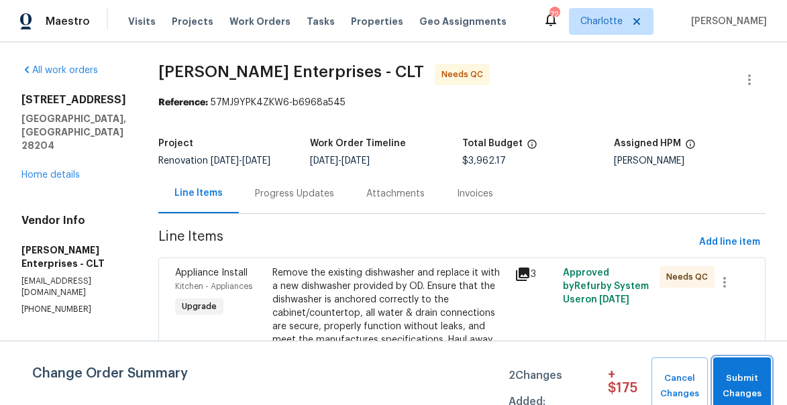
click at [734, 369] on button "Submit Changes" at bounding box center [742, 387] width 58 height 58
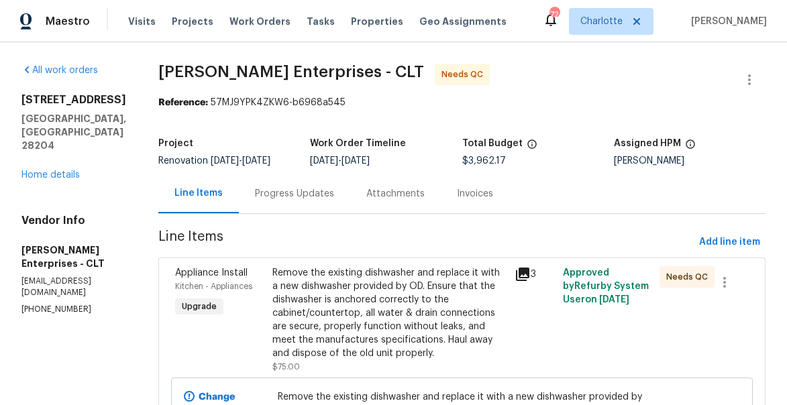
click at [299, 301] on div "Remove the existing dishwasher and replace it with a new dishwasher provided by…" at bounding box center [389, 313] width 234 height 94
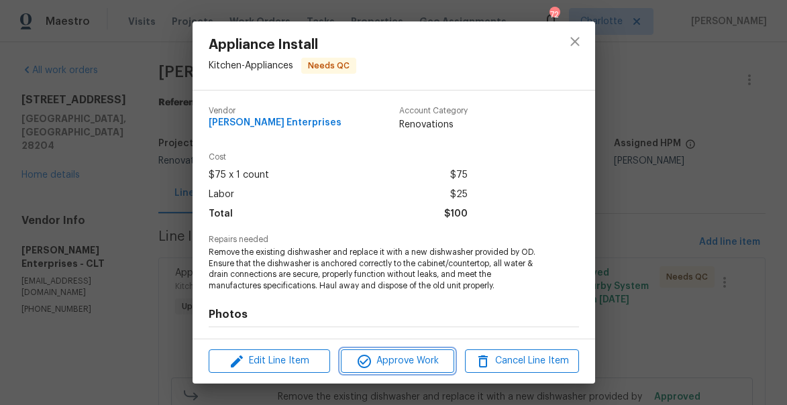
click at [393, 360] on span "Approve Work" at bounding box center [397, 361] width 105 height 17
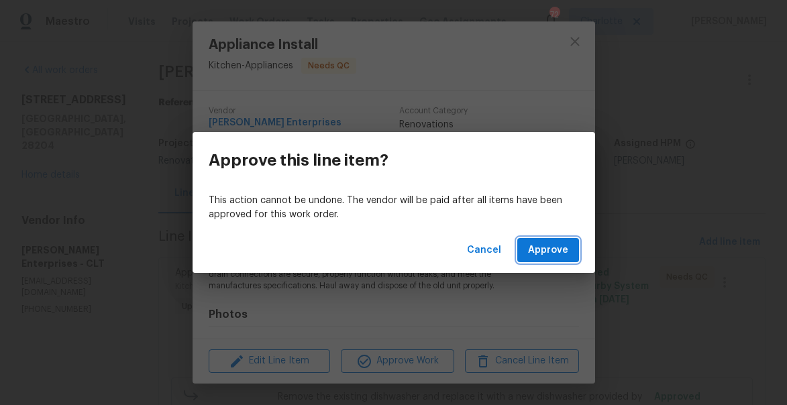
click at [539, 254] on span "Approve" at bounding box center [548, 250] width 40 height 17
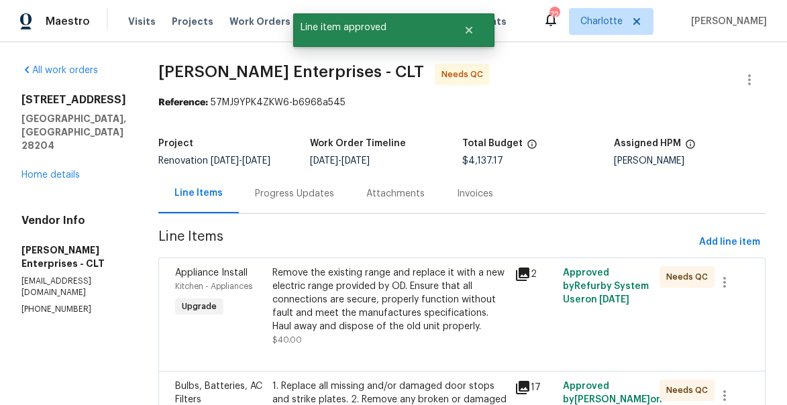
click at [334, 302] on div "Remove the existing range and replace it with a new electric range provided by …" at bounding box center [389, 299] width 234 height 67
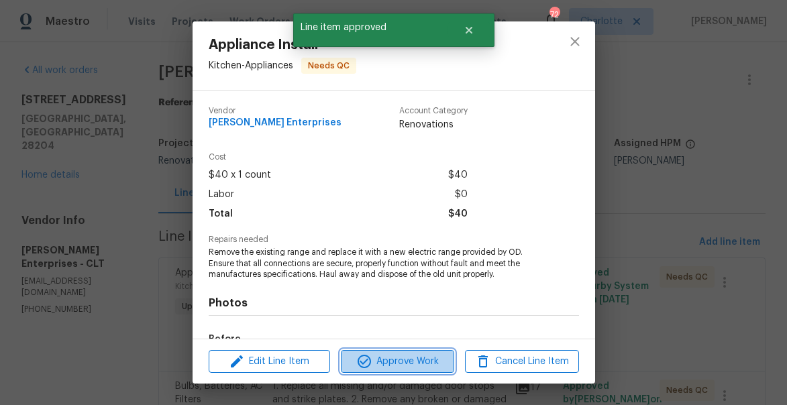
click at [395, 363] on span "Approve Work" at bounding box center [397, 362] width 105 height 17
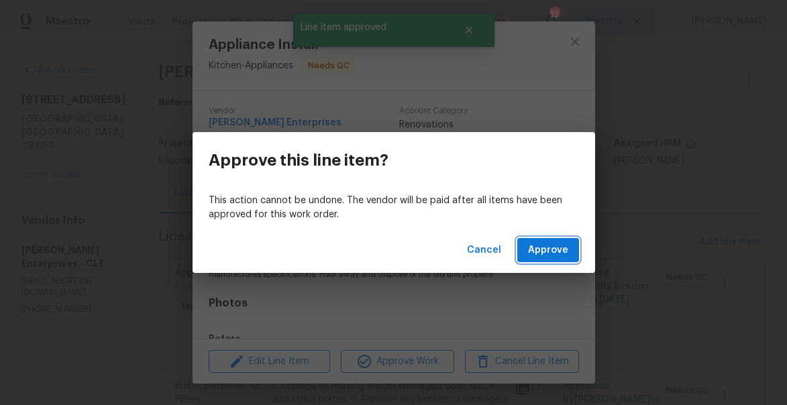
click at [535, 254] on span "Approve" at bounding box center [548, 250] width 40 height 17
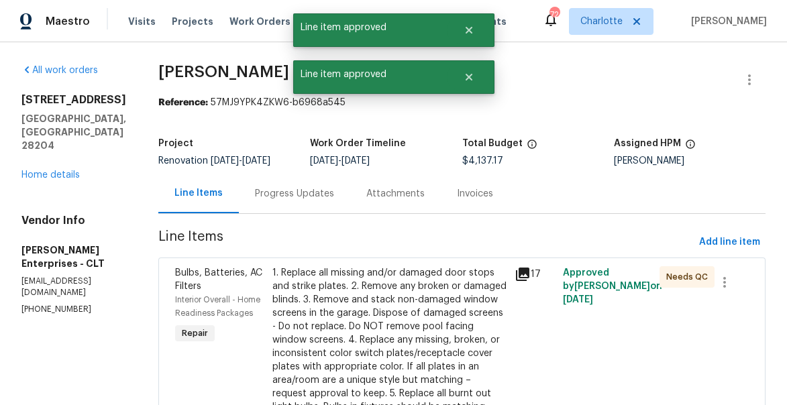
click at [372, 306] on div "1. Replace all missing and/or damaged door stops and strike plates. 2. Remove a…" at bounding box center [389, 393] width 234 height 255
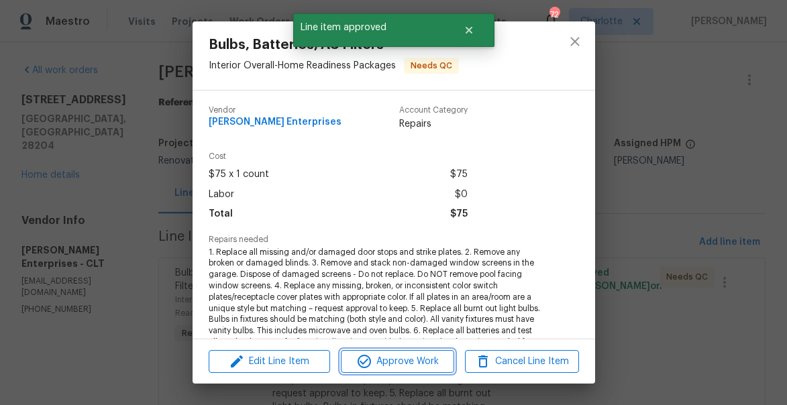
click at [420, 357] on span "Approve Work" at bounding box center [397, 362] width 105 height 17
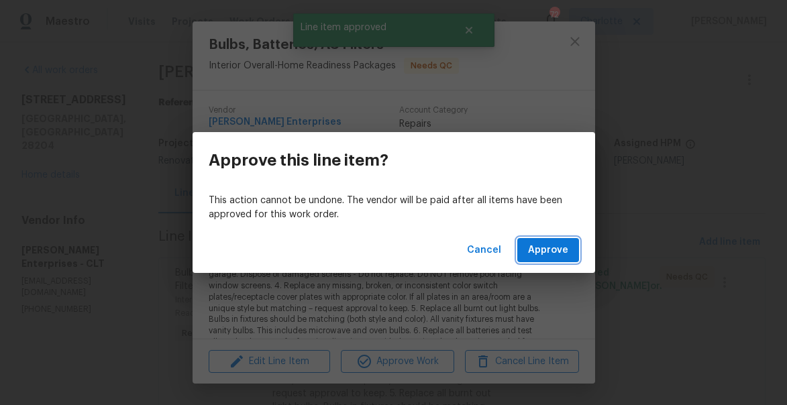
click at [552, 254] on span "Approve" at bounding box center [548, 250] width 40 height 17
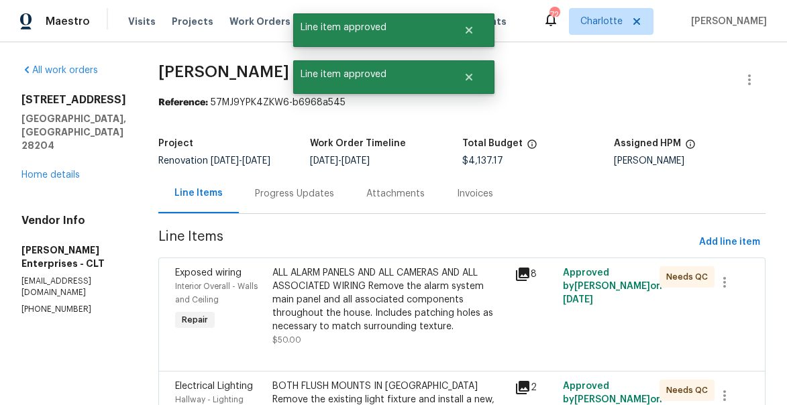
scroll to position [45, 0]
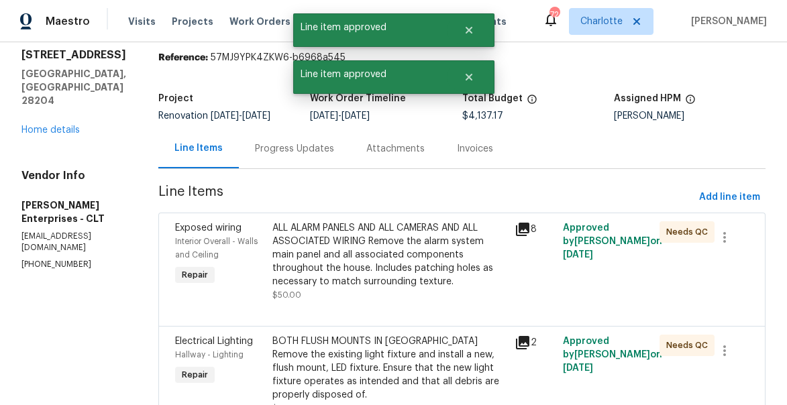
click at [368, 253] on div "ALL ALARM PANELS AND ALL CAMERAS AND ALL ASSOCIATED WIRING Remove the alarm sys…" at bounding box center [389, 254] width 234 height 67
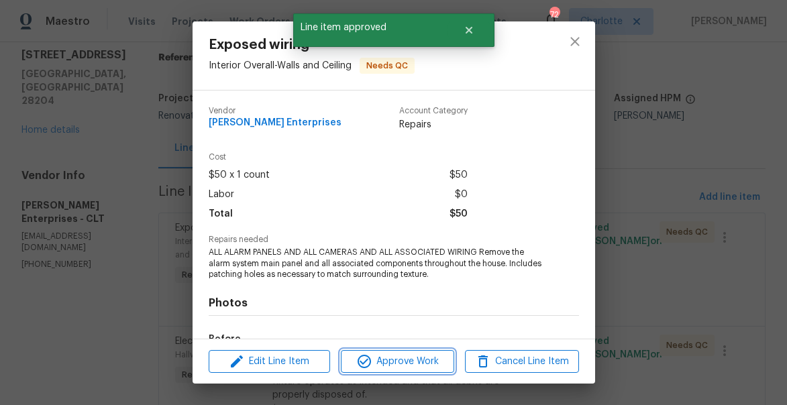
click at [415, 354] on span "Approve Work" at bounding box center [397, 362] width 105 height 17
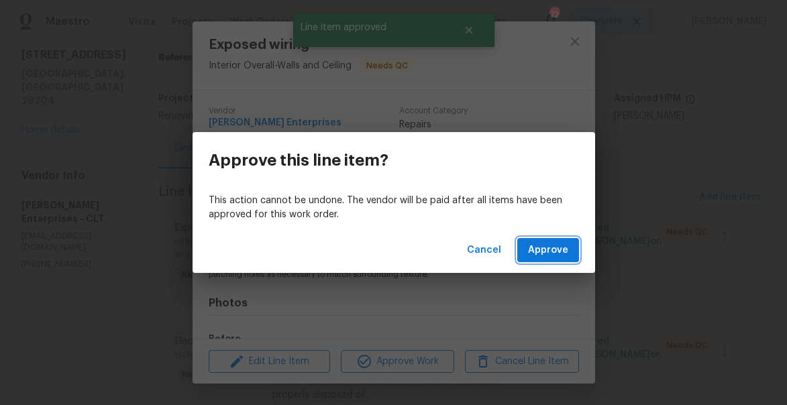
click at [557, 252] on span "Approve" at bounding box center [548, 250] width 40 height 17
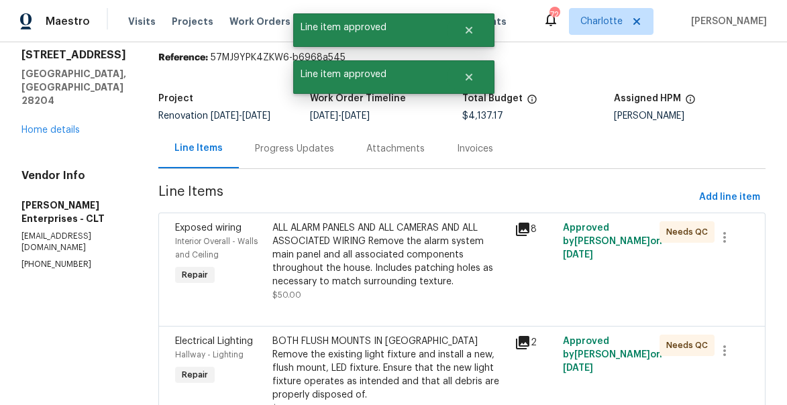
scroll to position [0, 0]
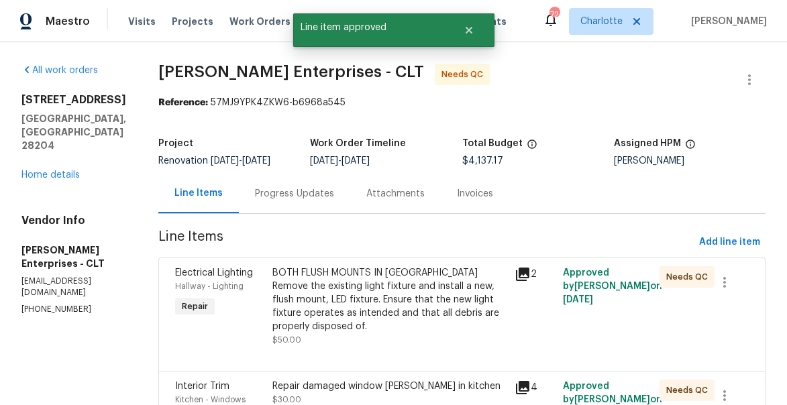
click at [348, 266] on div "BOTH FLUSH MOUNTS IN UPSTAIRS HALLWAY Remove the existing light fixture and ins…" at bounding box center [389, 299] width 234 height 67
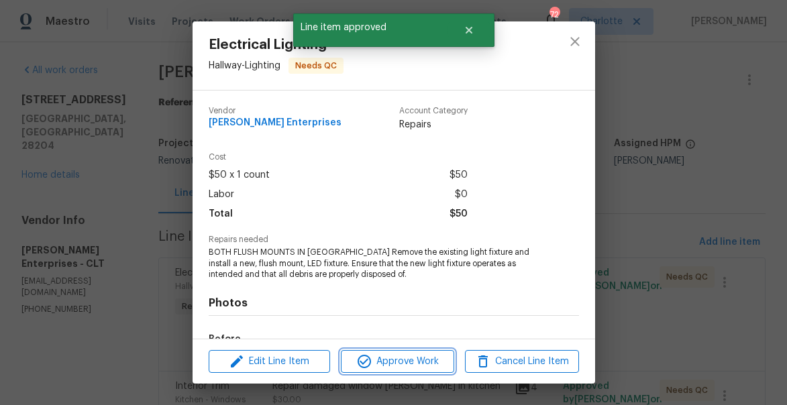
click at [415, 352] on button "Approve Work" at bounding box center [397, 361] width 113 height 23
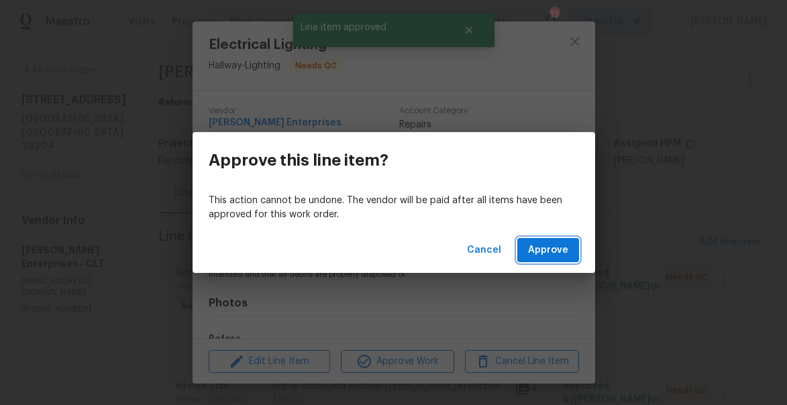
click at [541, 247] on span "Approve" at bounding box center [548, 250] width 40 height 17
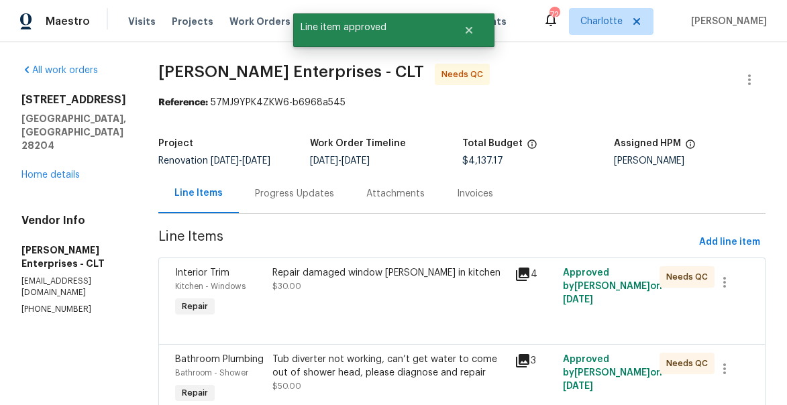
click at [402, 283] on div "Repair damaged window sills in kitchen $30.00" at bounding box center [389, 279] width 234 height 27
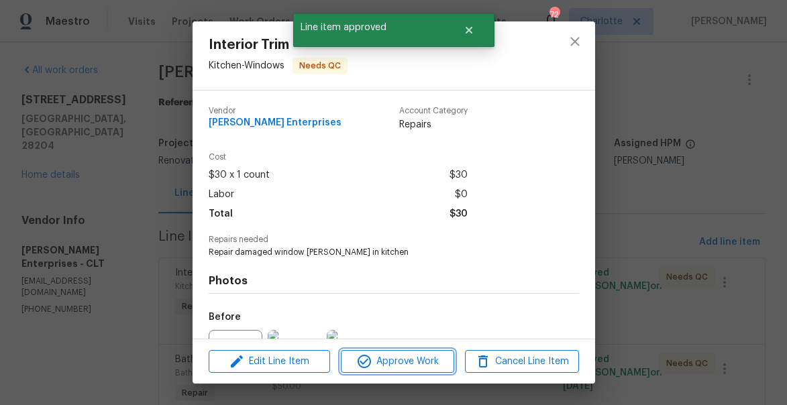
click at [411, 364] on span "Approve Work" at bounding box center [397, 362] width 105 height 17
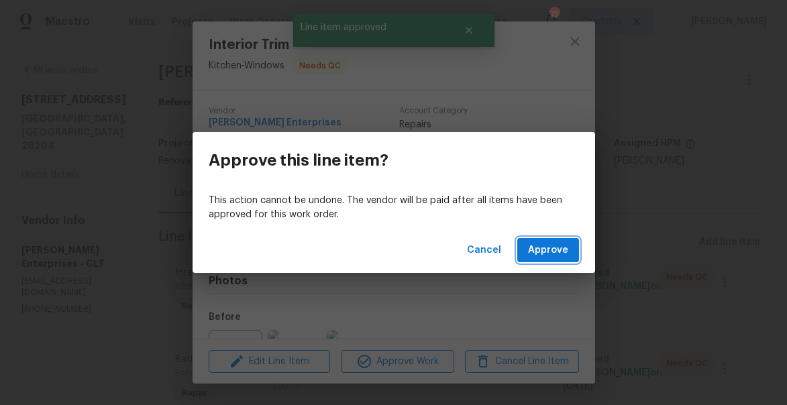
click at [556, 243] on span "Approve" at bounding box center [548, 250] width 40 height 17
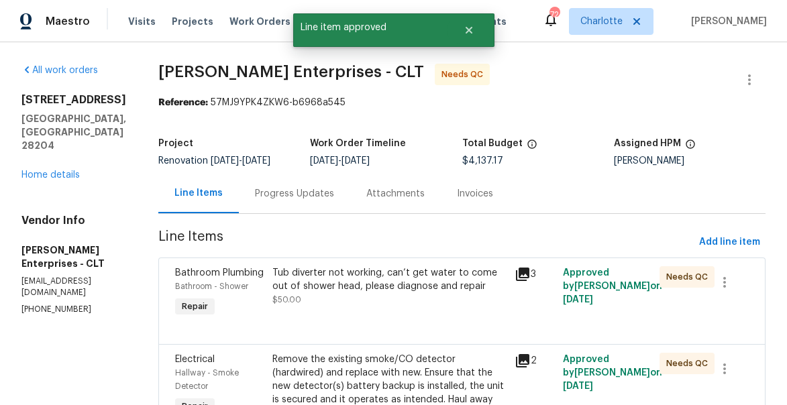
click at [353, 287] on div "Tub diverter not working, can’t get water to come out of shower head, please di…" at bounding box center [389, 279] width 234 height 27
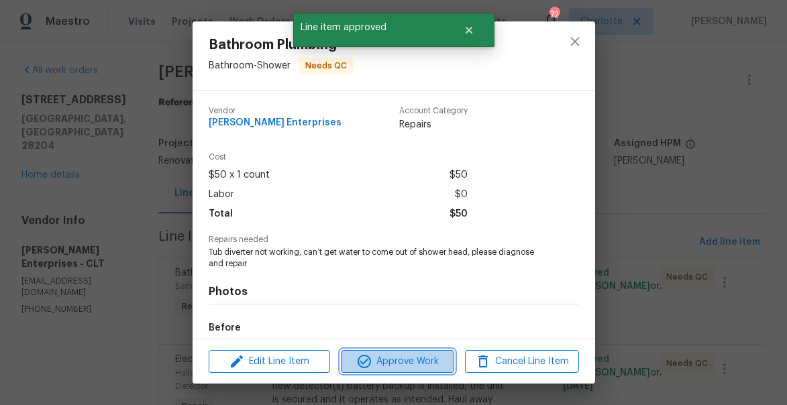
click at [398, 368] on span "Approve Work" at bounding box center [397, 362] width 105 height 17
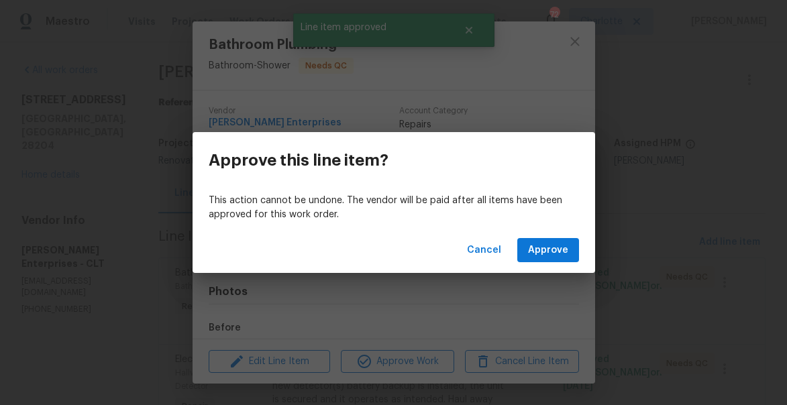
click at [554, 265] on div "Cancel Approve" at bounding box center [394, 250] width 403 height 46
click at [545, 248] on span "Approve" at bounding box center [548, 250] width 40 height 17
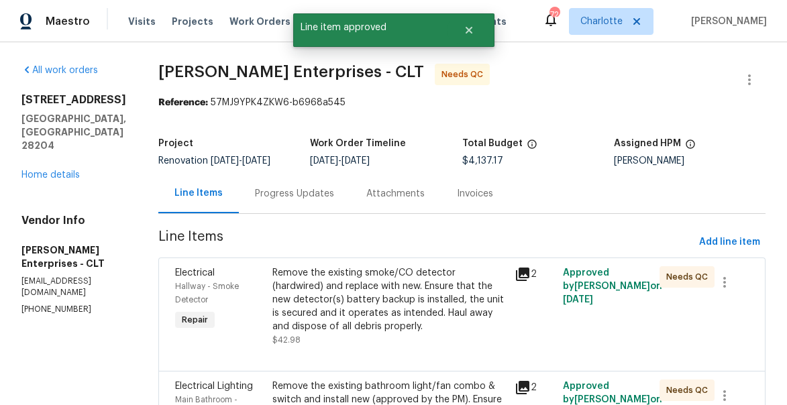
click at [359, 286] on div "Remove the existing smoke/CO detector (hardwired) and replace with new. Ensure …" at bounding box center [389, 299] width 234 height 67
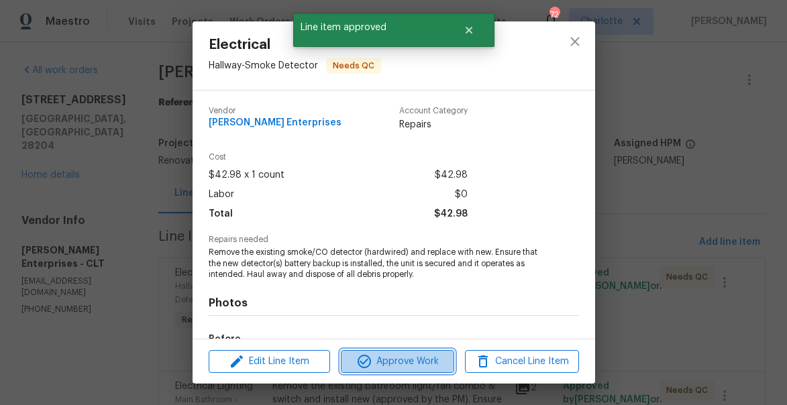
click at [407, 360] on span "Approve Work" at bounding box center [397, 362] width 105 height 17
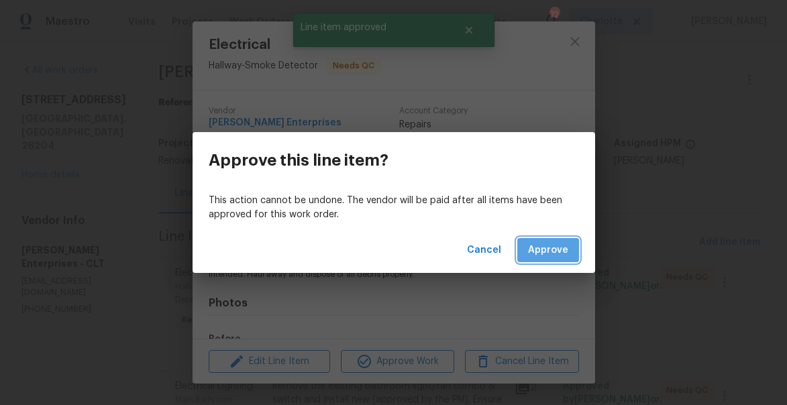
click at [560, 251] on span "Approve" at bounding box center [548, 250] width 40 height 17
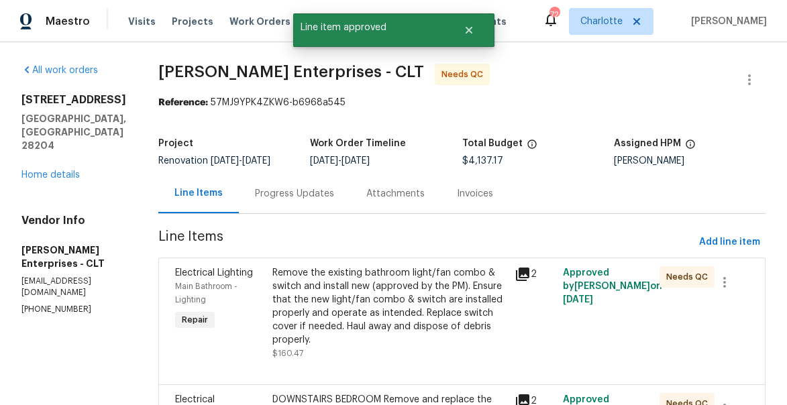
click at [380, 276] on div "Remove the existing bathroom light/fan combo & switch and install new (approved…" at bounding box center [389, 306] width 234 height 81
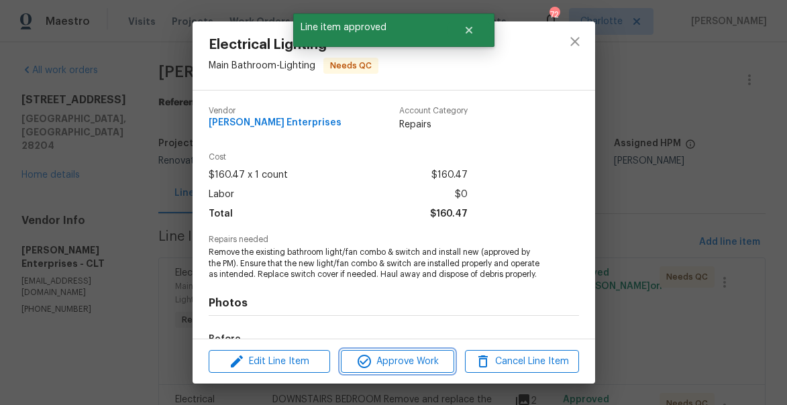
click at [428, 362] on span "Approve Work" at bounding box center [397, 362] width 105 height 17
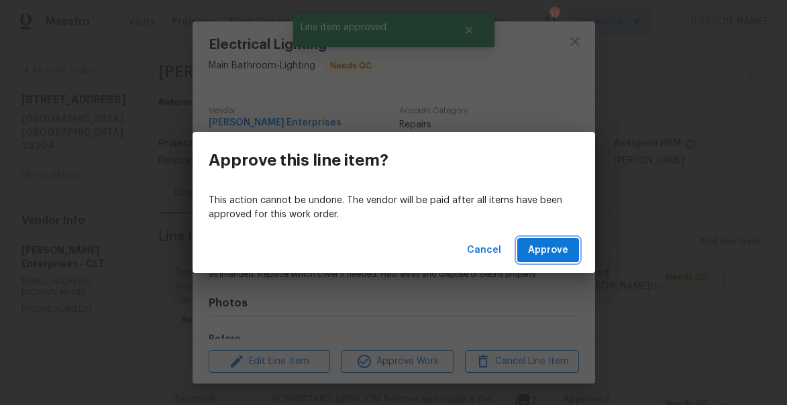
click at [557, 260] on button "Approve" at bounding box center [548, 250] width 62 height 25
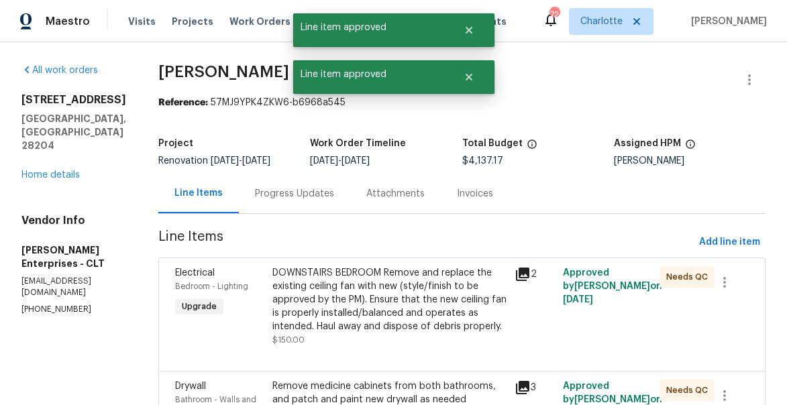
click at [395, 276] on div "DOWNSTAIRS BEDROOM Remove and replace the existing ceiling fan with new (style/…" at bounding box center [389, 299] width 234 height 67
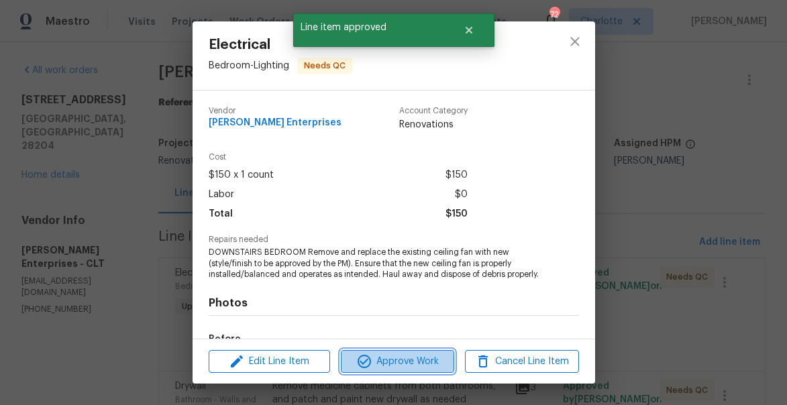
click at [428, 367] on span "Approve Work" at bounding box center [397, 362] width 105 height 17
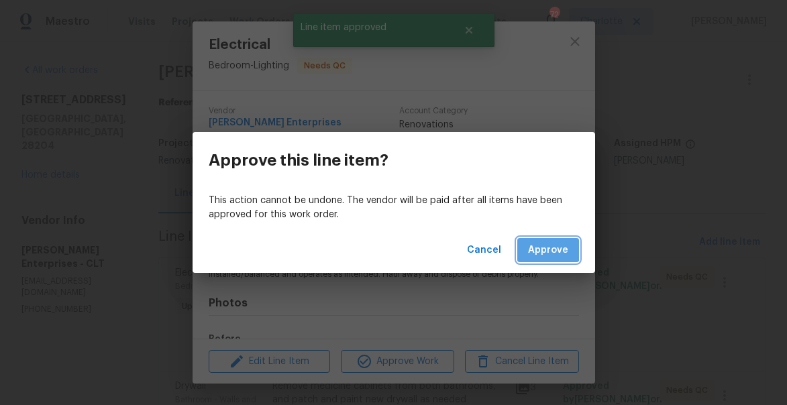
click at [548, 244] on span "Approve" at bounding box center [548, 250] width 40 height 17
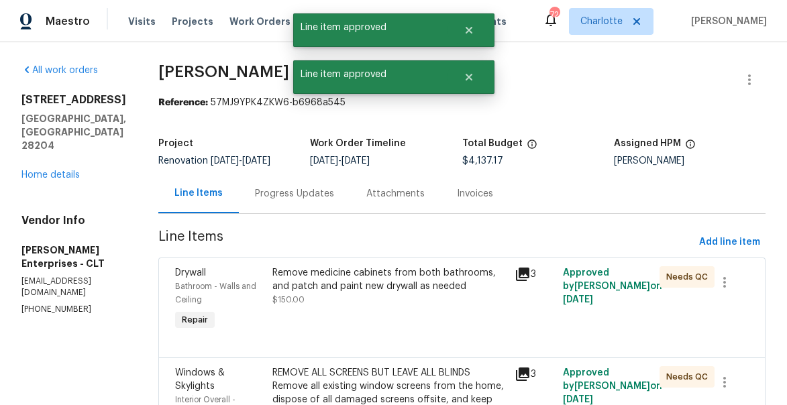
click at [402, 260] on div "Drywall Bathroom - Walls and Ceiling Repair Remove medicine cabinets from both …" at bounding box center [461, 308] width 607 height 100
click at [402, 281] on div "Remove medicine cabinets from both bathrooms, and patch and paint new drywall a…" at bounding box center [389, 279] width 234 height 27
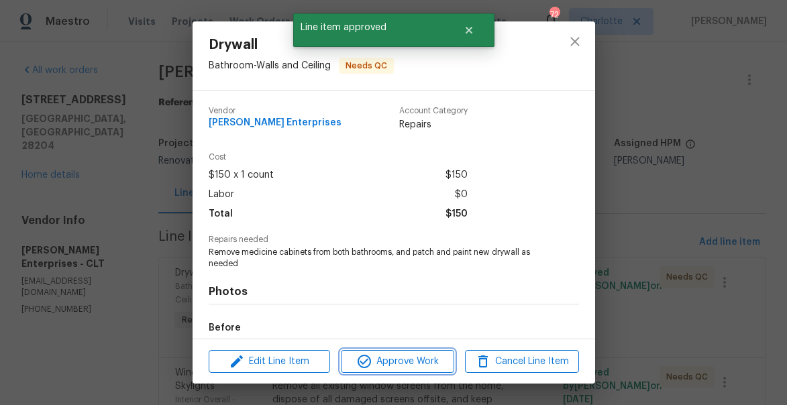
click at [395, 366] on span "Approve Work" at bounding box center [397, 362] width 105 height 17
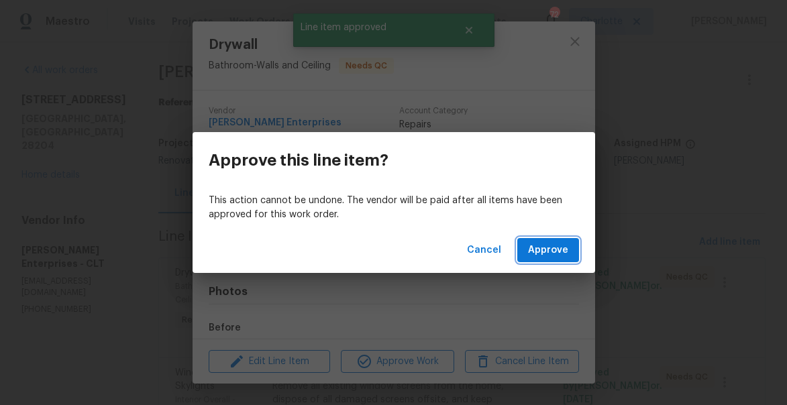
click at [561, 247] on span "Approve" at bounding box center [548, 250] width 40 height 17
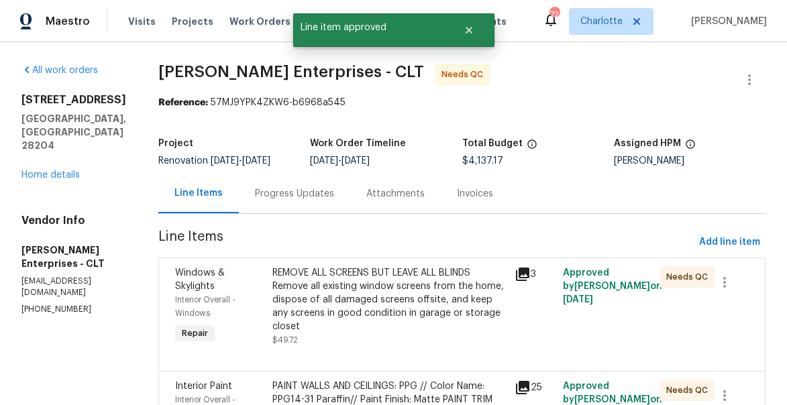
click at [395, 305] on div "REMOVE ALL SCREENS BUT LEAVE ALL BLINDS Remove all existing window screens from…" at bounding box center [389, 299] width 234 height 67
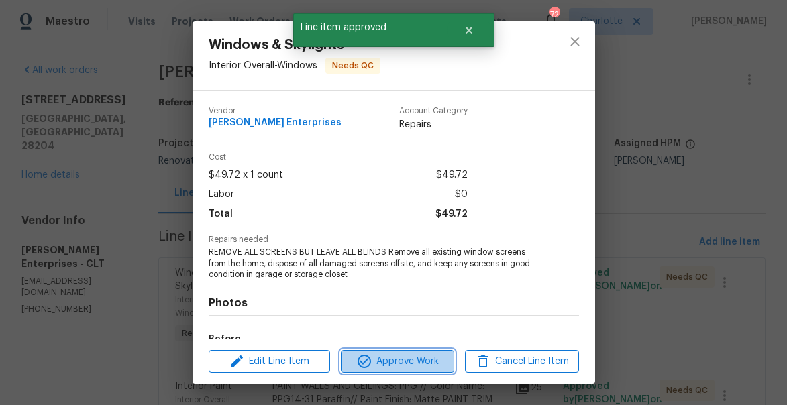
click at [419, 361] on span "Approve Work" at bounding box center [397, 362] width 105 height 17
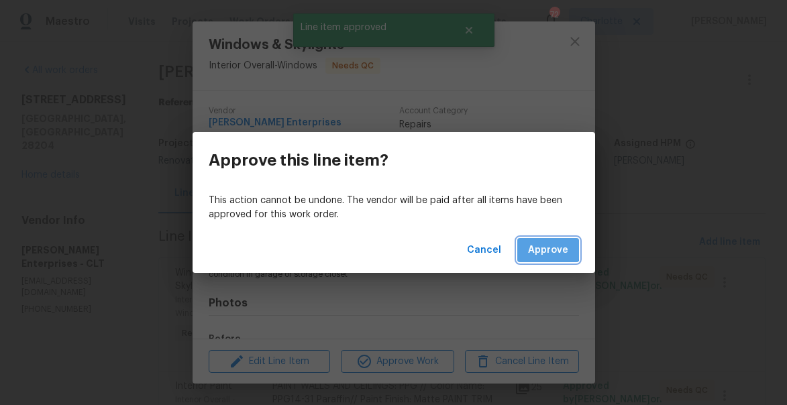
click at [539, 243] on span "Approve" at bounding box center [548, 250] width 40 height 17
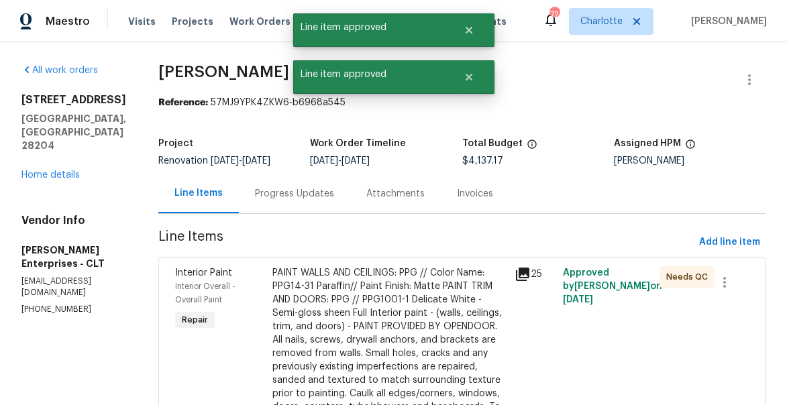
click at [374, 267] on div "PAINT WALLS AND CEILINGS: PPG // Color Name: PPG14-31 Paraffin// Paint Finish: …" at bounding box center [389, 373] width 234 height 215
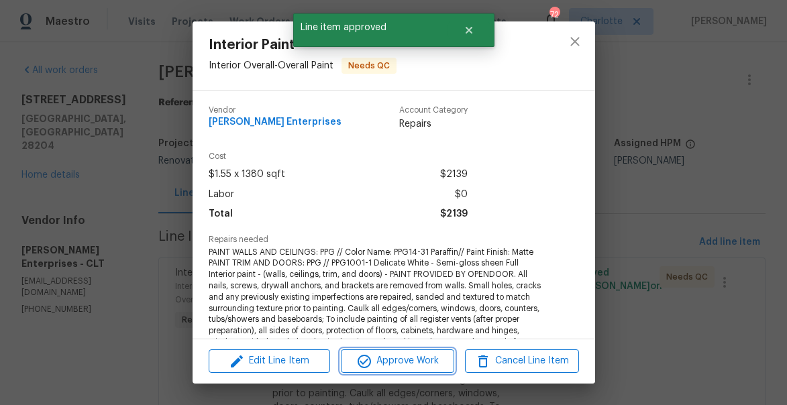
click at [419, 360] on span "Approve Work" at bounding box center [397, 361] width 105 height 17
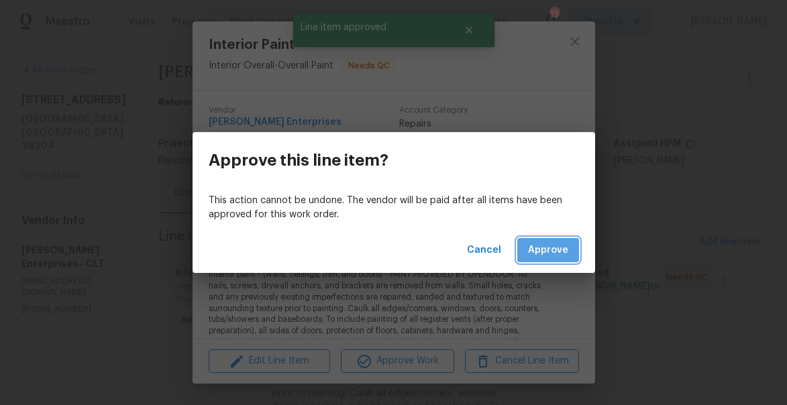
click at [555, 244] on span "Approve" at bounding box center [548, 250] width 40 height 17
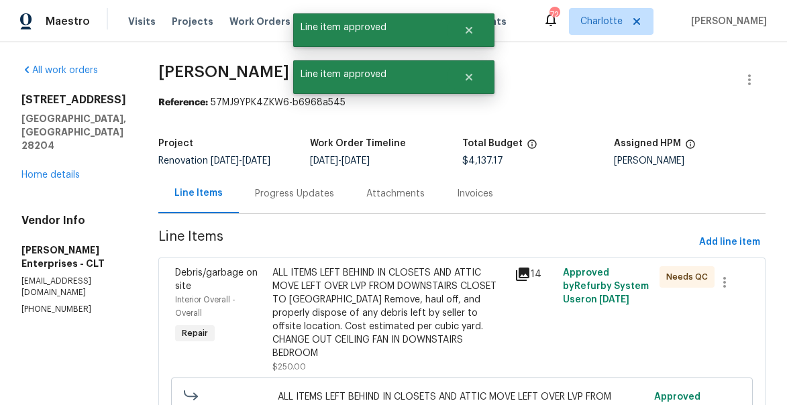
click at [392, 280] on div "ALL ITEMS LEFT BEHIND IN CLOSETS AND ATTIC MOVE LEFT OVER LVP FROM DOWNSTAIRS C…" at bounding box center [389, 313] width 234 height 94
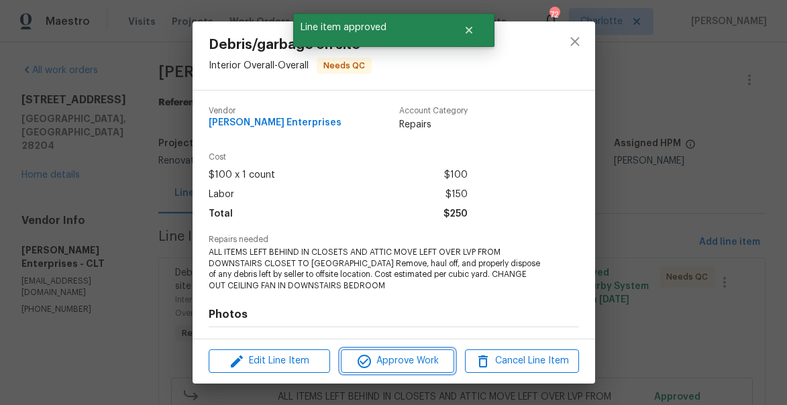
click at [433, 366] on span "Approve Work" at bounding box center [397, 361] width 105 height 17
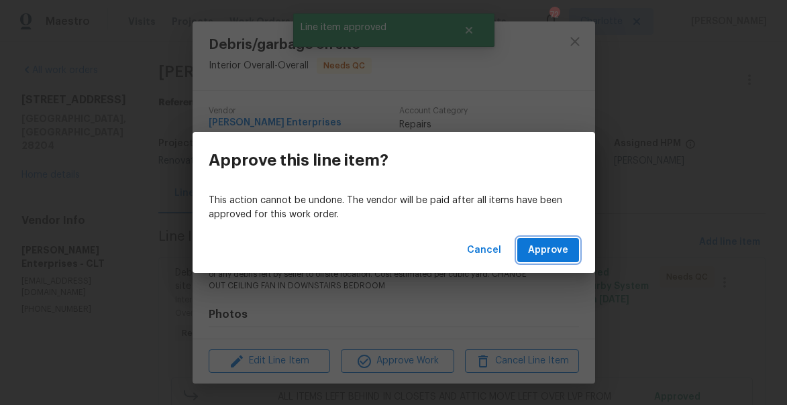
click at [558, 250] on span "Approve" at bounding box center [548, 250] width 40 height 17
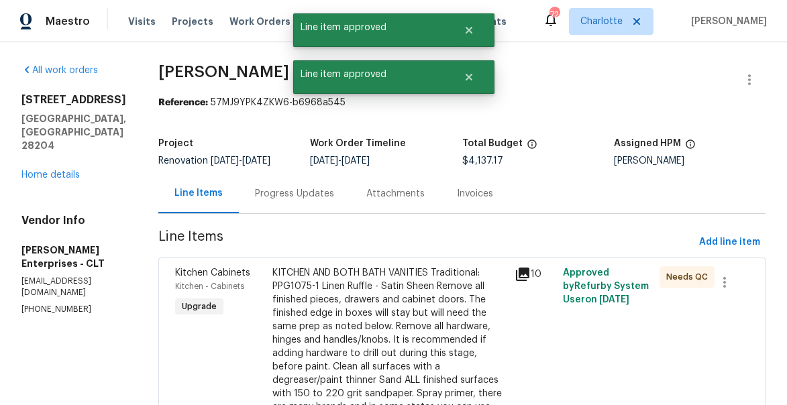
click at [451, 295] on div "KITCHEN AND BOTH BATH VANITIES Traditional: PPG1075-1 Linen Ruffle - Satin Shee…" at bounding box center [389, 400] width 234 height 268
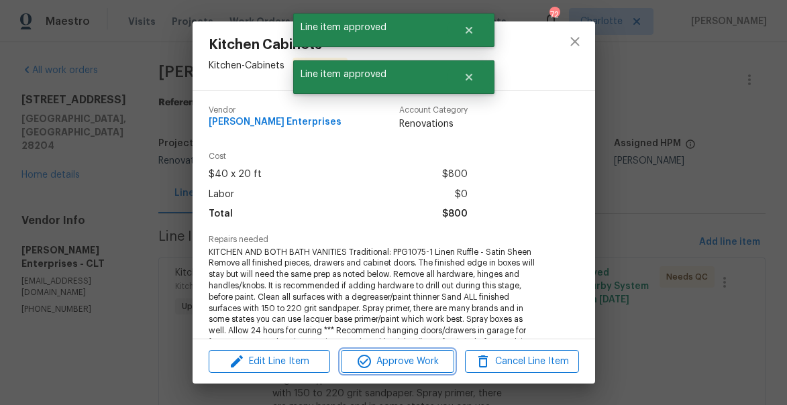
click at [438, 358] on span "Approve Work" at bounding box center [397, 362] width 105 height 17
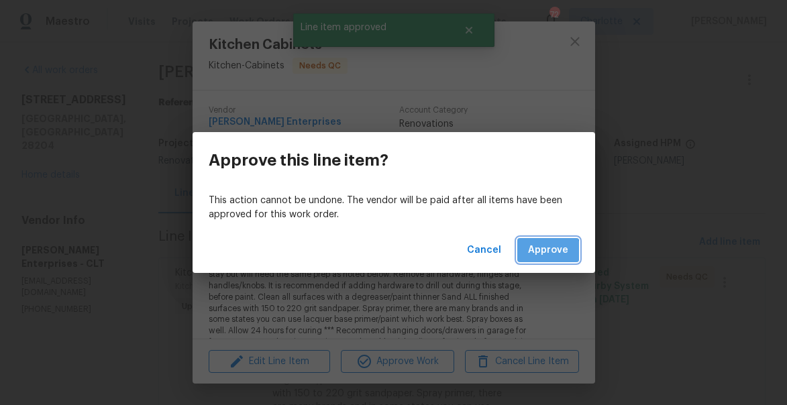
click at [537, 255] on span "Approve" at bounding box center [548, 250] width 40 height 17
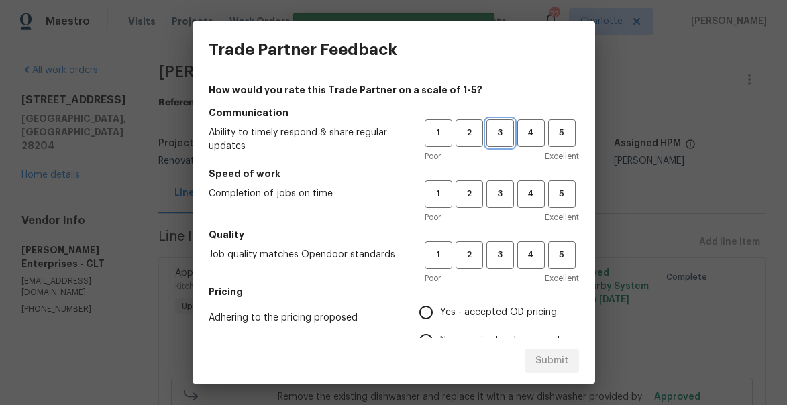
click at [508, 138] on span "3" at bounding box center [500, 132] width 25 height 15
click at [507, 187] on span "3" at bounding box center [500, 194] width 25 height 15
click at [506, 252] on span "3" at bounding box center [500, 255] width 25 height 15
click at [423, 303] on input "Yes - accepted OD pricing" at bounding box center [426, 313] width 28 height 28
radio input "true"
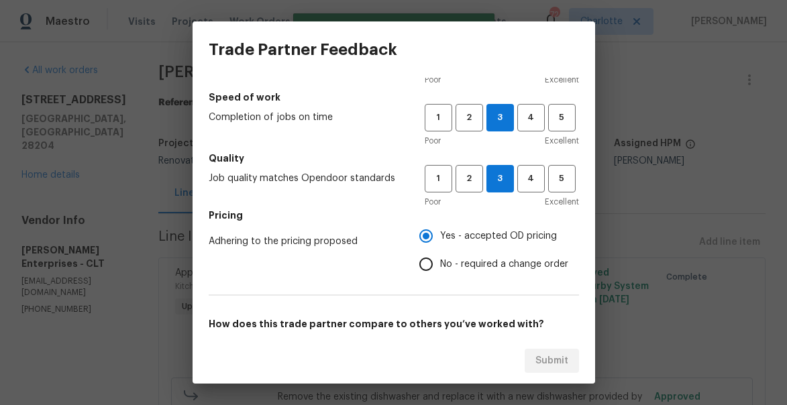
scroll to position [170, 0]
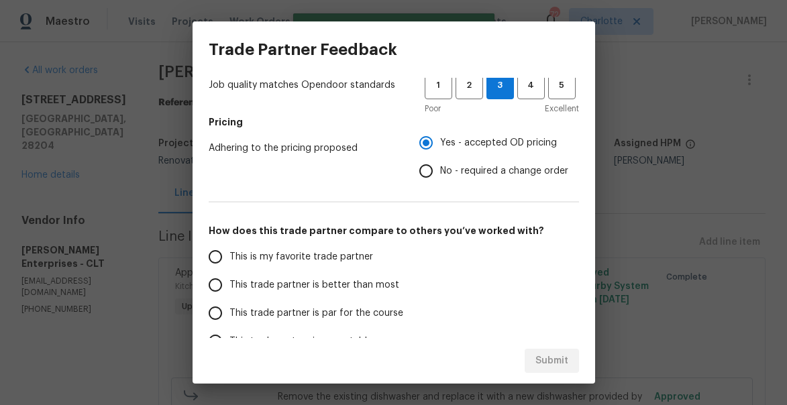
click at [327, 287] on span "This trade partner is better than most" at bounding box center [314, 285] width 170 height 14
click at [229, 287] on input "This trade partner is better than most" at bounding box center [215, 285] width 28 height 28
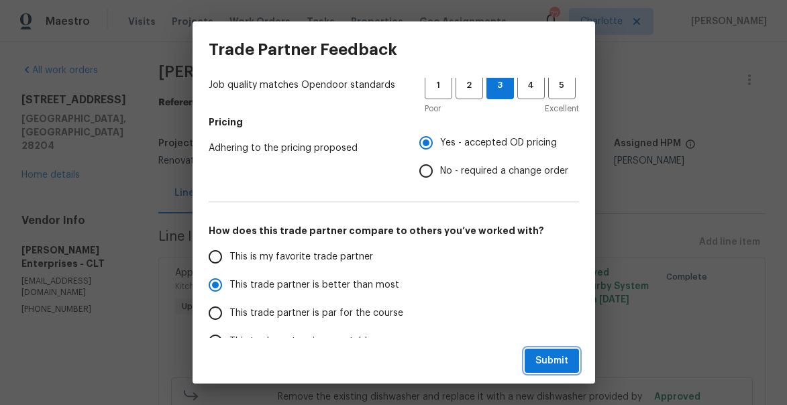
click at [563, 366] on span "Submit" at bounding box center [551, 361] width 33 height 17
radio input "true"
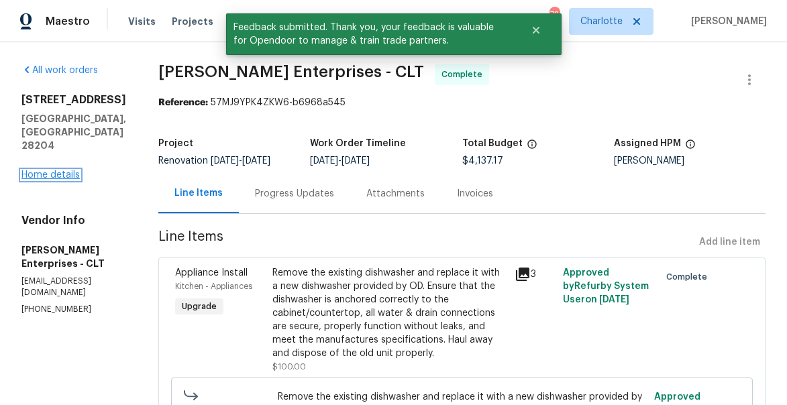
click at [34, 176] on link "Home details" at bounding box center [50, 174] width 58 height 9
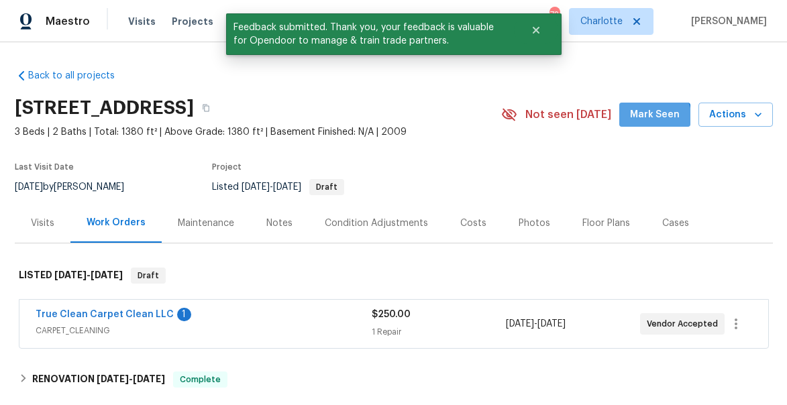
click at [654, 119] on span "Mark Seen" at bounding box center [655, 115] width 50 height 17
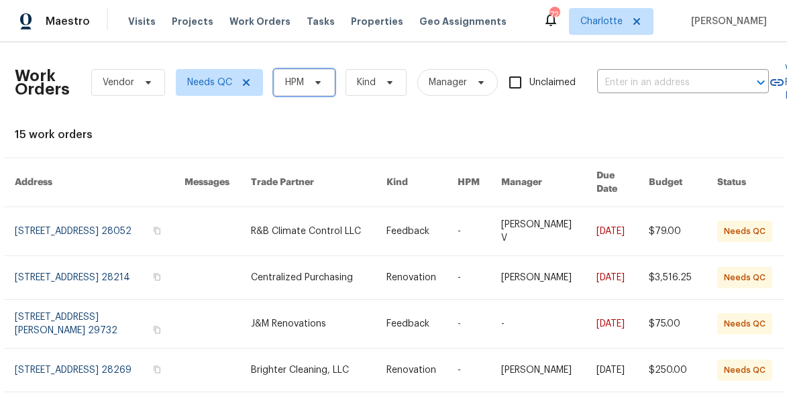
click at [301, 90] on span "HPM" at bounding box center [304, 82] width 61 height 27
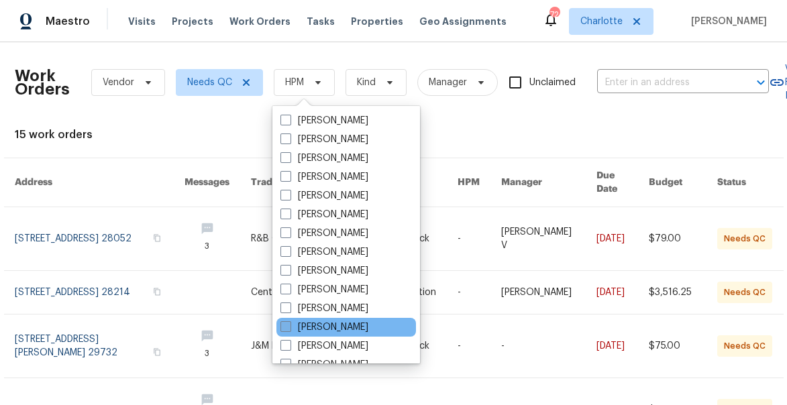
click at [300, 329] on label "[PERSON_NAME]" at bounding box center [324, 327] width 88 height 13
click at [289, 329] on input "[PERSON_NAME]" at bounding box center [284, 325] width 9 height 9
checkbox input "true"
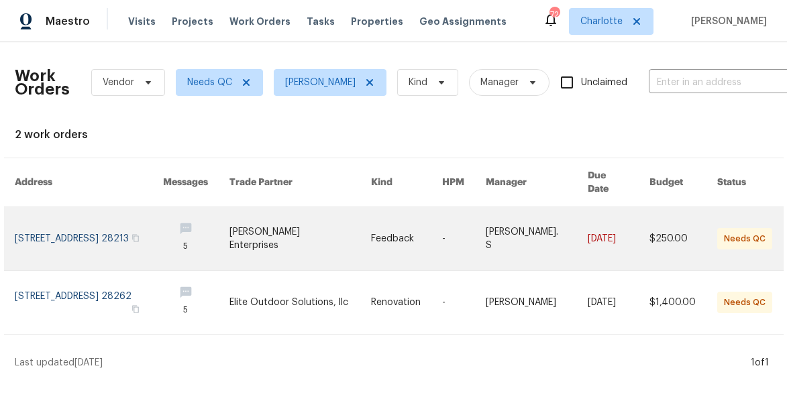
click at [149, 231] on link at bounding box center [89, 238] width 148 height 63
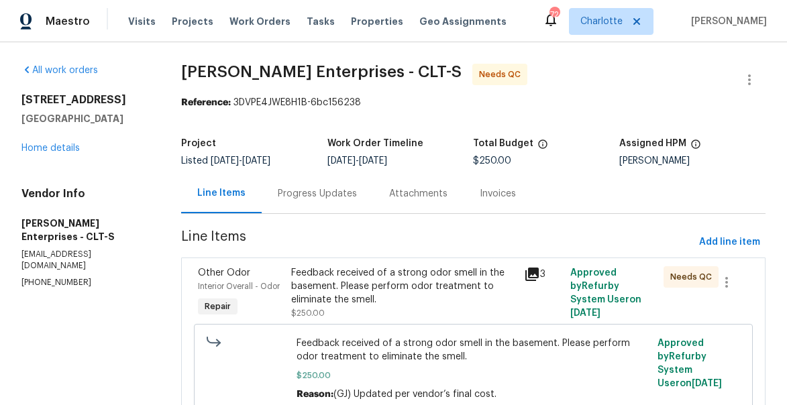
scroll to position [60, 0]
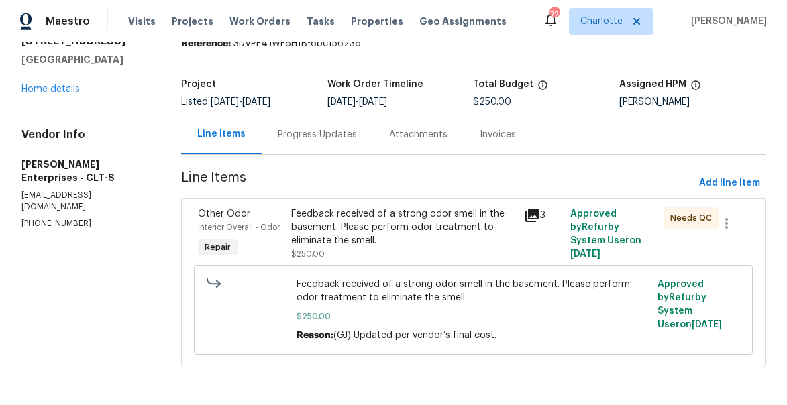
click at [364, 234] on div "Feedback received of a strong odor smell in the basement. Please perform odor t…" at bounding box center [403, 227] width 225 height 40
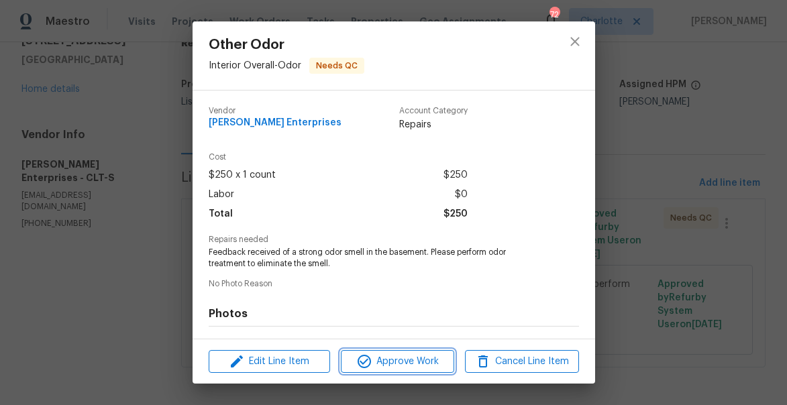
click at [419, 354] on span "Approve Work" at bounding box center [397, 362] width 105 height 17
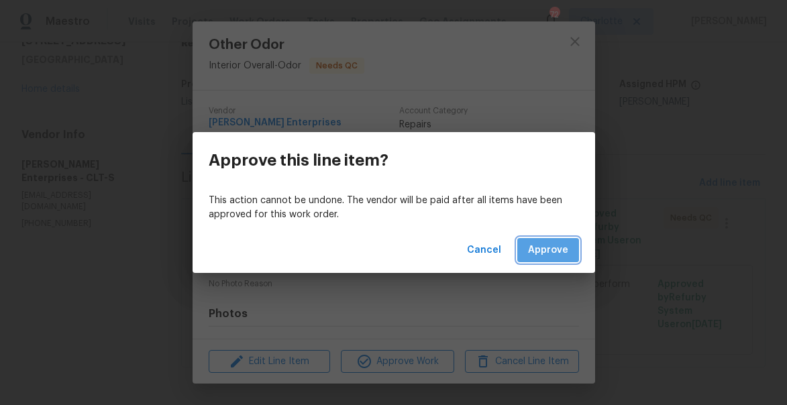
click at [555, 253] on span "Approve" at bounding box center [548, 250] width 40 height 17
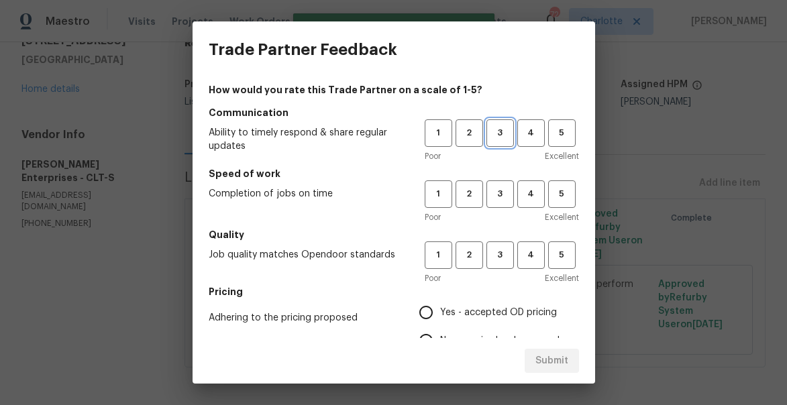
click at [491, 134] on span "3" at bounding box center [500, 132] width 25 height 15
click at [500, 194] on span "3" at bounding box center [500, 194] width 25 height 15
click at [502, 256] on span "3" at bounding box center [500, 255] width 25 height 15
click at [429, 293] on h5 "Pricing" at bounding box center [394, 291] width 370 height 13
click at [430, 314] on input "Yes - accepted OD pricing" at bounding box center [426, 313] width 28 height 28
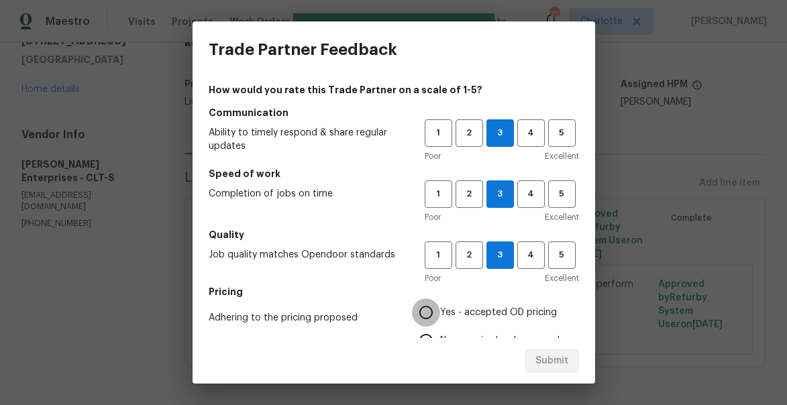
radio input "true"
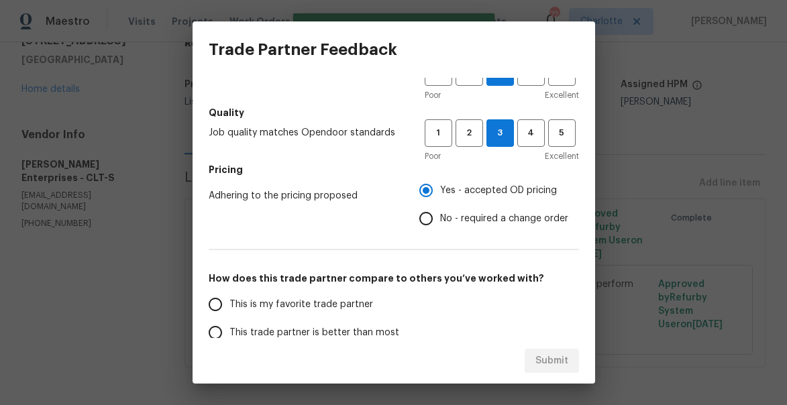
scroll to position [153, 0]
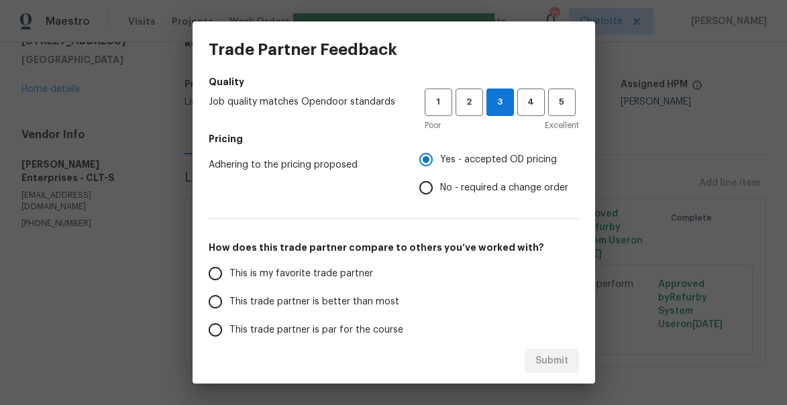
click at [315, 302] on span "This trade partner is better than most" at bounding box center [314, 302] width 170 height 14
click at [229, 302] on input "This trade partner is better than most" at bounding box center [215, 302] width 28 height 28
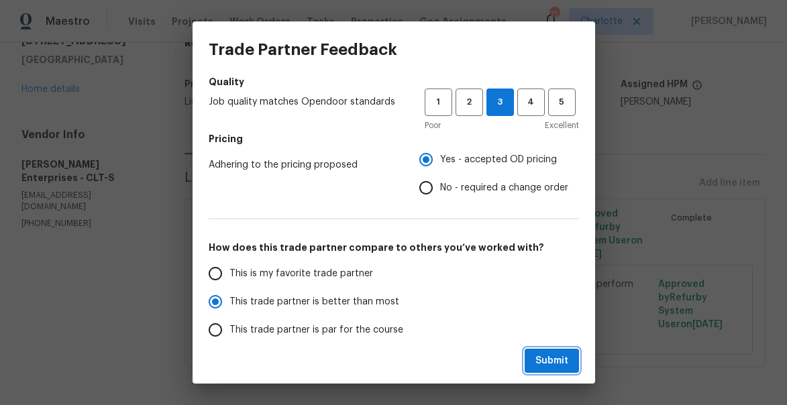
click at [547, 370] on button "Submit" at bounding box center [552, 361] width 54 height 25
radio input "true"
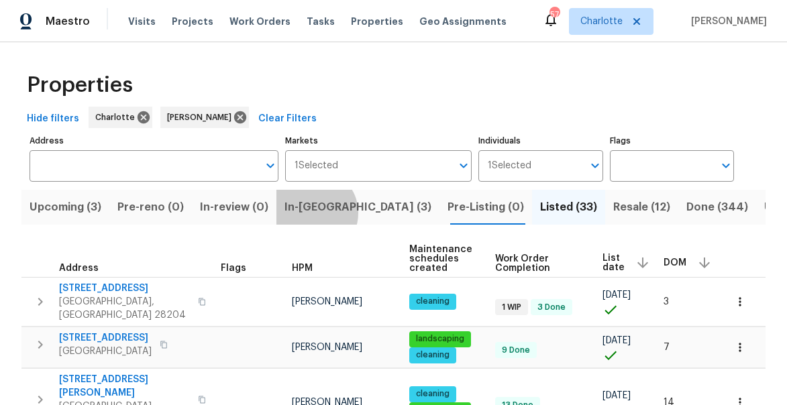
click at [319, 213] on span "In-[GEOGRAPHIC_DATA] (3)" at bounding box center [358, 207] width 147 height 19
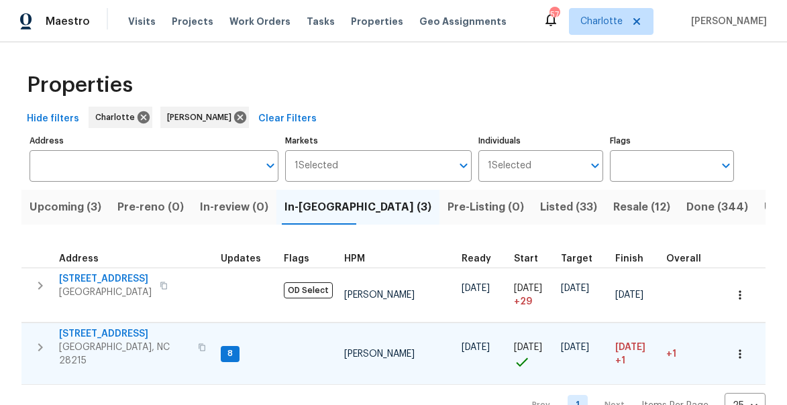
click at [100, 329] on span "[STREET_ADDRESS]" at bounding box center [124, 333] width 131 height 13
click at [44, 340] on icon "button" at bounding box center [40, 348] width 16 height 16
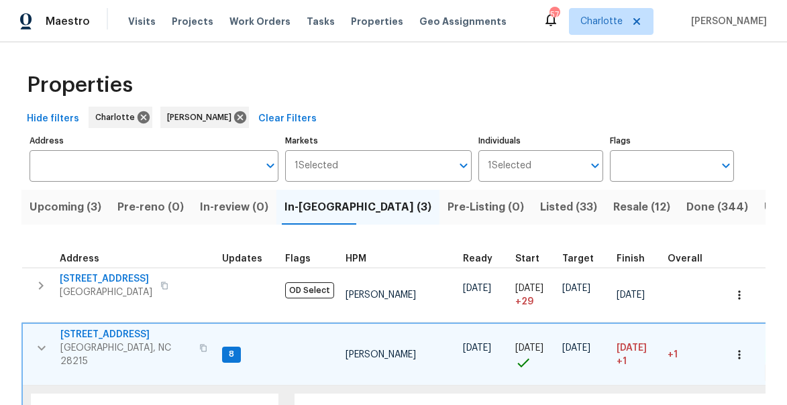
click at [44, 340] on icon "button" at bounding box center [42, 348] width 16 height 16
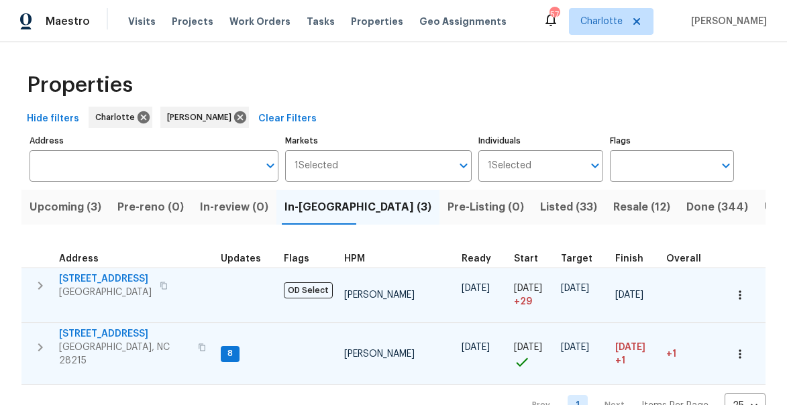
scroll to position [28, 0]
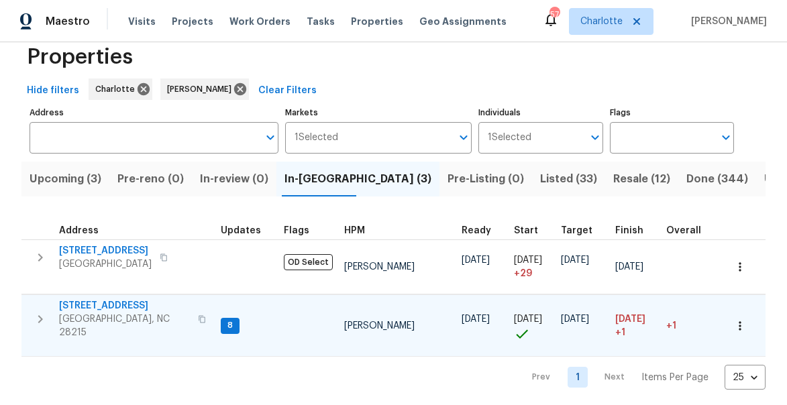
click at [115, 303] on span "[STREET_ADDRESS]" at bounding box center [124, 305] width 131 height 13
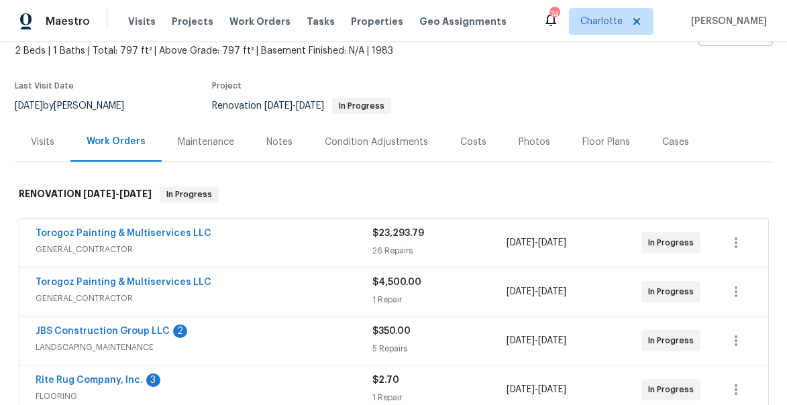
scroll to position [147, 0]
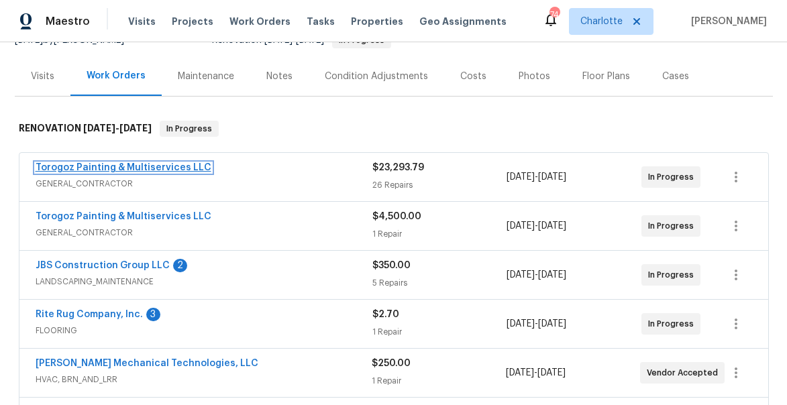
click at [136, 168] on link "Torogoz Painting & Multiservices LLC" at bounding box center [124, 167] width 176 height 9
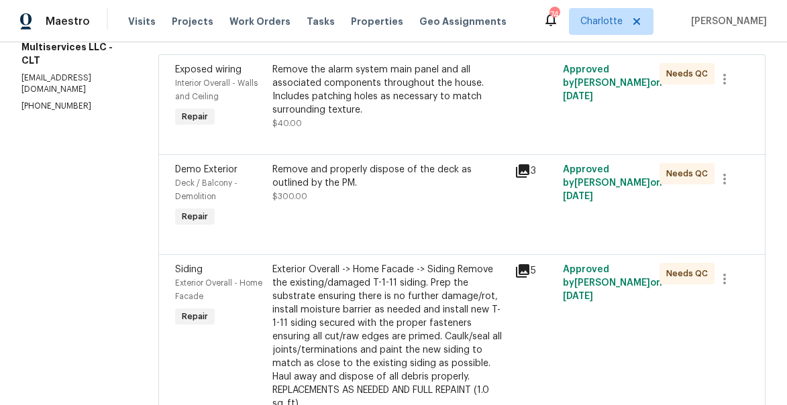
scroll to position [217, 0]
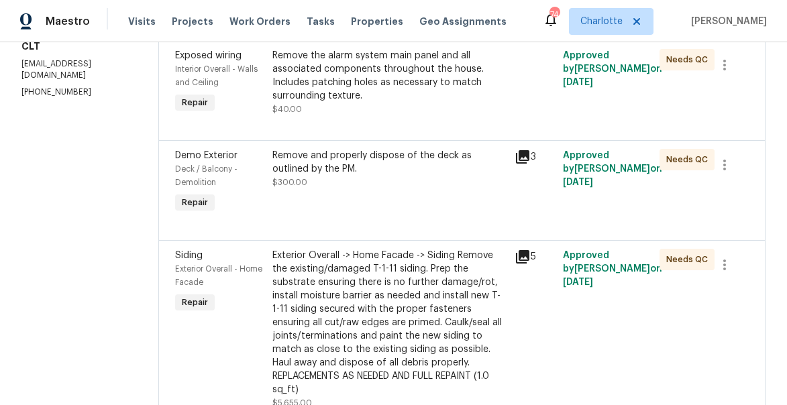
click at [531, 165] on icon at bounding box center [523, 157] width 16 height 16
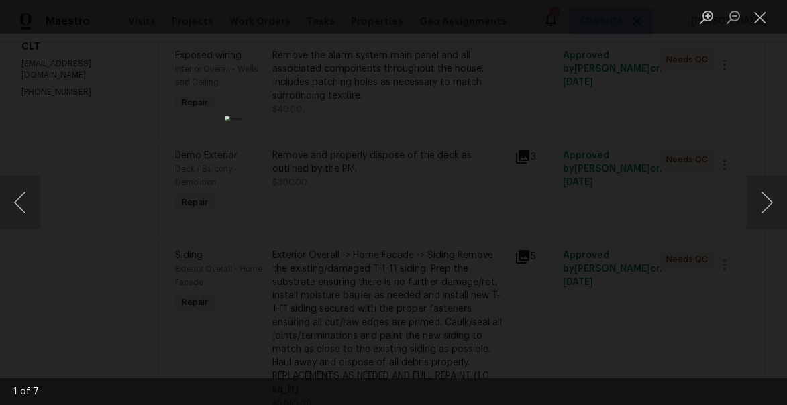
click at [417, 247] on img "Lightbox" at bounding box center [393, 202] width 337 height 173
click at [473, 163] on img "Lightbox" at bounding box center [393, 202] width 337 height 173
click at [473, 163] on img "Lightbox" at bounding box center [313, 242] width 676 height 348
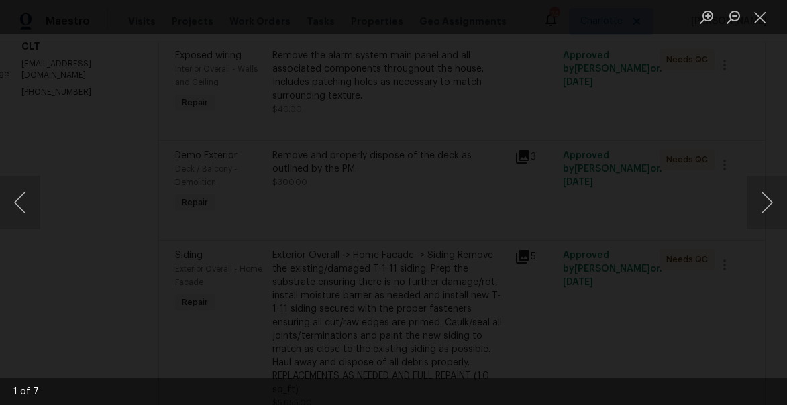
click at [473, 163] on img "Lightbox" at bounding box center [313, 242] width 676 height 348
click at [334, 216] on img "Lightbox" at bounding box center [393, 202] width 337 height 173
click at [764, 17] on button "Close lightbox" at bounding box center [760, 16] width 27 height 23
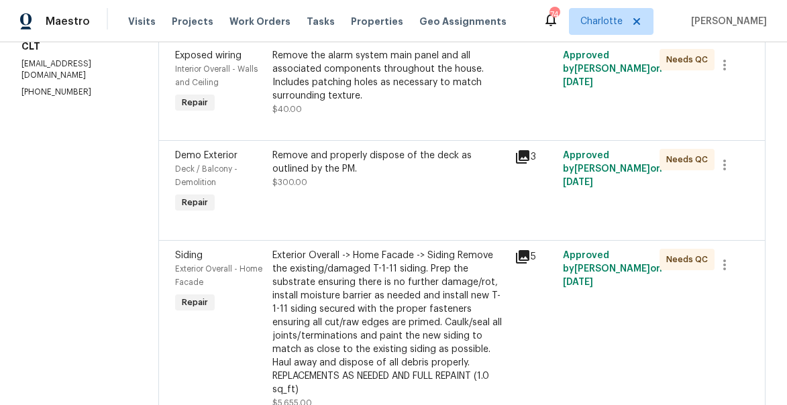
scroll to position [0, 0]
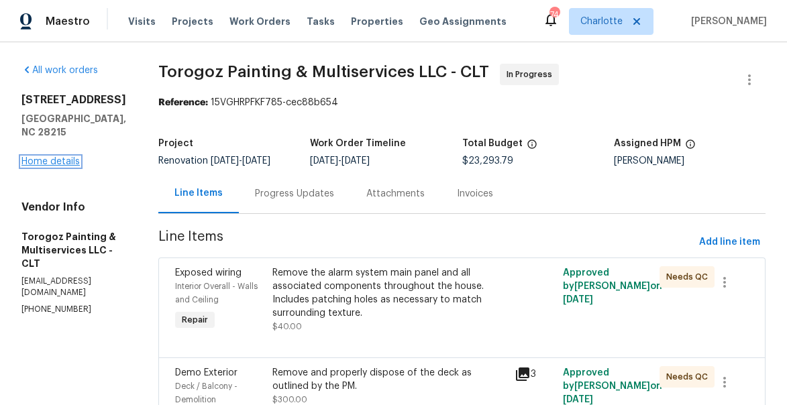
click at [58, 157] on link "Home details" at bounding box center [50, 161] width 58 height 9
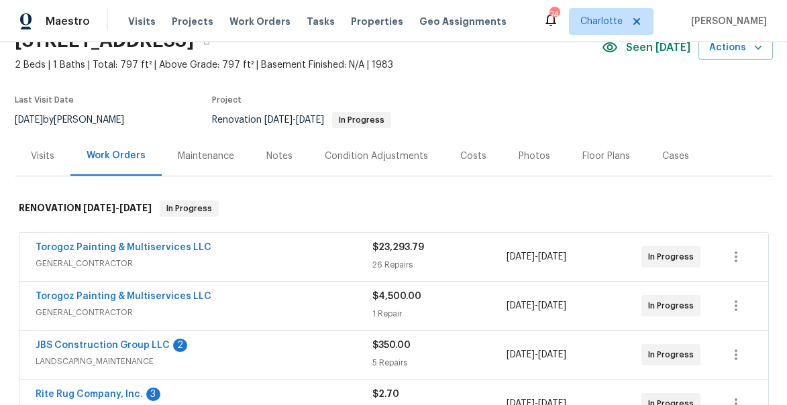
scroll to position [154, 0]
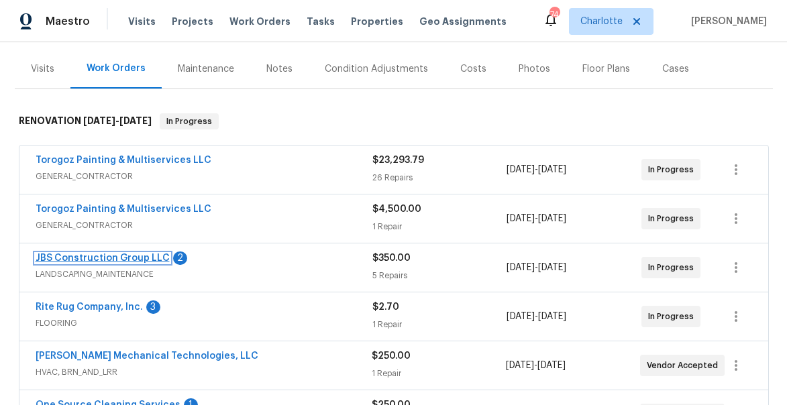
click at [95, 254] on link "JBS Construction Group LLC" at bounding box center [103, 258] width 134 height 9
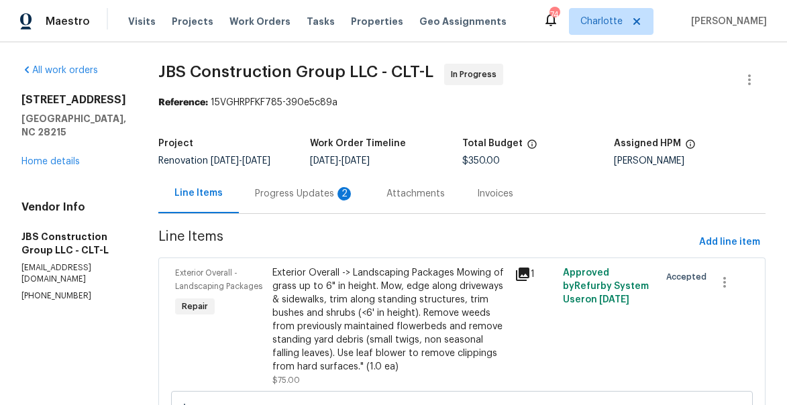
click at [346, 201] on div "Progress Updates 2" at bounding box center [304, 193] width 99 height 13
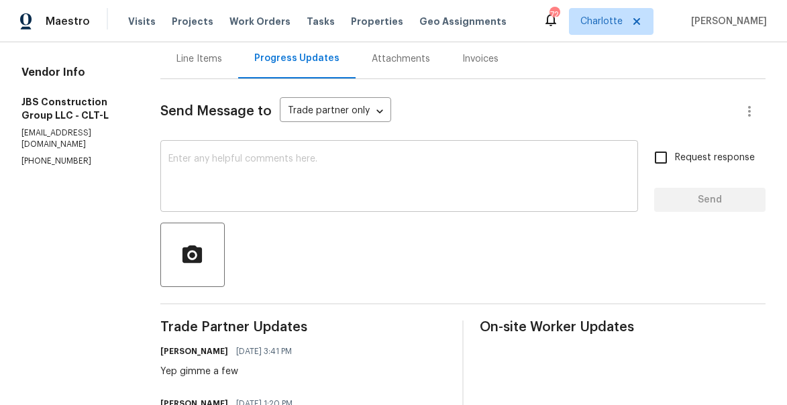
scroll to position [136, 0]
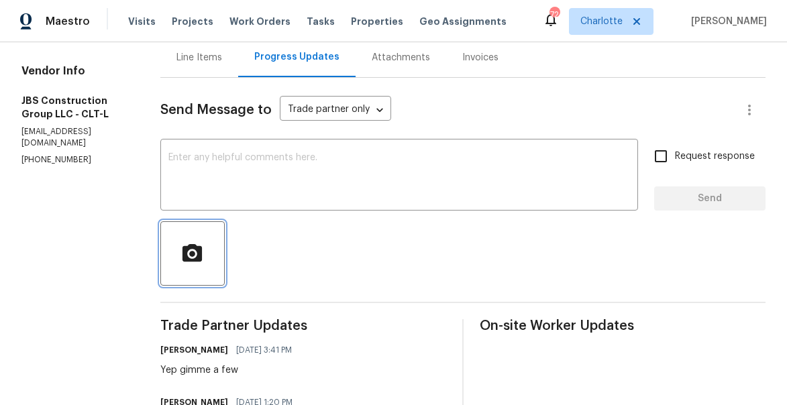
click at [225, 282] on button "button" at bounding box center [192, 253] width 64 height 64
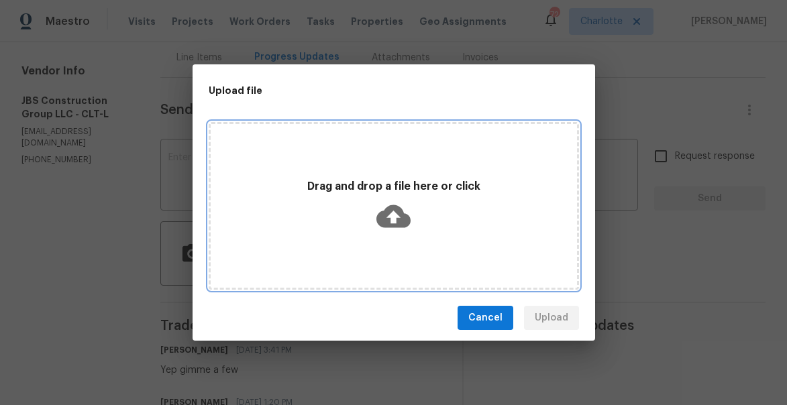
click at [392, 216] on icon at bounding box center [393, 216] width 34 height 34
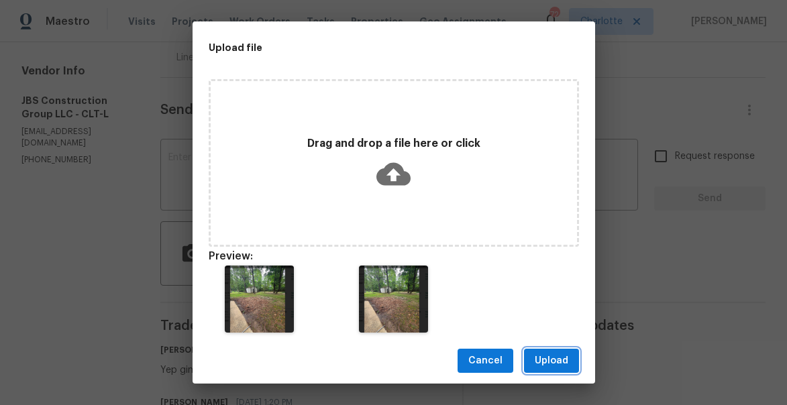
click at [556, 357] on span "Upload" at bounding box center [552, 361] width 34 height 17
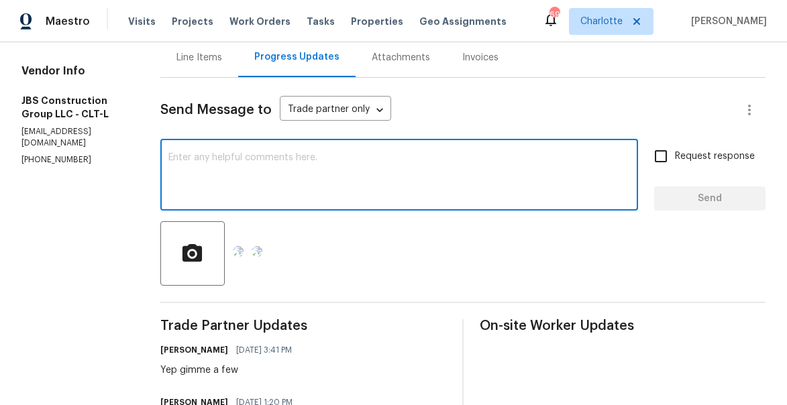
click at [277, 174] on textarea at bounding box center [399, 176] width 462 height 47
click at [367, 185] on textarea at bounding box center [399, 176] width 462 height 47
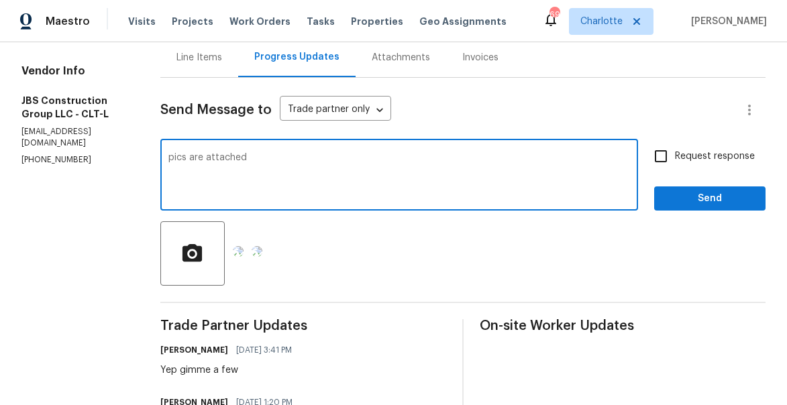
type textarea "pics are attached"
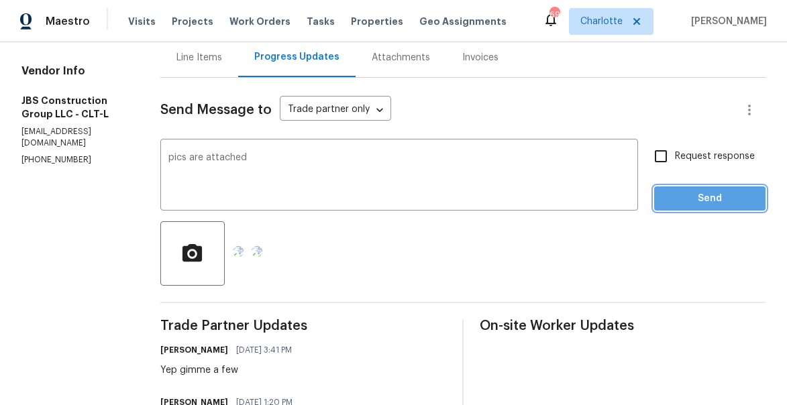
click at [718, 207] on span "Send" at bounding box center [710, 199] width 90 height 17
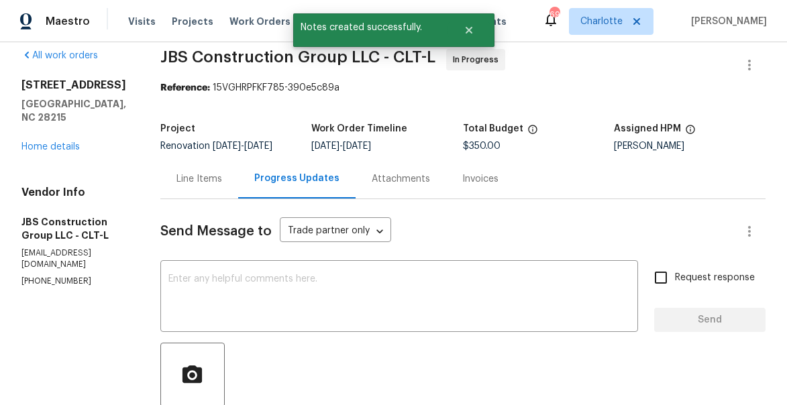
scroll to position [0, 0]
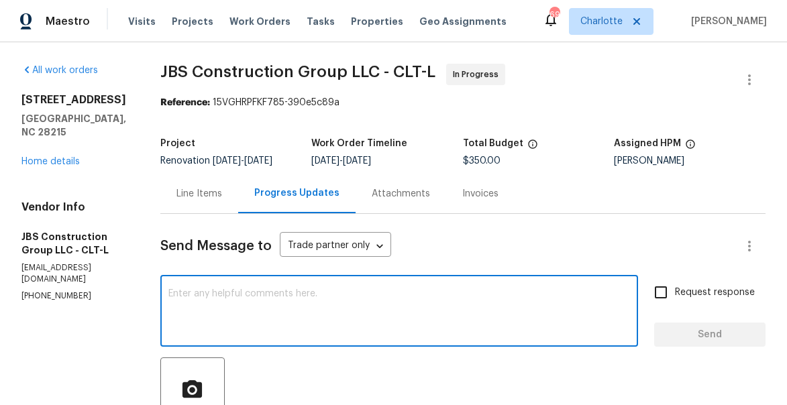
click at [250, 315] on textarea at bounding box center [399, 312] width 462 height 47
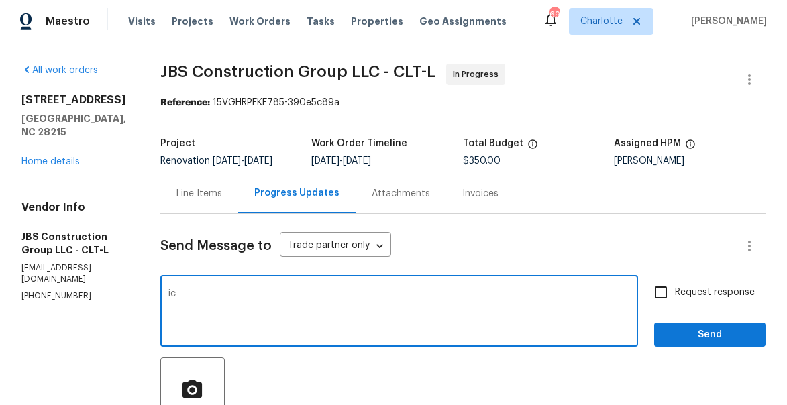
type textarea "i"
type textarea "pics are attached"
click at [669, 303] on input "Request response" at bounding box center [661, 292] width 28 height 28
checkbox input "true"
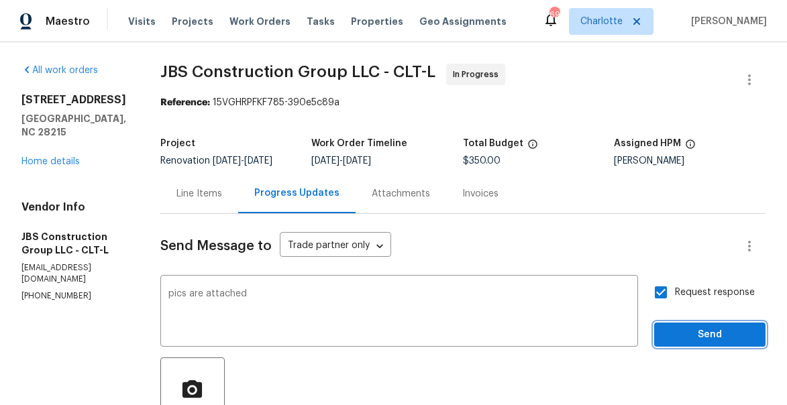
click at [716, 344] on span "Send" at bounding box center [710, 335] width 90 height 17
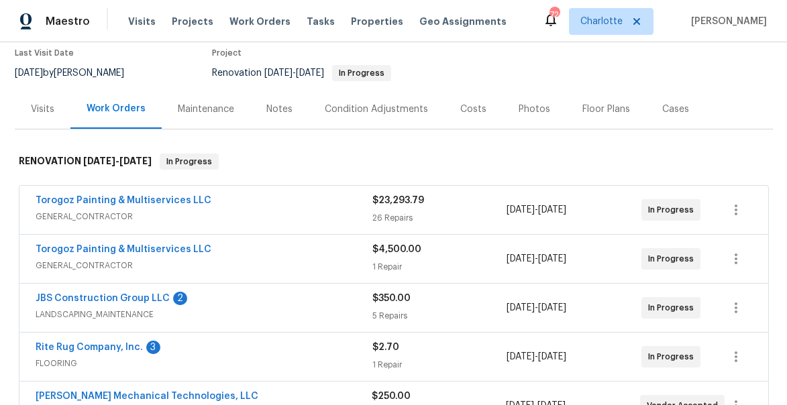
scroll to position [125, 0]
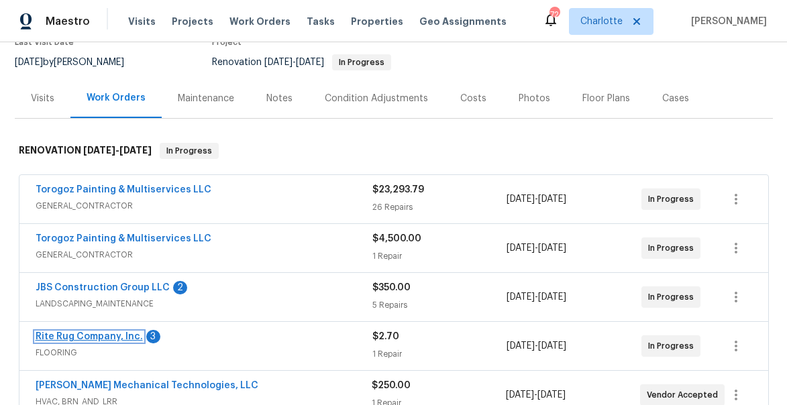
click at [65, 333] on link "Rite Rug Company, Inc." at bounding box center [89, 336] width 107 height 9
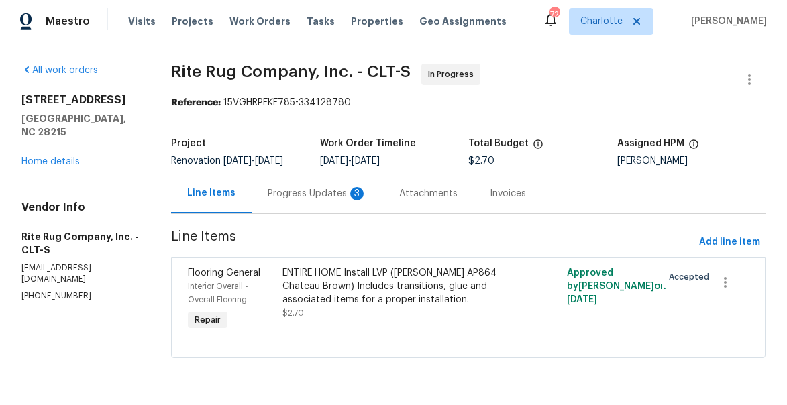
click at [302, 201] on div "Progress Updates 3" at bounding box center [317, 193] width 99 height 13
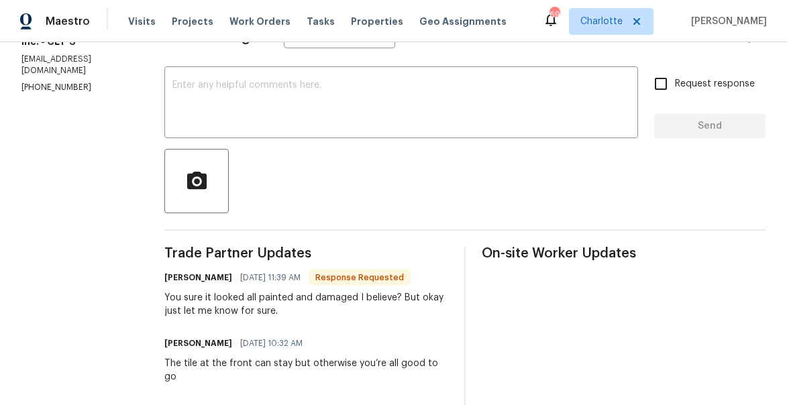
scroll to position [216, 0]
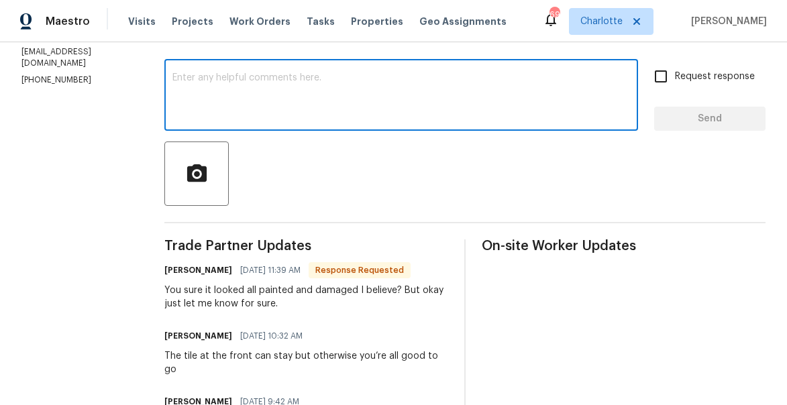
click at [266, 117] on textarea at bounding box center [401, 96] width 458 height 47
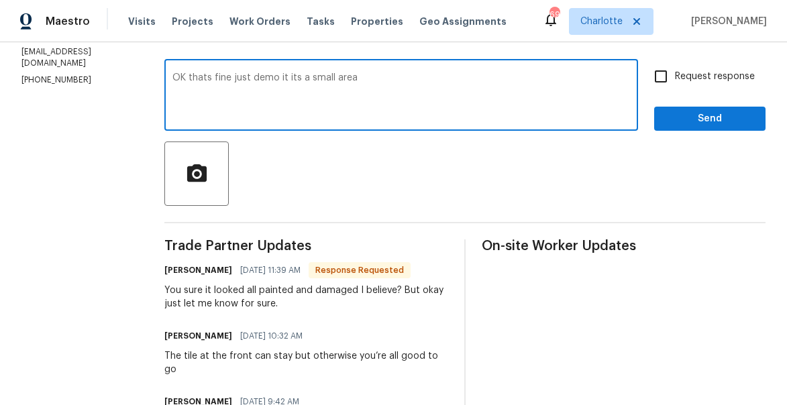
type textarea "OK thats fine just demo it its a small area"
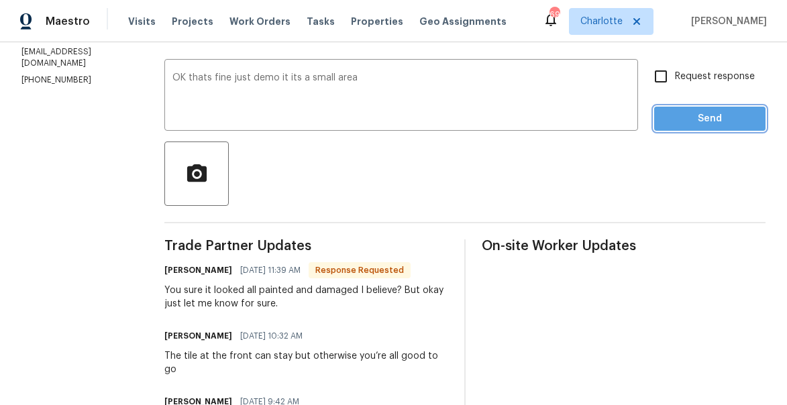
click at [703, 121] on span "Send" at bounding box center [710, 119] width 90 height 17
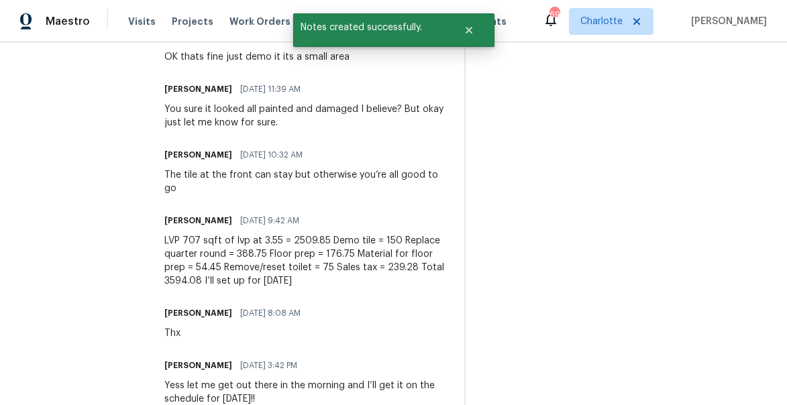
scroll to position [456, 0]
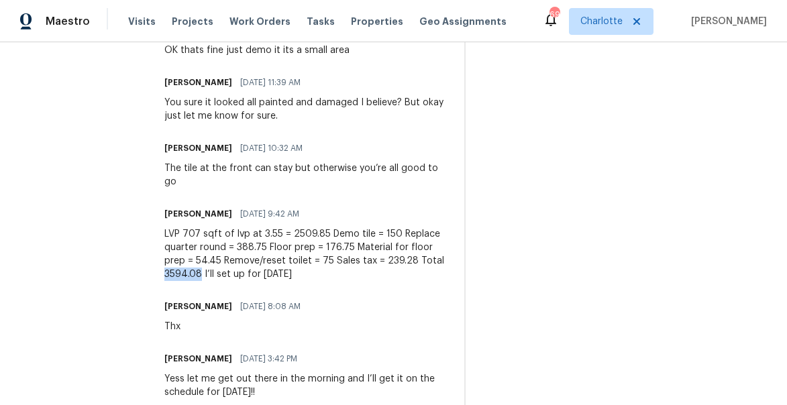
drag, startPoint x: 179, startPoint y: 285, endPoint x: 213, endPoint y: 285, distance: 33.6
click at [213, 281] on div "LVP 707 sqft of lvp at 3.55 = 2509.85 Demo tile = 150 Replace quarter round = 3…" at bounding box center [306, 254] width 284 height 54
copy div "3594.08"
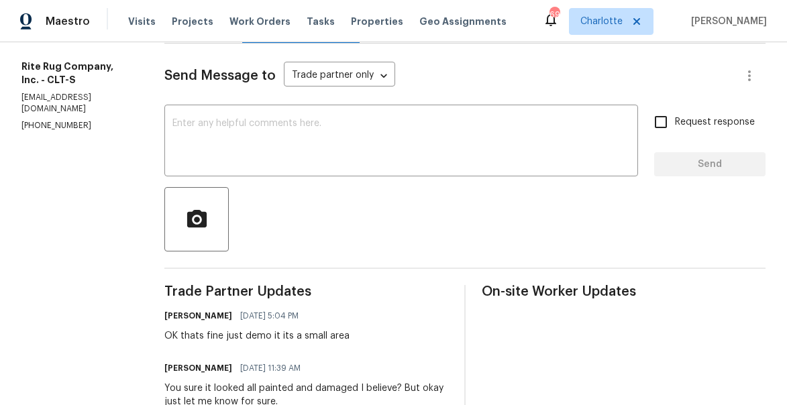
scroll to position [83, 0]
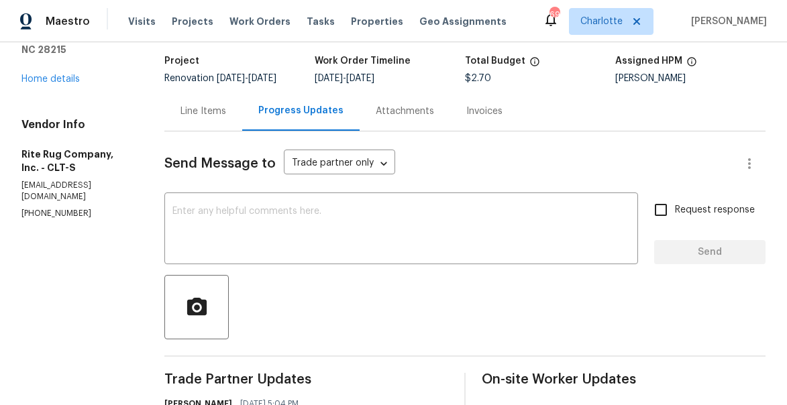
click at [223, 118] on div "Line Items" at bounding box center [203, 111] width 46 height 13
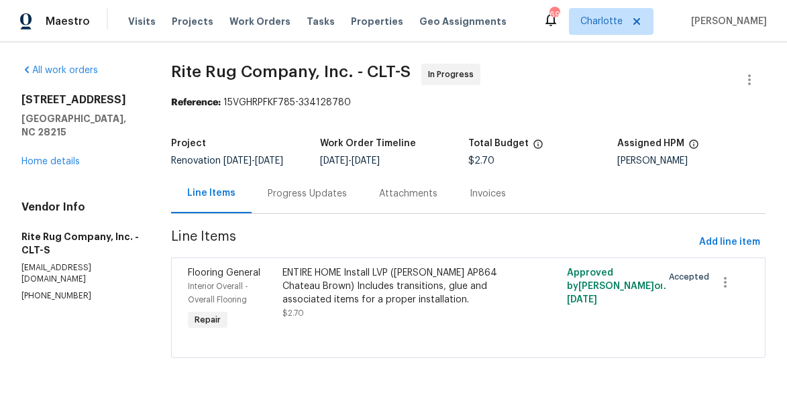
click at [227, 302] on div "Interior Overall - Overall Flooring" at bounding box center [231, 293] width 87 height 27
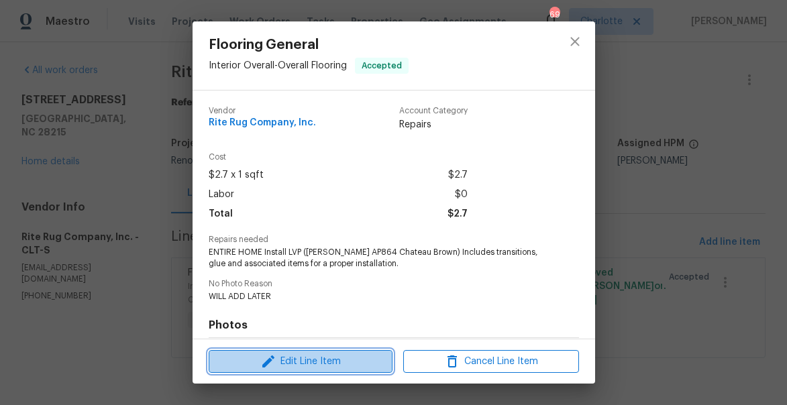
click at [256, 364] on span "Edit Line Item" at bounding box center [301, 362] width 176 height 17
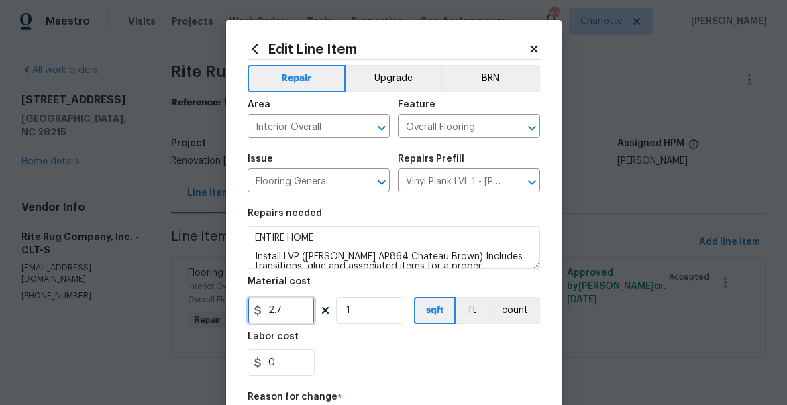
click at [286, 316] on input "2.7" at bounding box center [281, 310] width 67 height 27
paste input "3594.08"
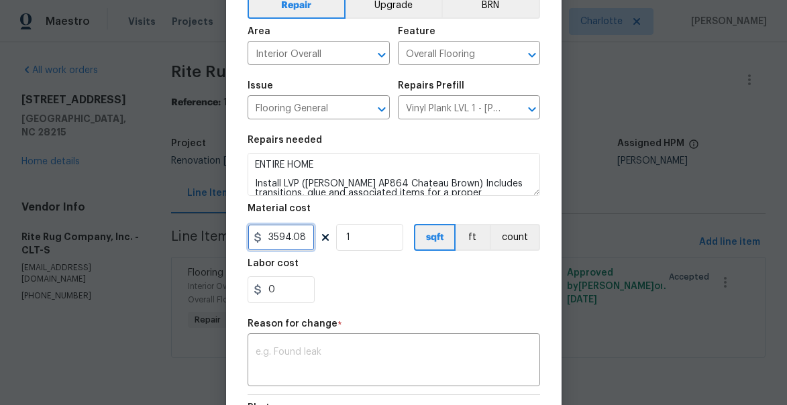
scroll to position [105, 0]
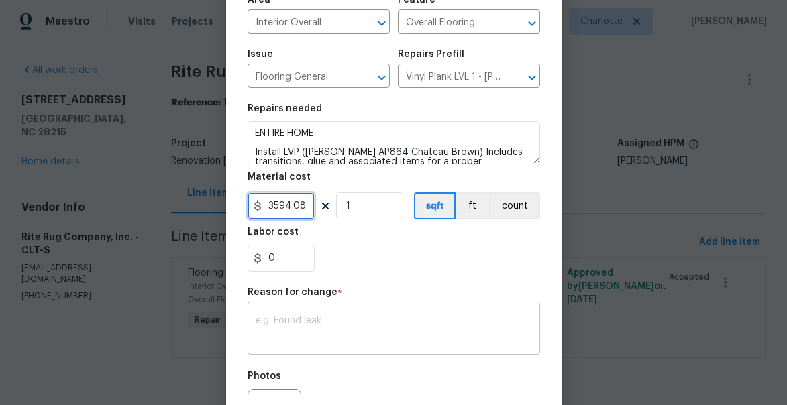
type input "3594.08"
click at [329, 332] on textarea at bounding box center [394, 330] width 276 height 28
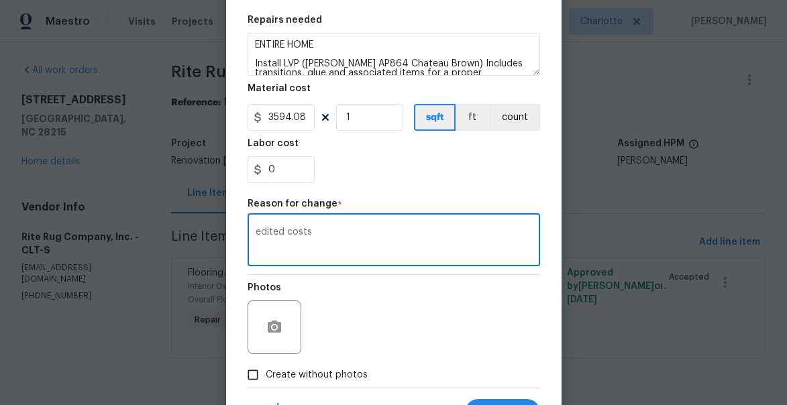
scroll to position [256, 0]
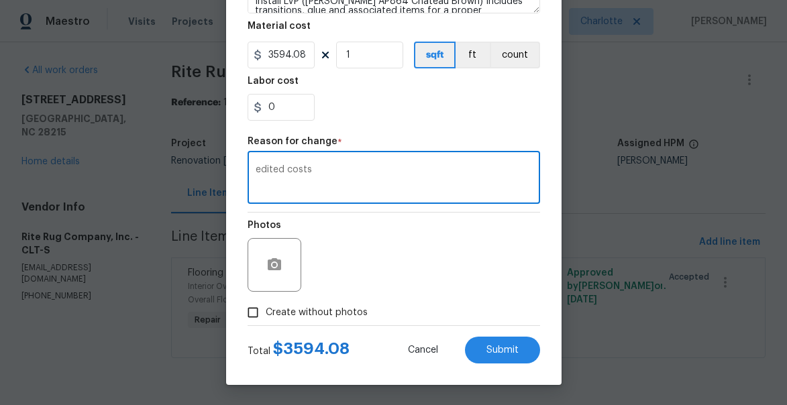
click at [319, 166] on textarea "edited costs" at bounding box center [394, 179] width 276 height 28
type textarea "quote per trade partner"
click at [521, 354] on button "Submit" at bounding box center [502, 350] width 75 height 27
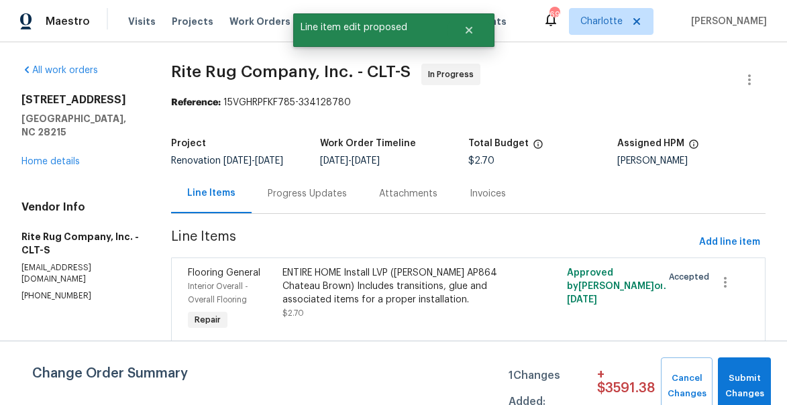
scroll to position [0, 0]
click at [734, 382] on span "Submit Changes" at bounding box center [745, 386] width 40 height 31
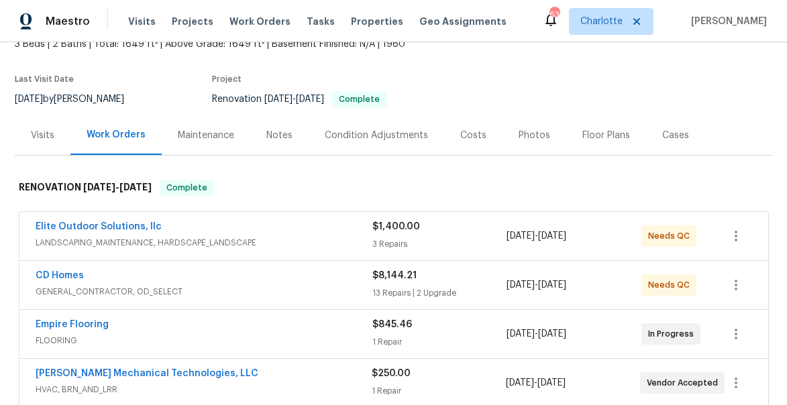
scroll to position [99, 0]
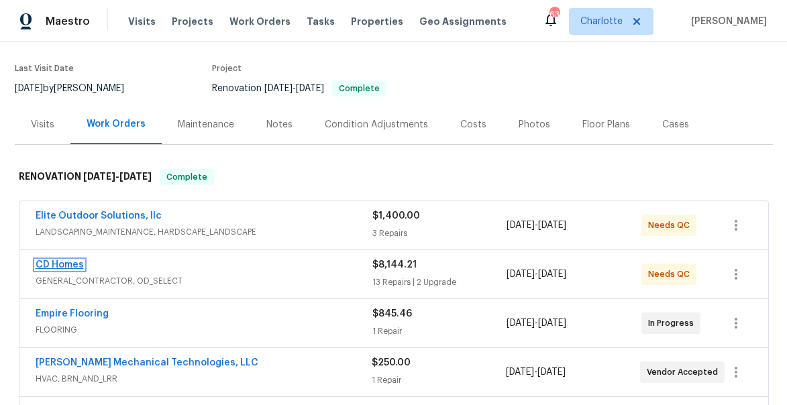
click at [58, 266] on link "CD Homes" at bounding box center [60, 264] width 48 height 9
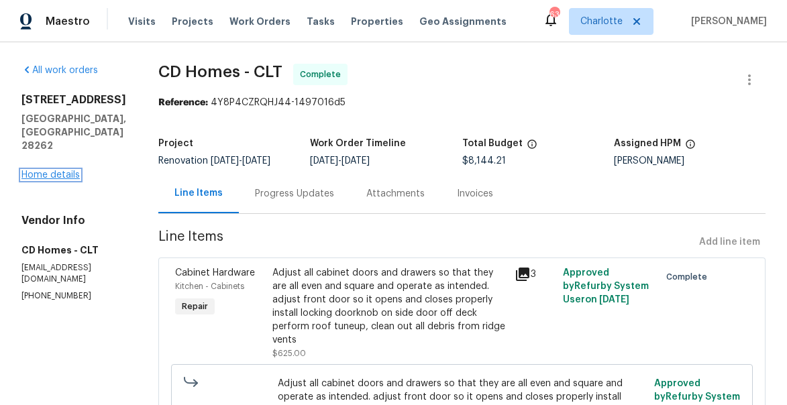
click at [44, 175] on link "Home details" at bounding box center [50, 174] width 58 height 9
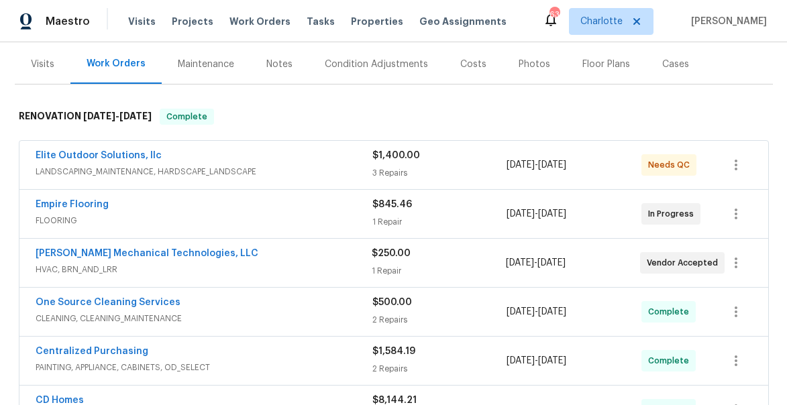
scroll to position [398, 0]
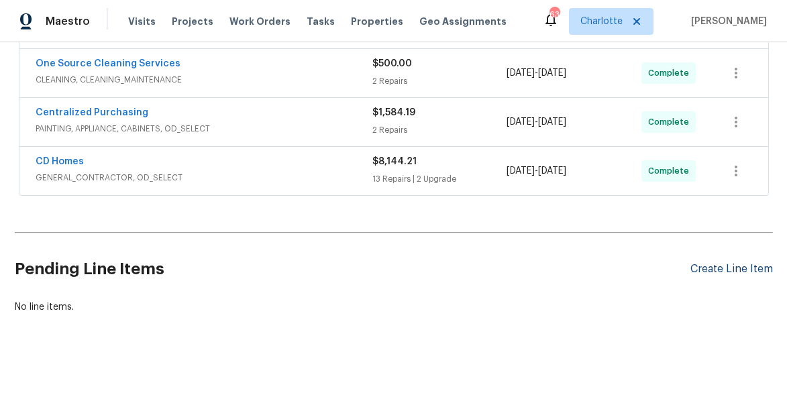
click at [719, 270] on div "Create Line Item" at bounding box center [731, 269] width 83 height 13
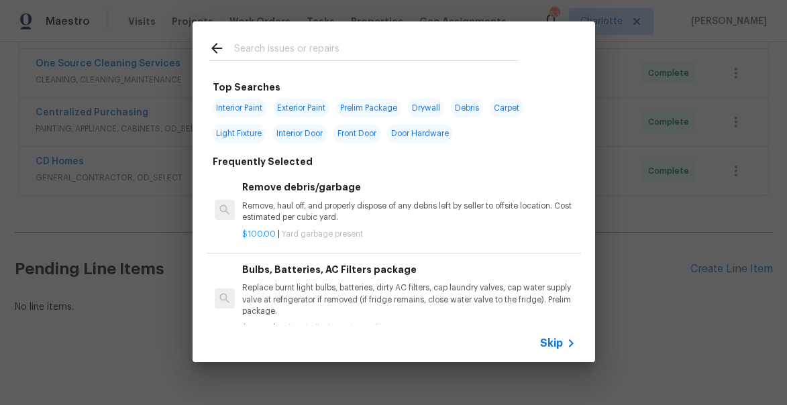
click at [257, 53] on input "text" at bounding box center [376, 50] width 285 height 20
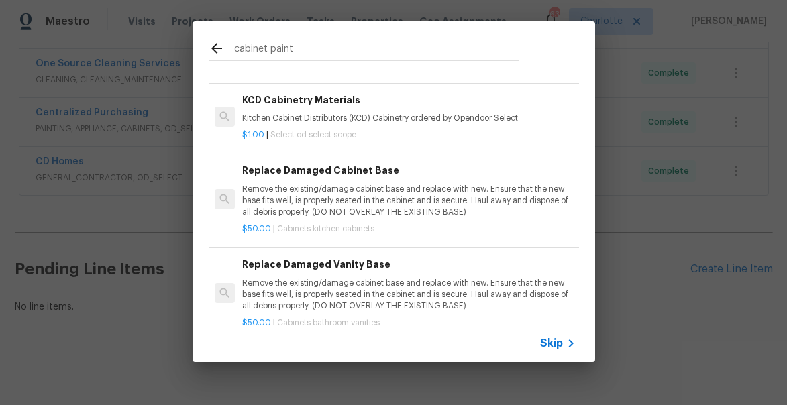
scroll to position [116, 0]
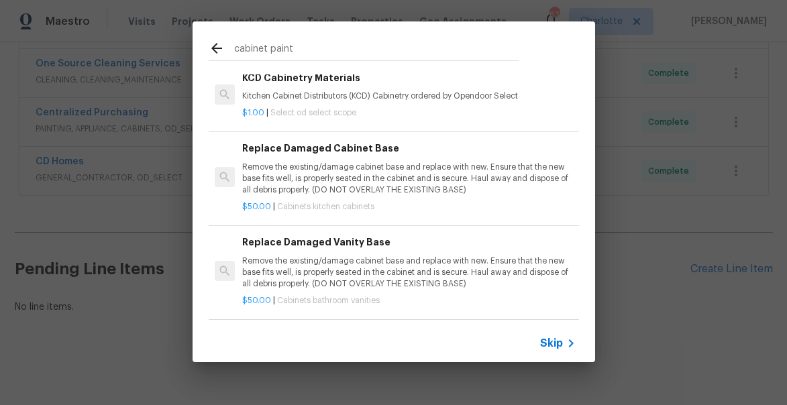
click at [286, 55] on input "cabinet paint" at bounding box center [376, 50] width 285 height 20
type input "c"
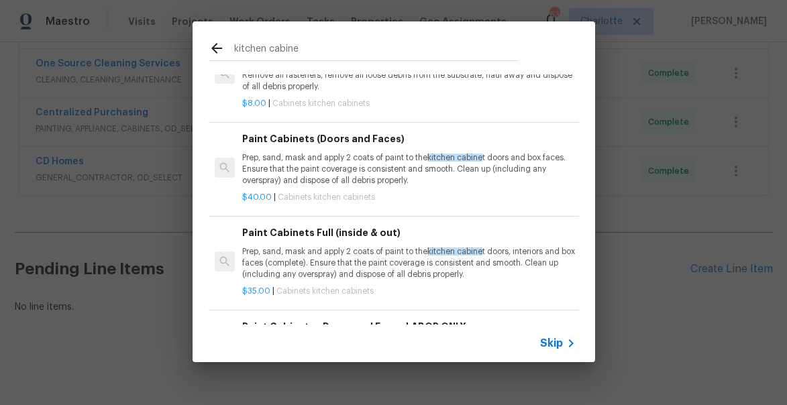
scroll to position [167, 0]
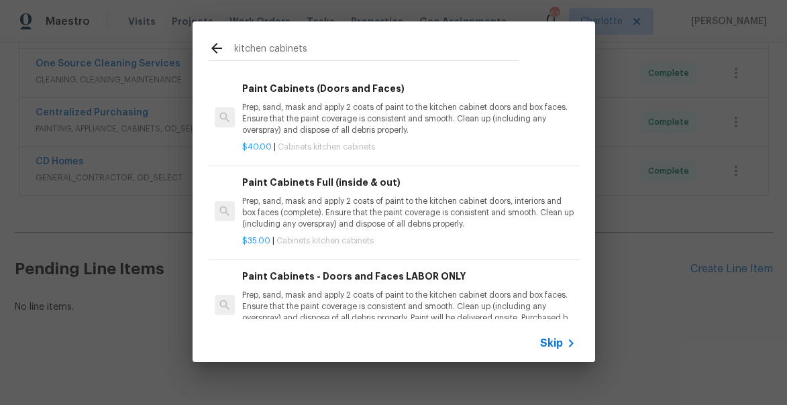
type input "kitchen cabinets"
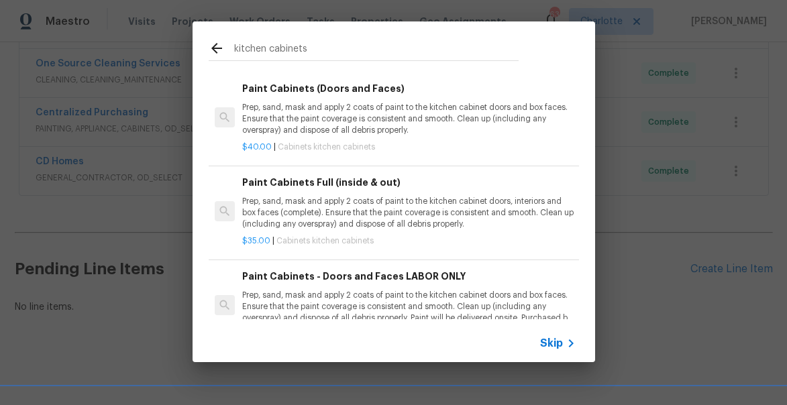
click at [354, 201] on p "Prep, sand, mask and apply 2 coats of paint to the kitchen cabinet doors, inter…" at bounding box center [408, 213] width 333 height 34
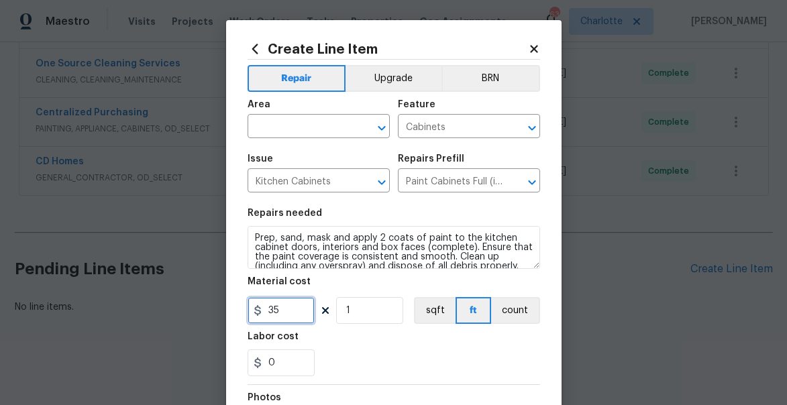
click at [283, 312] on input "35" at bounding box center [281, 310] width 67 height 27
type input "40"
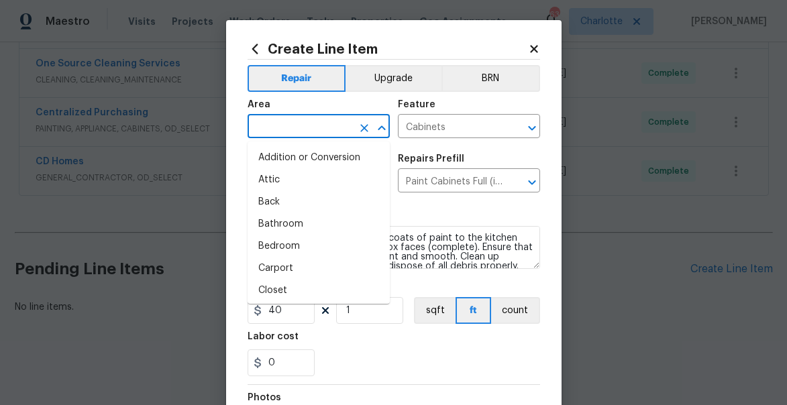
click at [318, 123] on input "text" at bounding box center [300, 127] width 105 height 21
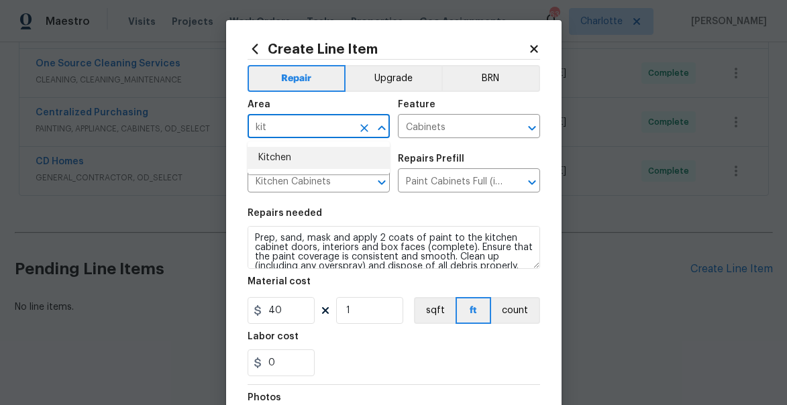
click at [308, 154] on li "Kitchen" at bounding box center [319, 158] width 142 height 22
type input "Kitchen"
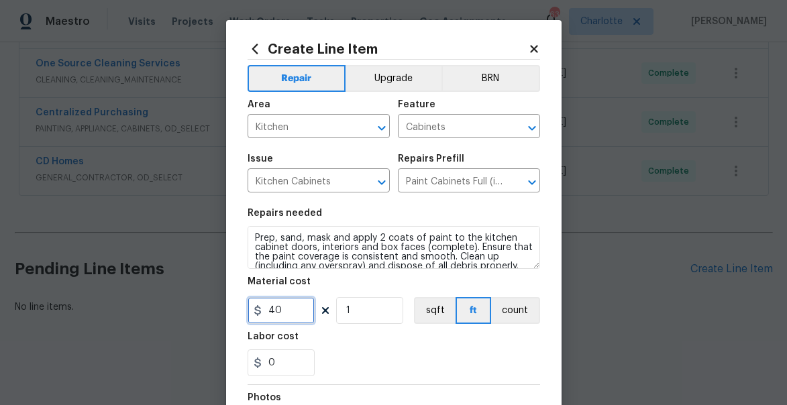
click at [282, 313] on input "40" at bounding box center [281, 310] width 67 height 27
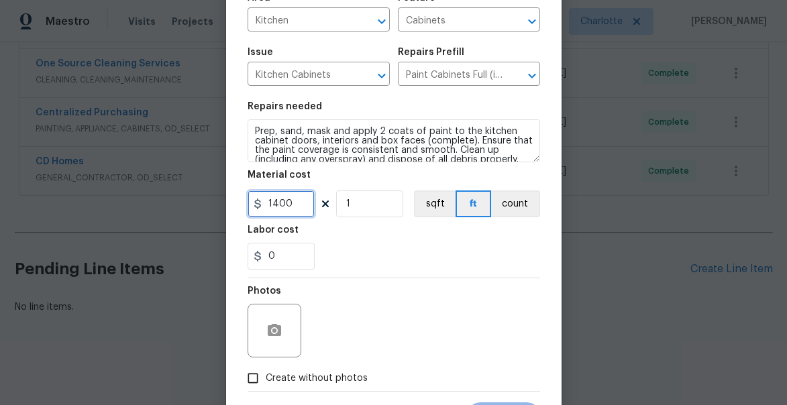
scroll to position [173, 0]
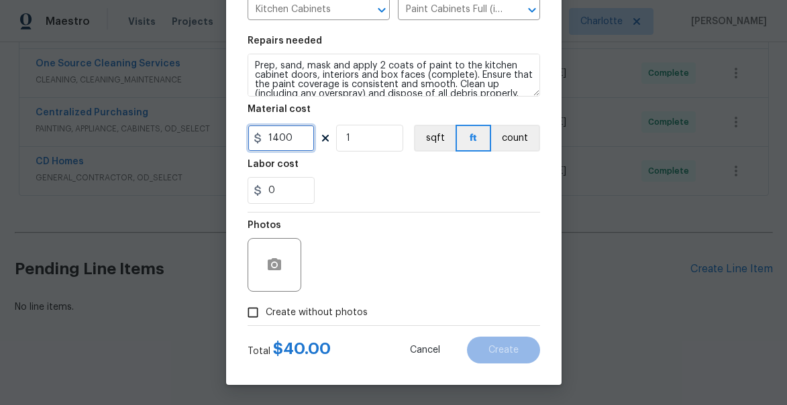
type input "1400"
click at [262, 315] on input "Create without photos" at bounding box center [252, 312] width 25 height 25
checkbox input "true"
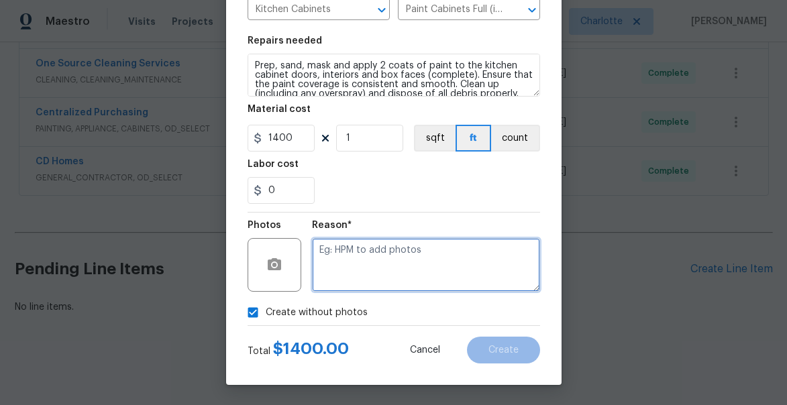
click at [361, 268] on textarea at bounding box center [426, 265] width 228 height 54
type textarea "will add later"
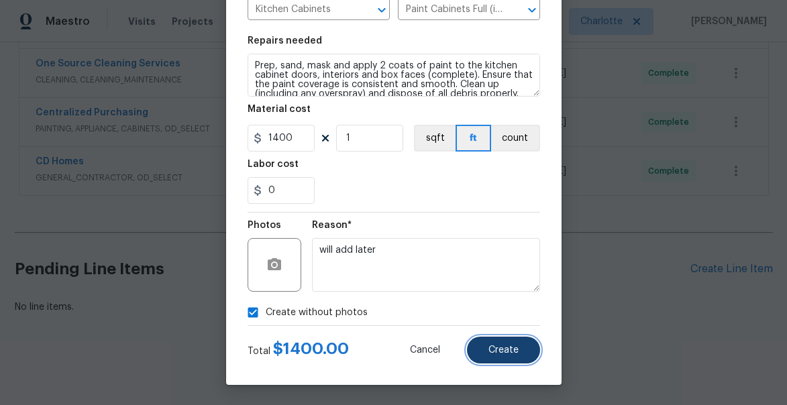
click at [493, 346] on span "Create" at bounding box center [503, 351] width 30 height 10
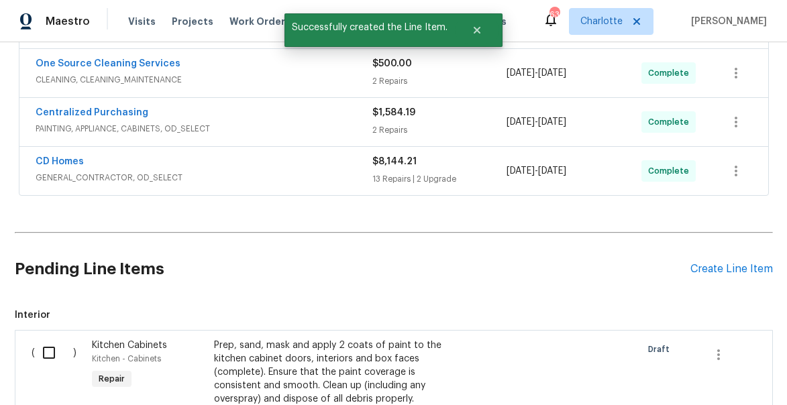
scroll to position [421, 0]
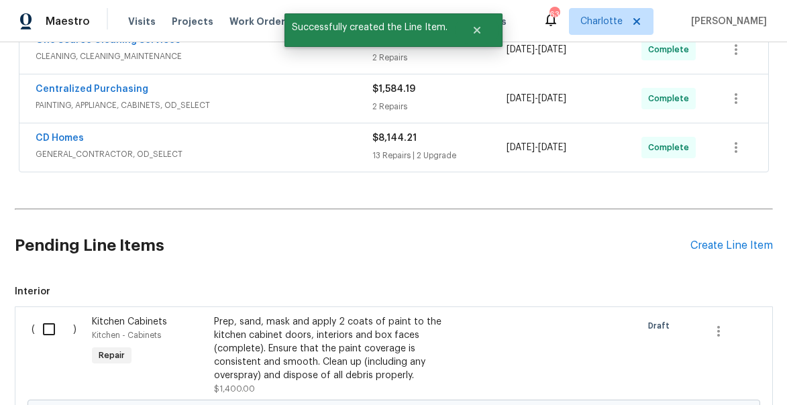
click at [44, 329] on input "checkbox" at bounding box center [54, 329] width 38 height 28
checkbox input "true"
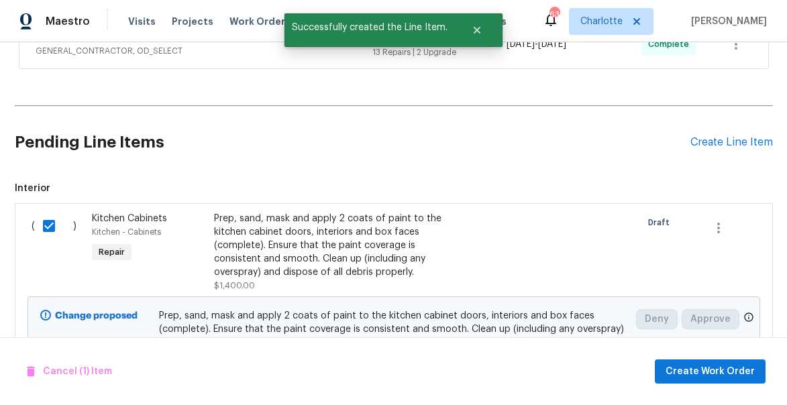
scroll to position [550, 0]
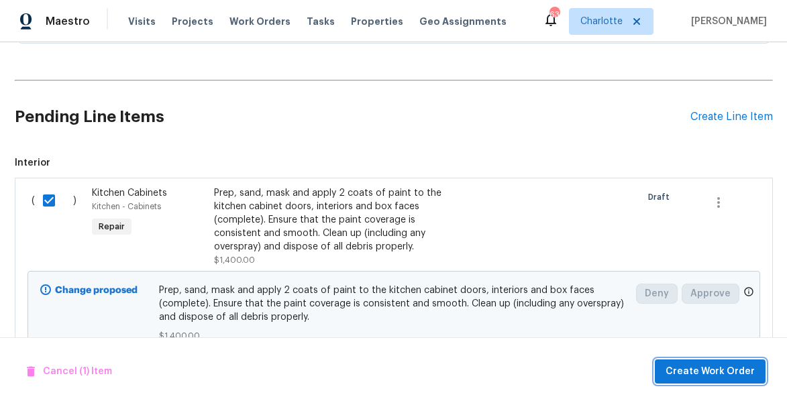
click at [713, 368] on span "Create Work Order" at bounding box center [710, 372] width 89 height 17
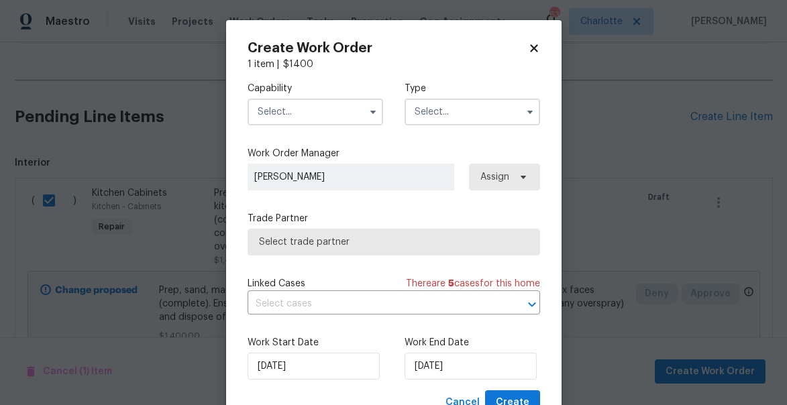
click at [307, 114] on input "text" at bounding box center [316, 112] width 136 height 27
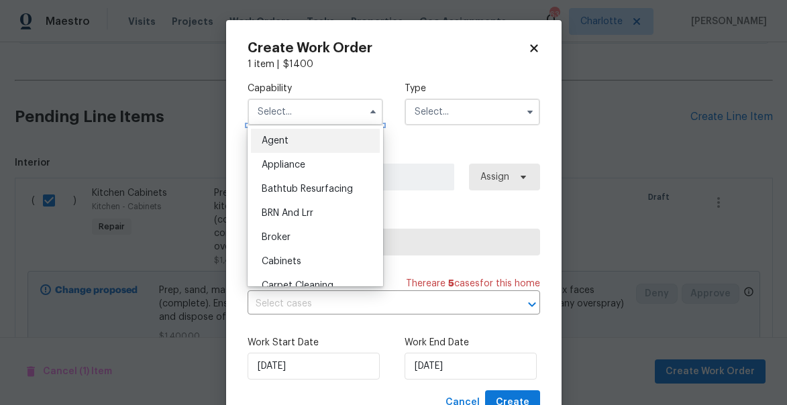
click at [272, 106] on input "text" at bounding box center [316, 112] width 136 height 27
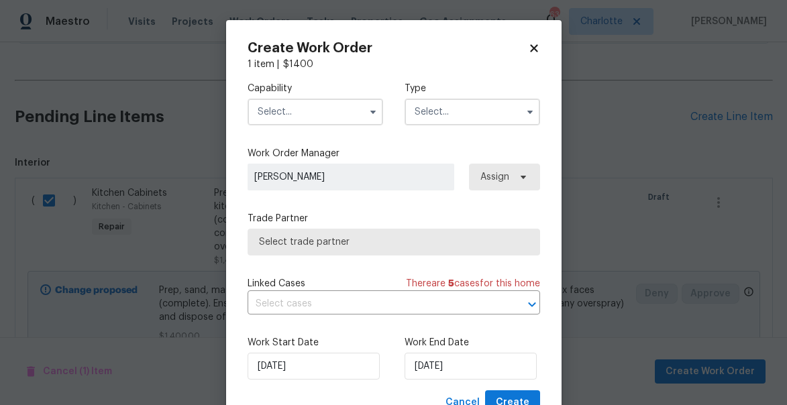
click at [352, 109] on input "text" at bounding box center [316, 112] width 136 height 27
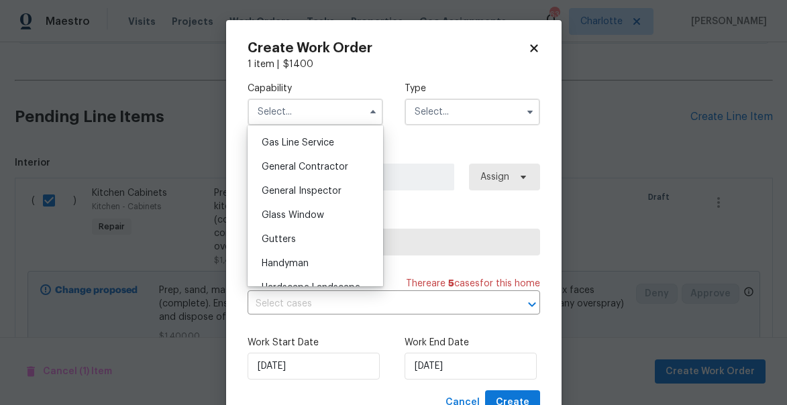
scroll to position [618, 0]
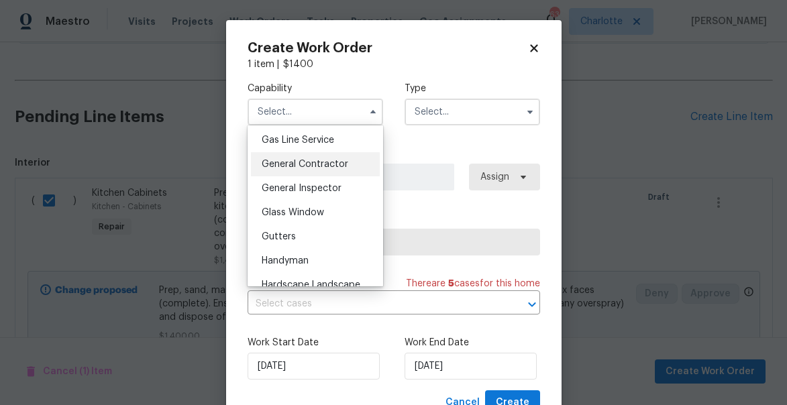
click at [325, 172] on div "General Contractor" at bounding box center [315, 164] width 129 height 24
type input "General Contractor"
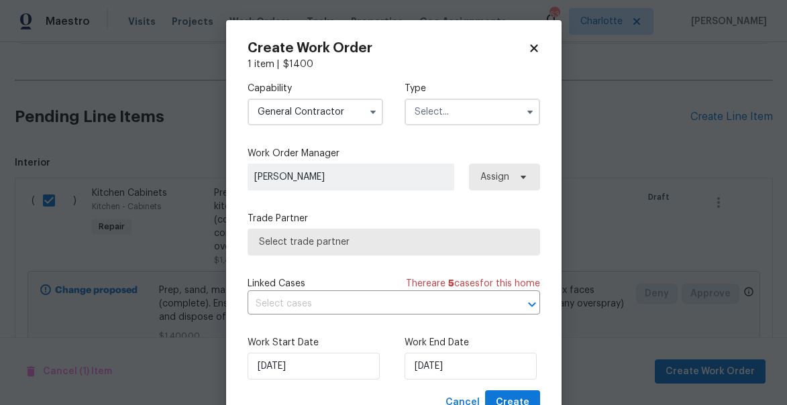
click at [433, 117] on input "text" at bounding box center [473, 112] width 136 height 27
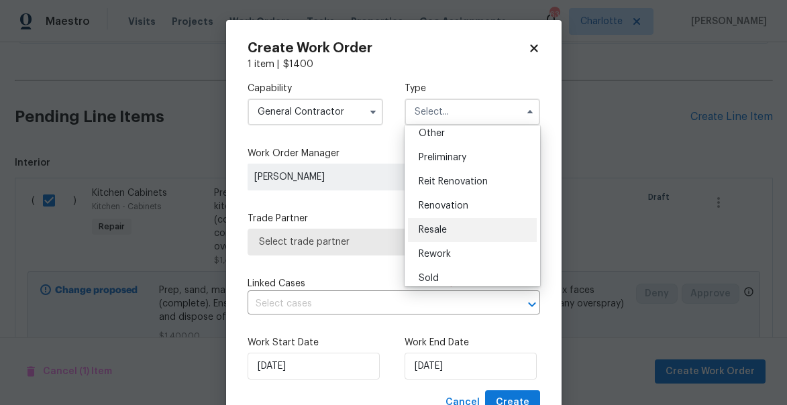
scroll to position [282, 0]
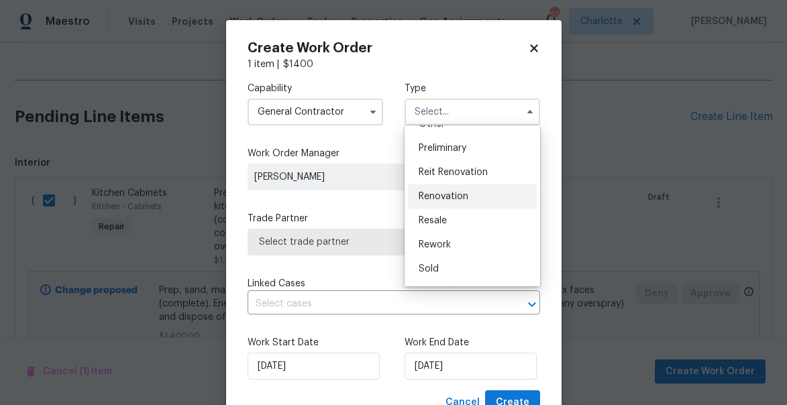
click at [437, 203] on div "Renovation" at bounding box center [472, 197] width 129 height 24
type input "Renovation"
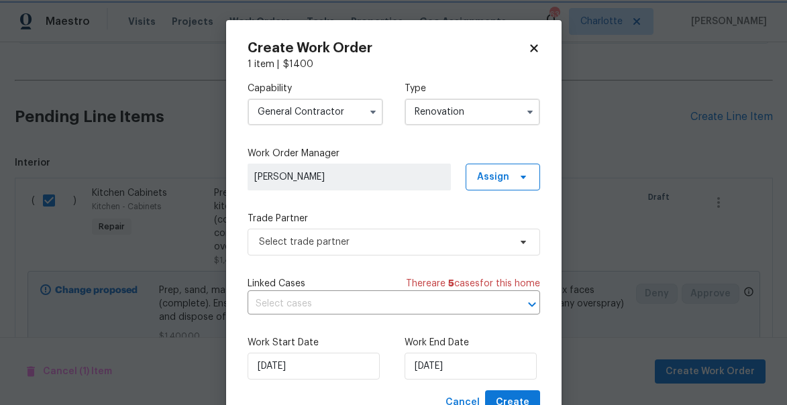
scroll to position [0, 0]
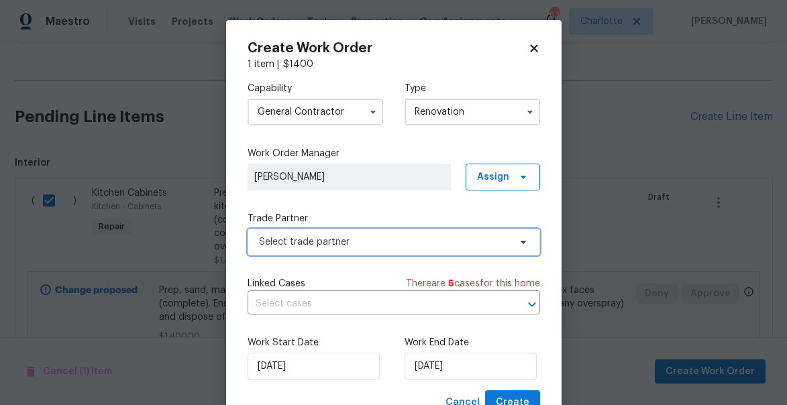
click at [296, 246] on span "Select trade partner" at bounding box center [384, 242] width 250 height 13
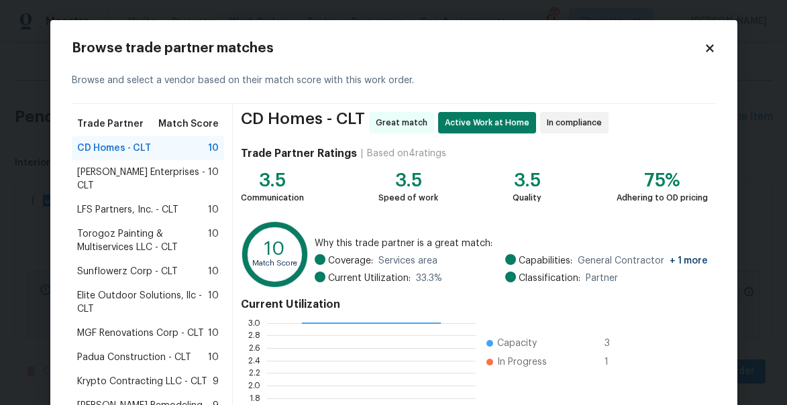
scroll to position [187, 0]
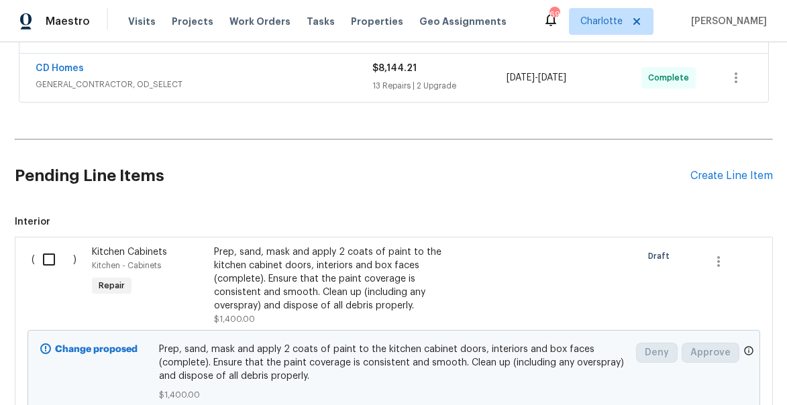
scroll to position [499, 0]
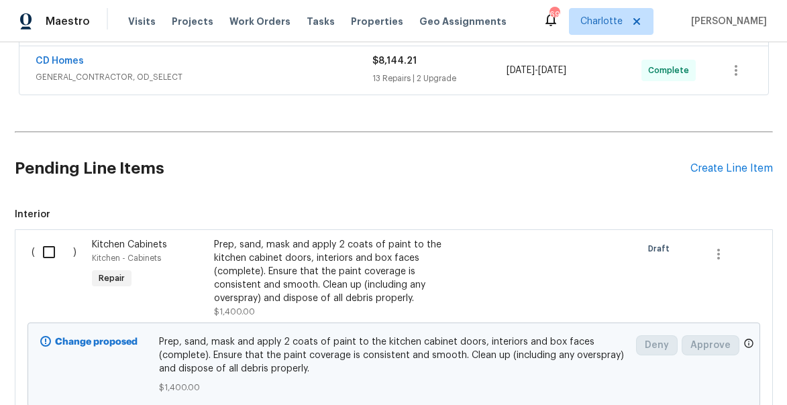
click at [50, 254] on input "checkbox" at bounding box center [54, 252] width 38 height 28
checkbox input "true"
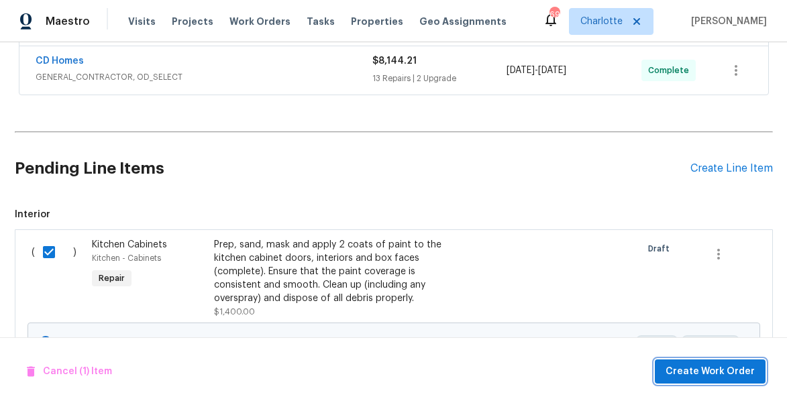
click at [701, 364] on span "Create Work Order" at bounding box center [710, 372] width 89 height 17
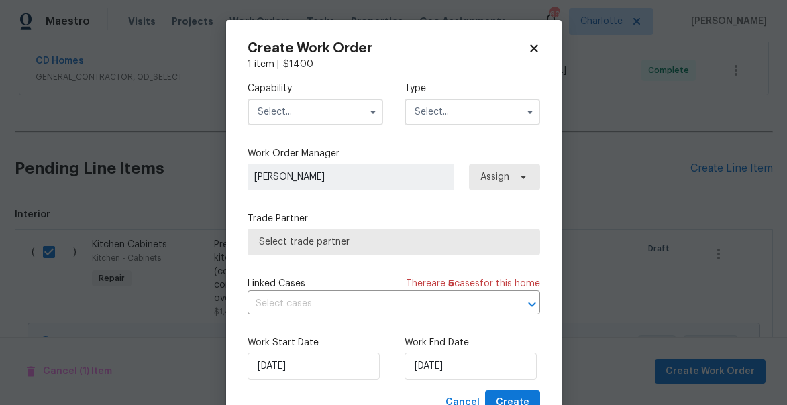
click at [295, 118] on input "text" at bounding box center [316, 112] width 136 height 27
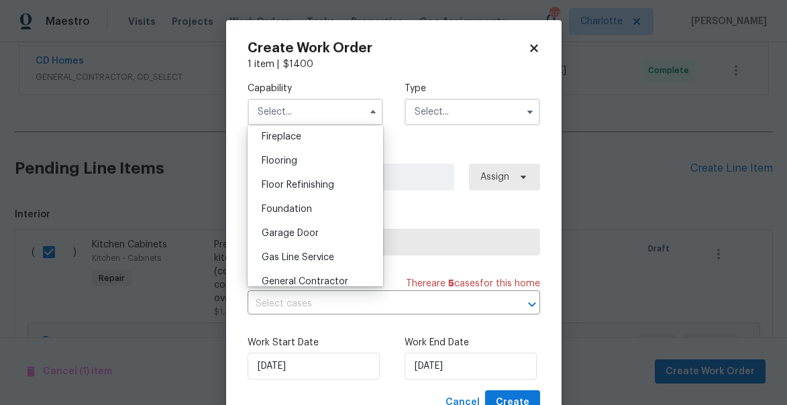
scroll to position [550, 0]
click at [302, 231] on span "General Contractor" at bounding box center [305, 232] width 87 height 9
type input "General Contractor"
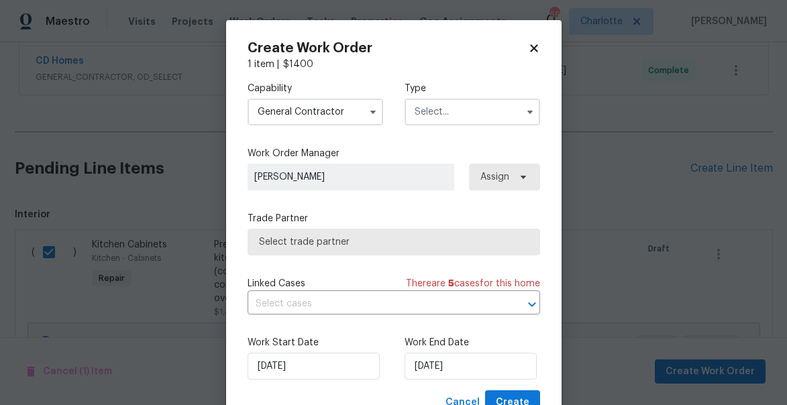
click at [439, 111] on input "text" at bounding box center [473, 112] width 136 height 27
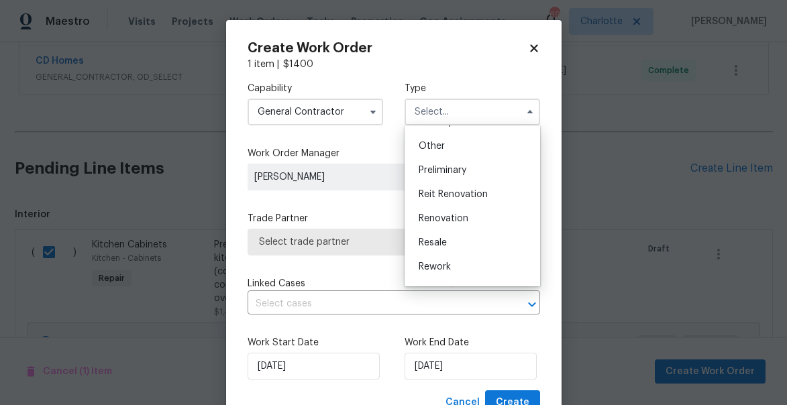
scroll to position [266, 0]
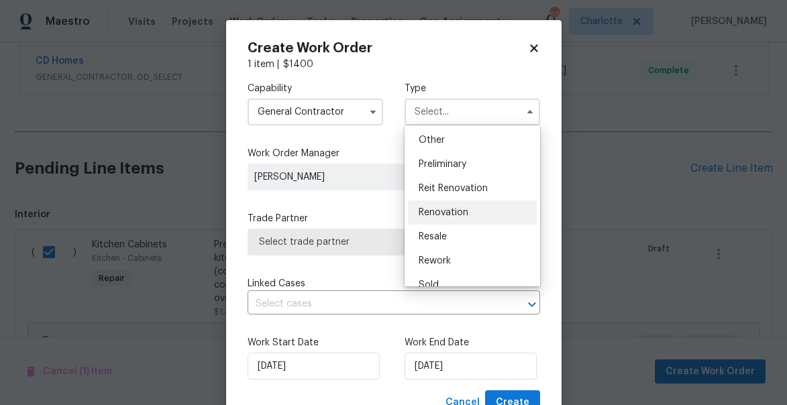
click at [447, 214] on span "Renovation" at bounding box center [444, 212] width 50 height 9
type input "Renovation"
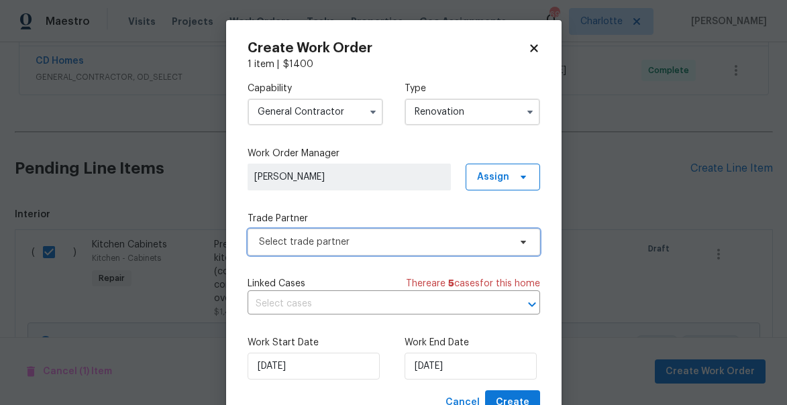
click at [288, 237] on span "Select trade partner" at bounding box center [384, 242] width 250 height 13
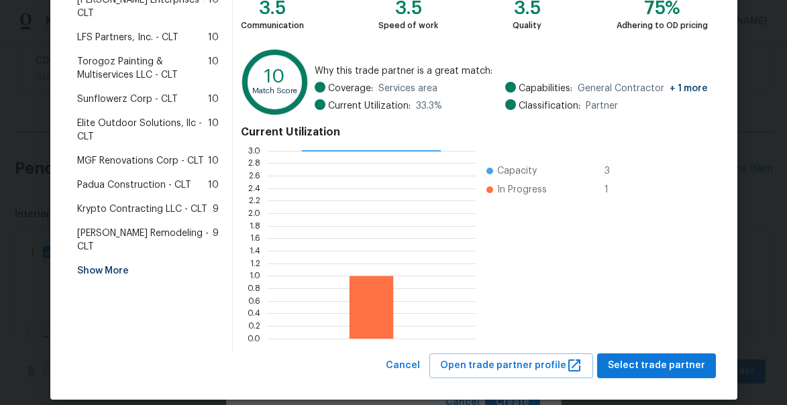
scroll to position [187, 0]
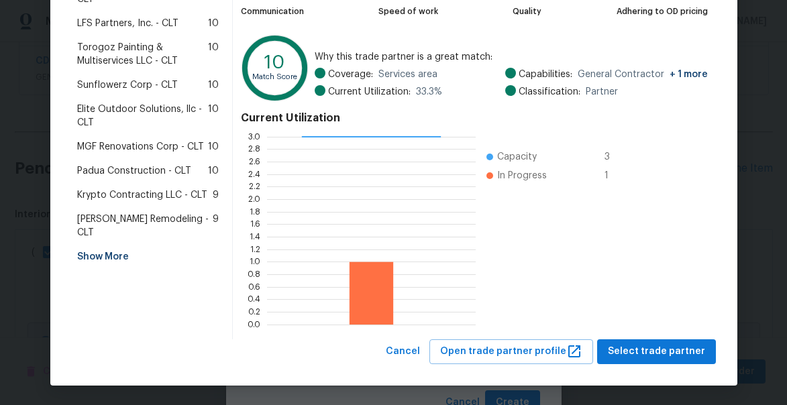
click at [677, 338] on div "CD Homes - CLT Great match Active Work at Home In compliance Trade Partner Rati…" at bounding box center [474, 128] width 482 height 422
click at [678, 348] on span "Select trade partner" at bounding box center [656, 352] width 97 height 17
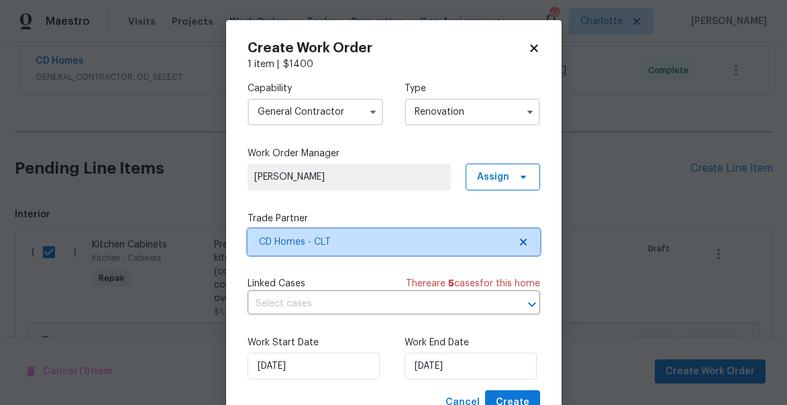
scroll to position [52, 0]
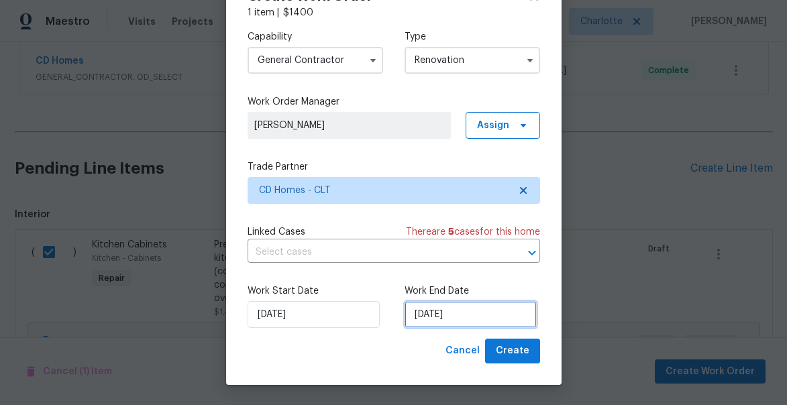
click at [470, 317] on input "[DATE]" at bounding box center [471, 314] width 132 height 27
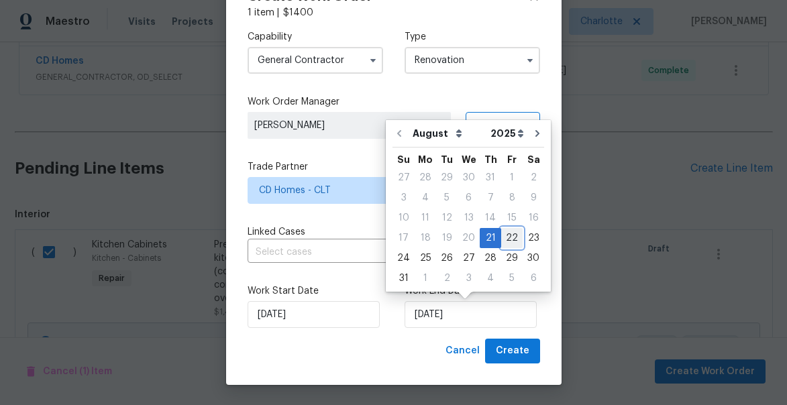
click at [510, 241] on div "22" at bounding box center [511, 238] width 21 height 19
type input "[DATE]"
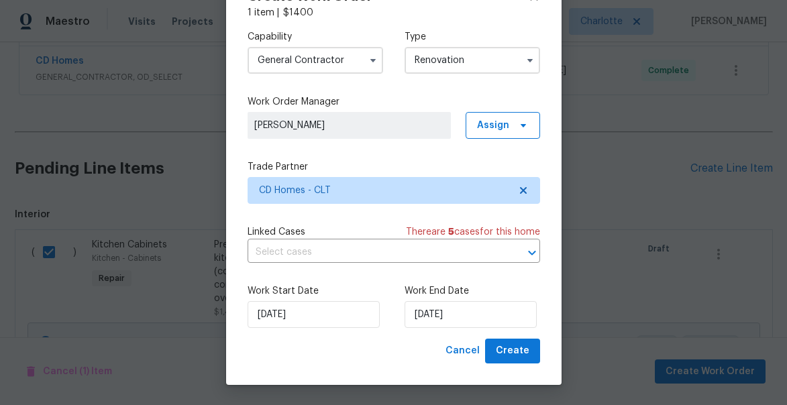
click at [442, 53] on input "Renovation" at bounding box center [473, 60] width 136 height 27
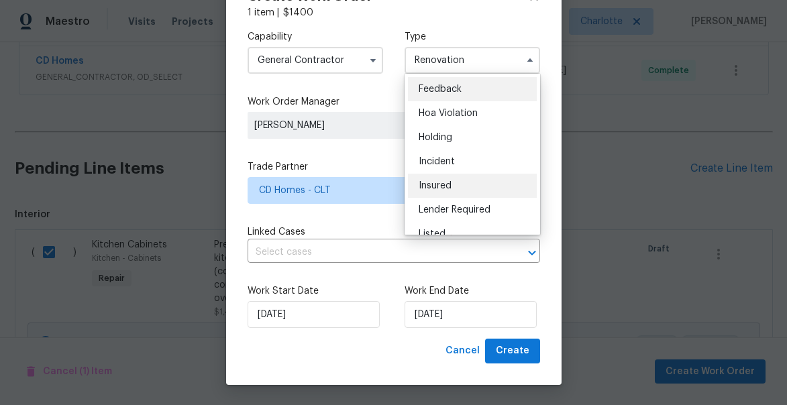
scroll to position [43, 0]
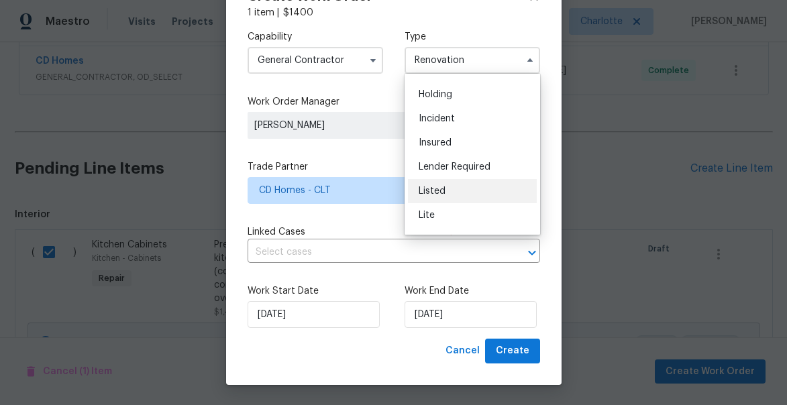
click at [436, 191] on span "Listed" at bounding box center [432, 191] width 27 height 9
type input "Listed"
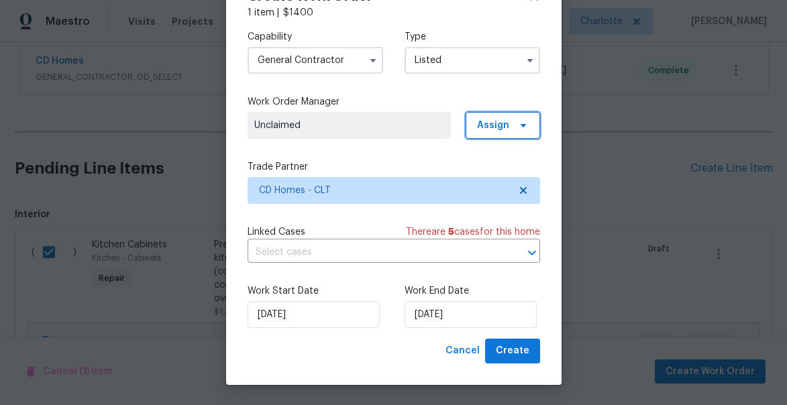
click at [492, 133] on span "Assign" at bounding box center [503, 125] width 74 height 27
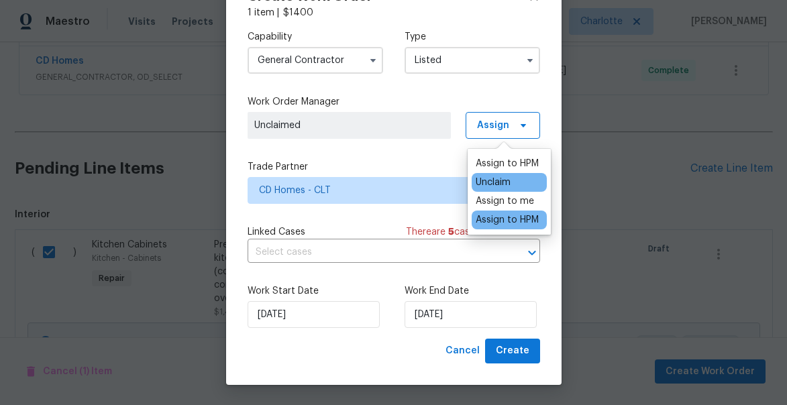
click at [493, 223] on div "Assign to HPM" at bounding box center [507, 219] width 63 height 13
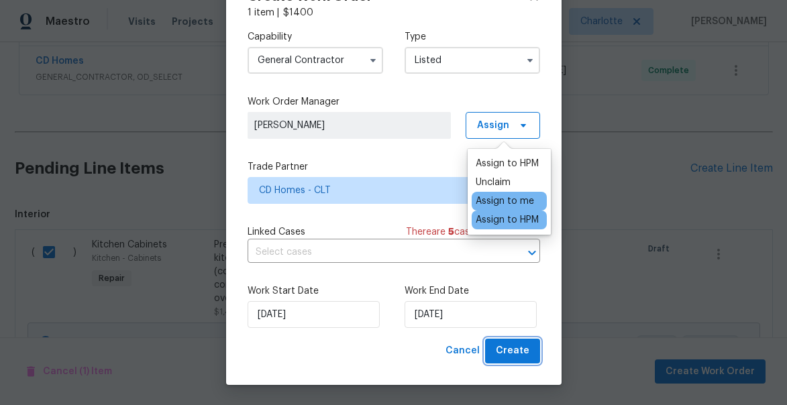
click at [513, 348] on span "Create" at bounding box center [513, 351] width 34 height 17
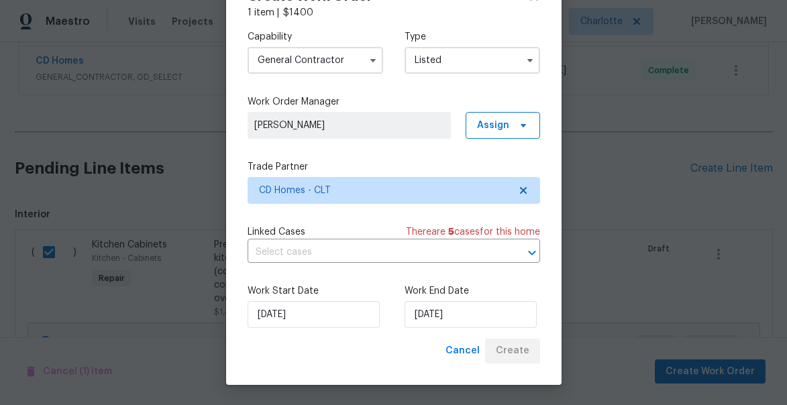
checkbox input "false"
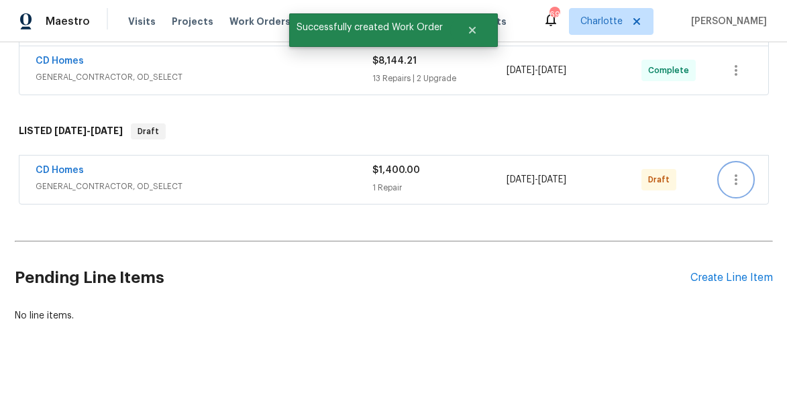
click at [738, 178] on icon "button" at bounding box center [736, 180] width 16 height 16
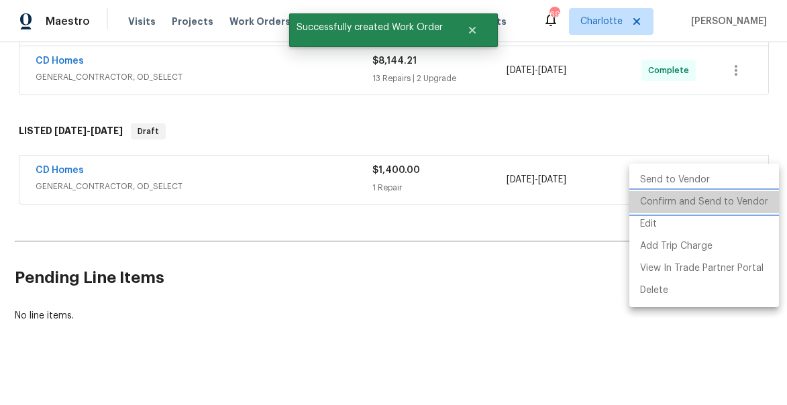
click at [706, 201] on li "Confirm and Send to Vendor" at bounding box center [704, 202] width 150 height 22
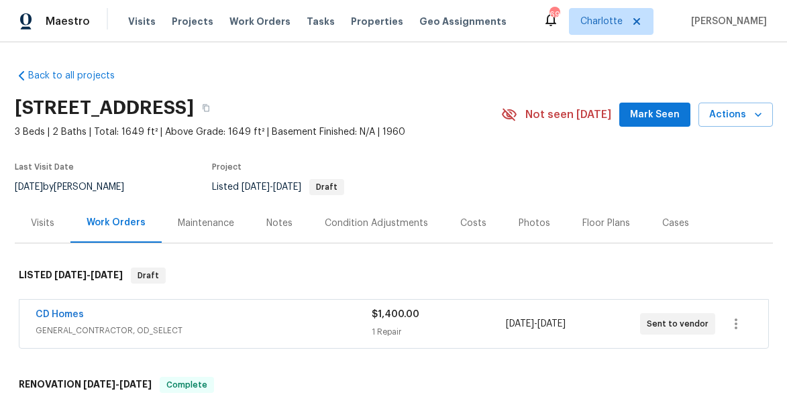
click at [658, 119] on span "Mark Seen" at bounding box center [655, 115] width 50 height 17
